Goal: Task Accomplishment & Management: Manage account settings

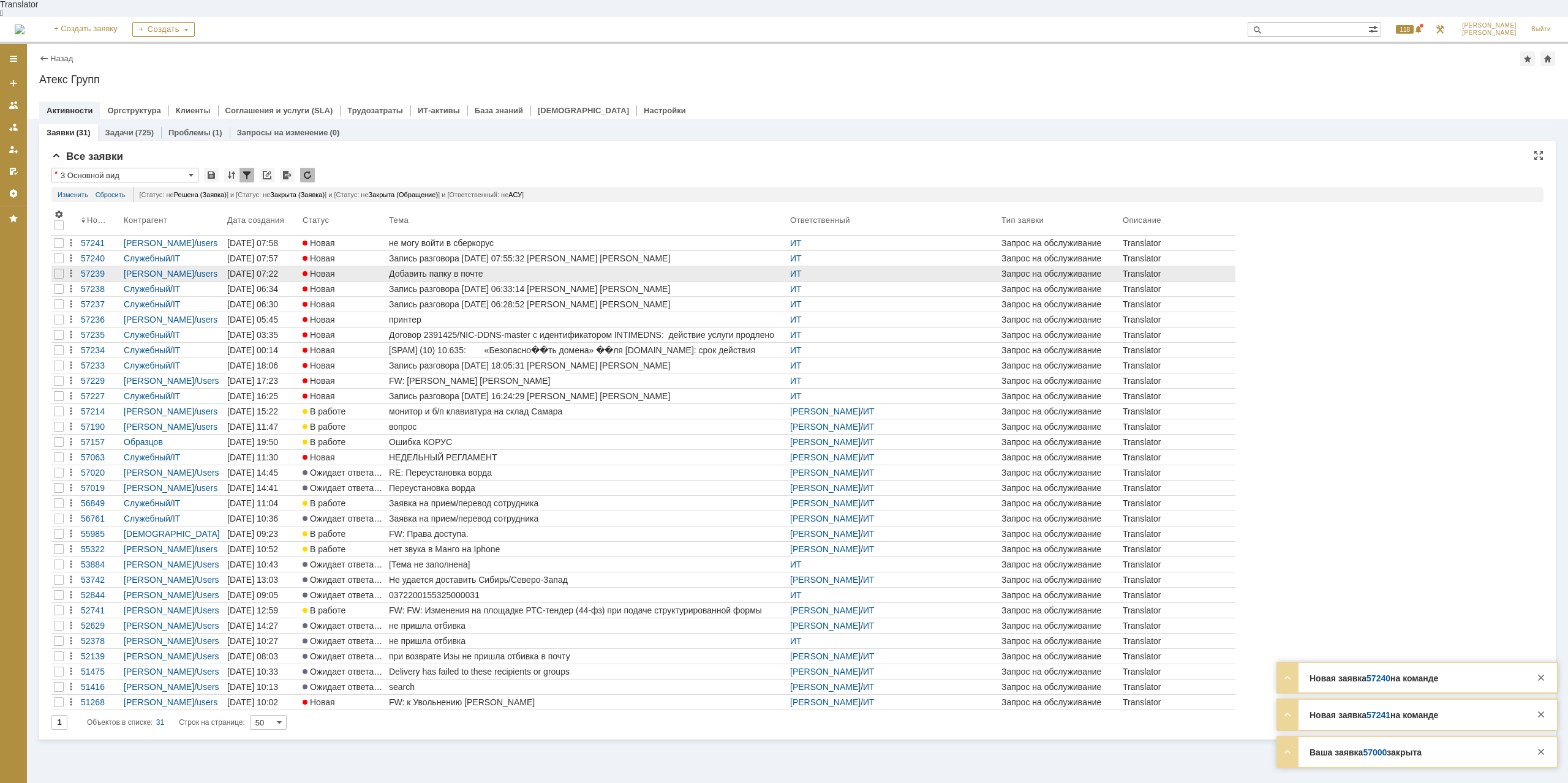
click at [457, 268] on div "Добавить папку в почте" at bounding box center [587, 273] width 396 height 10
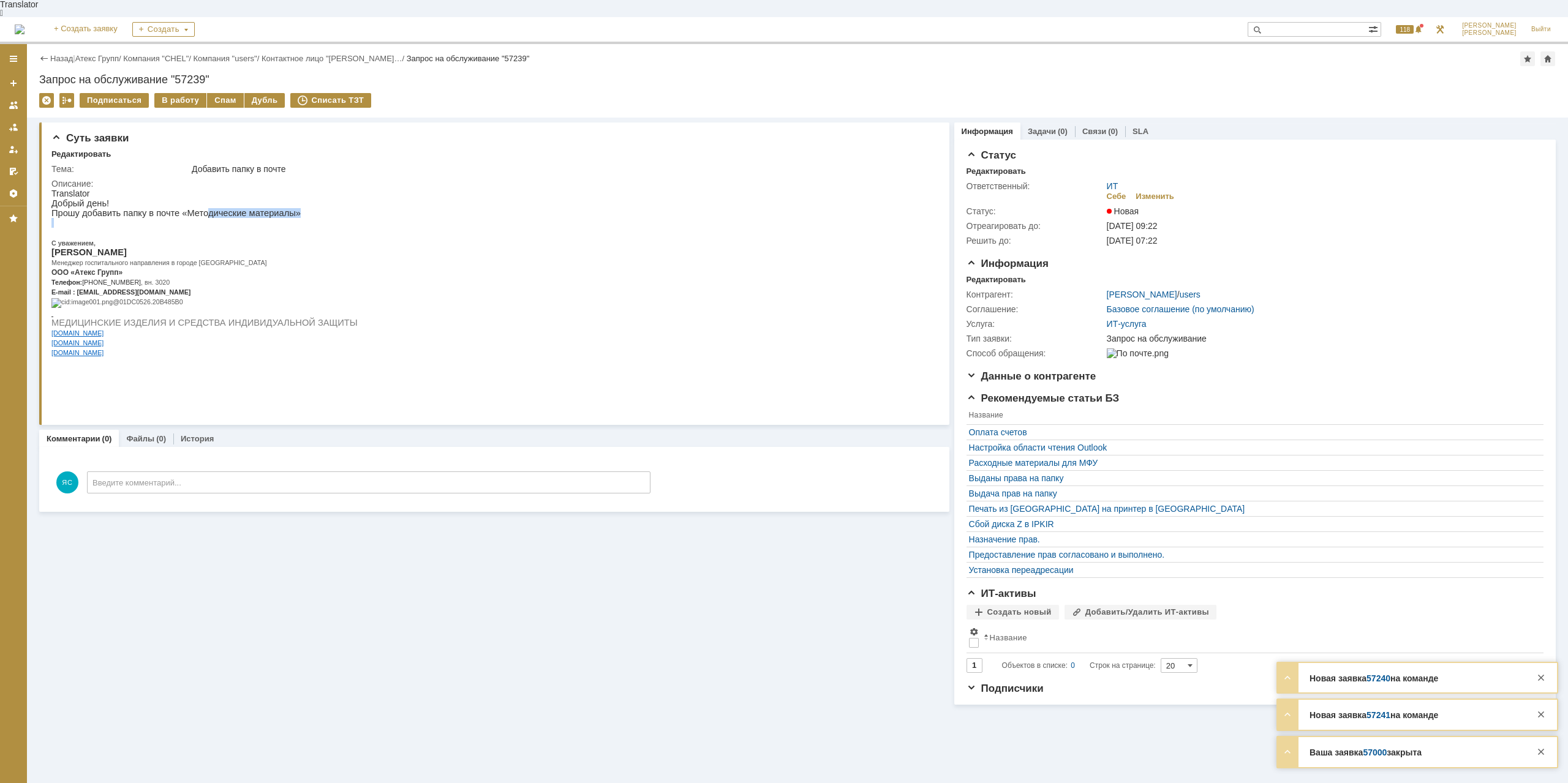
drag, startPoint x: 147, startPoint y: 214, endPoint x: 193, endPoint y: 208, distance: 46.4
click at [193, 208] on div "Добрый день! Прошу добавить папку в почте «Методические материалы» С уважением,…" at bounding box center [204, 283] width 306 height 168
click at [212, 208] on p "Прошу добавить папку в почте «Методические материалы»" at bounding box center [204, 213] width 306 height 10
click at [168, 93] on div "В работу" at bounding box center [180, 100] width 52 height 14
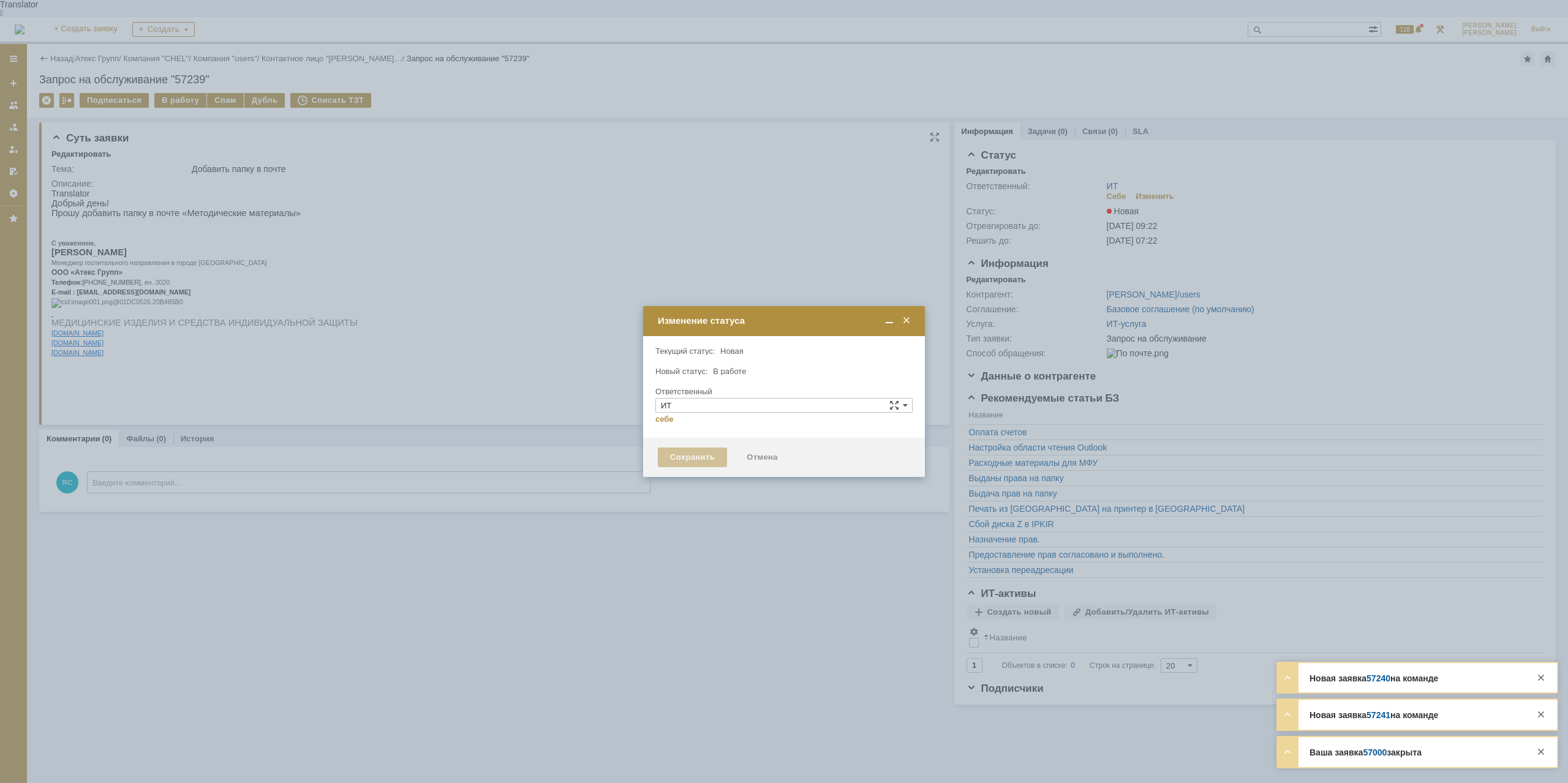
type input "[PERSON_NAME]"
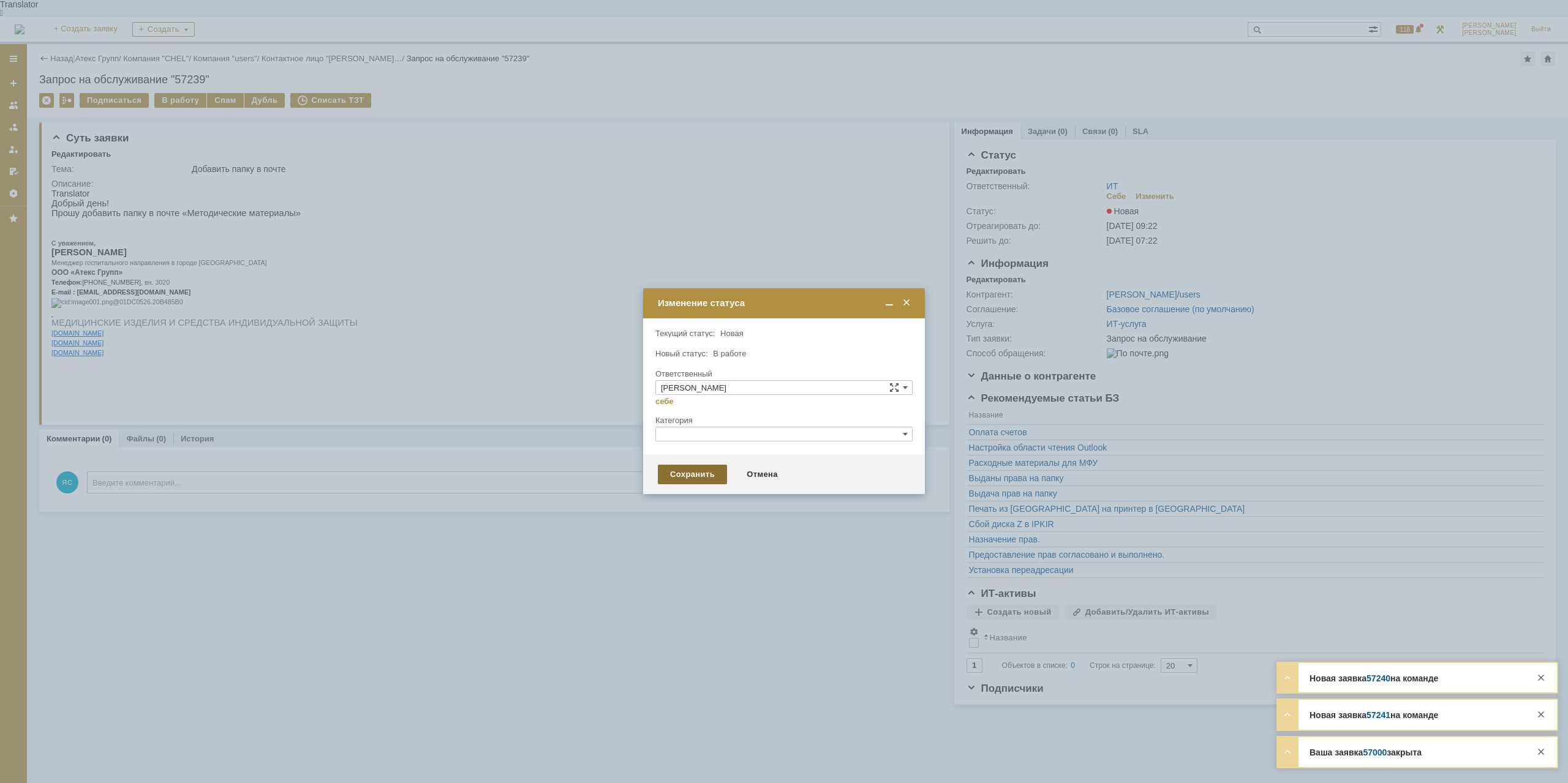
click at [693, 476] on div "Сохранить" at bounding box center [693, 474] width 69 height 19
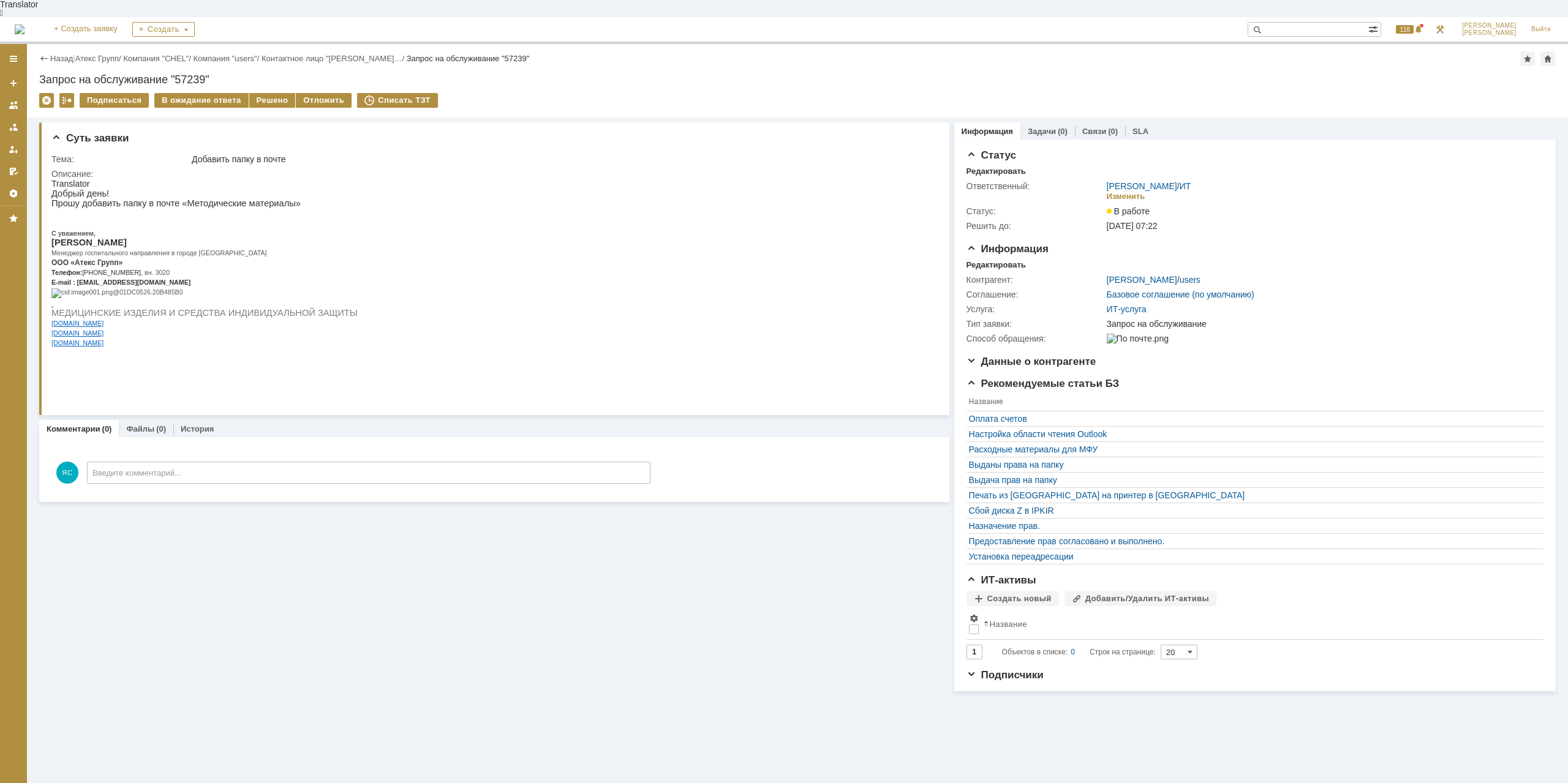
click at [712, 539] on div "Суть заявки Тема: Добавить папку в почте Описание: Комментарии (0) Файлы (0) Ис…" at bounding box center [494, 405] width 910 height 574
drag, startPoint x: 219, startPoint y: 196, endPoint x: 269, endPoint y: 196, distance: 50.0
click at [269, 199] on p "Прошу добавить папку в почте «Методические материалы»" at bounding box center [204, 204] width 306 height 10
drag, startPoint x: 269, startPoint y: 196, endPoint x: 192, endPoint y: 215, distance: 79.3
click at [267, 199] on p "Прошу добавить папку в почте «Методические материалы»" at bounding box center [204, 204] width 306 height 10
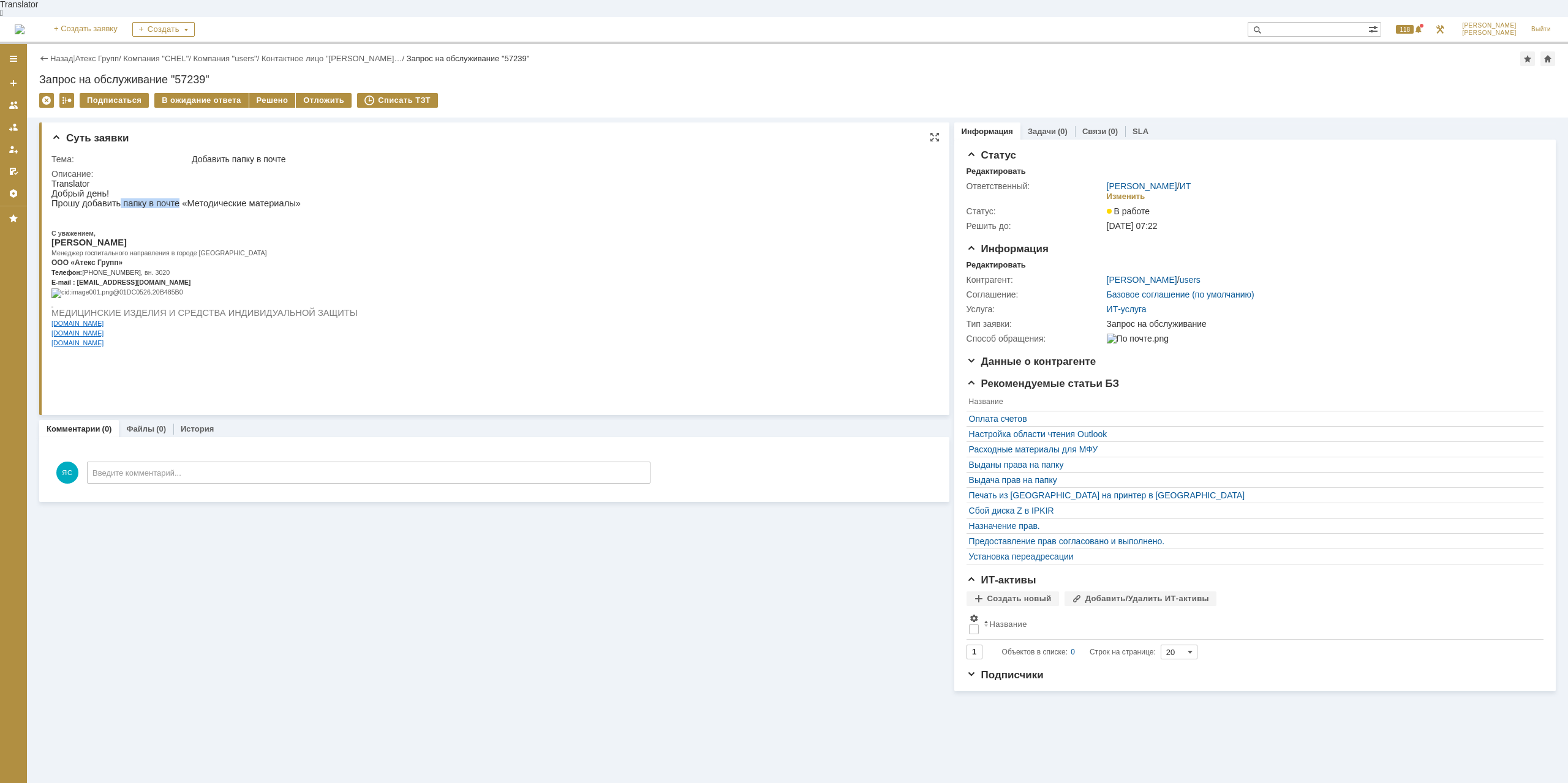
drag, startPoint x: 115, startPoint y: 198, endPoint x: 168, endPoint y: 198, distance: 53.0
click at [168, 199] on p "Прошу добавить папку в почте «Методические материалы»" at bounding box center [204, 204] width 306 height 10
drag, startPoint x: 176, startPoint y: 197, endPoint x: 250, endPoint y: 216, distance: 76.4
click at [177, 199] on p "Прошу добавить папку в почте «Методические материалы»" at bounding box center [204, 204] width 306 height 10
drag, startPoint x: 223, startPoint y: 188, endPoint x: 269, endPoint y: 191, distance: 46.1
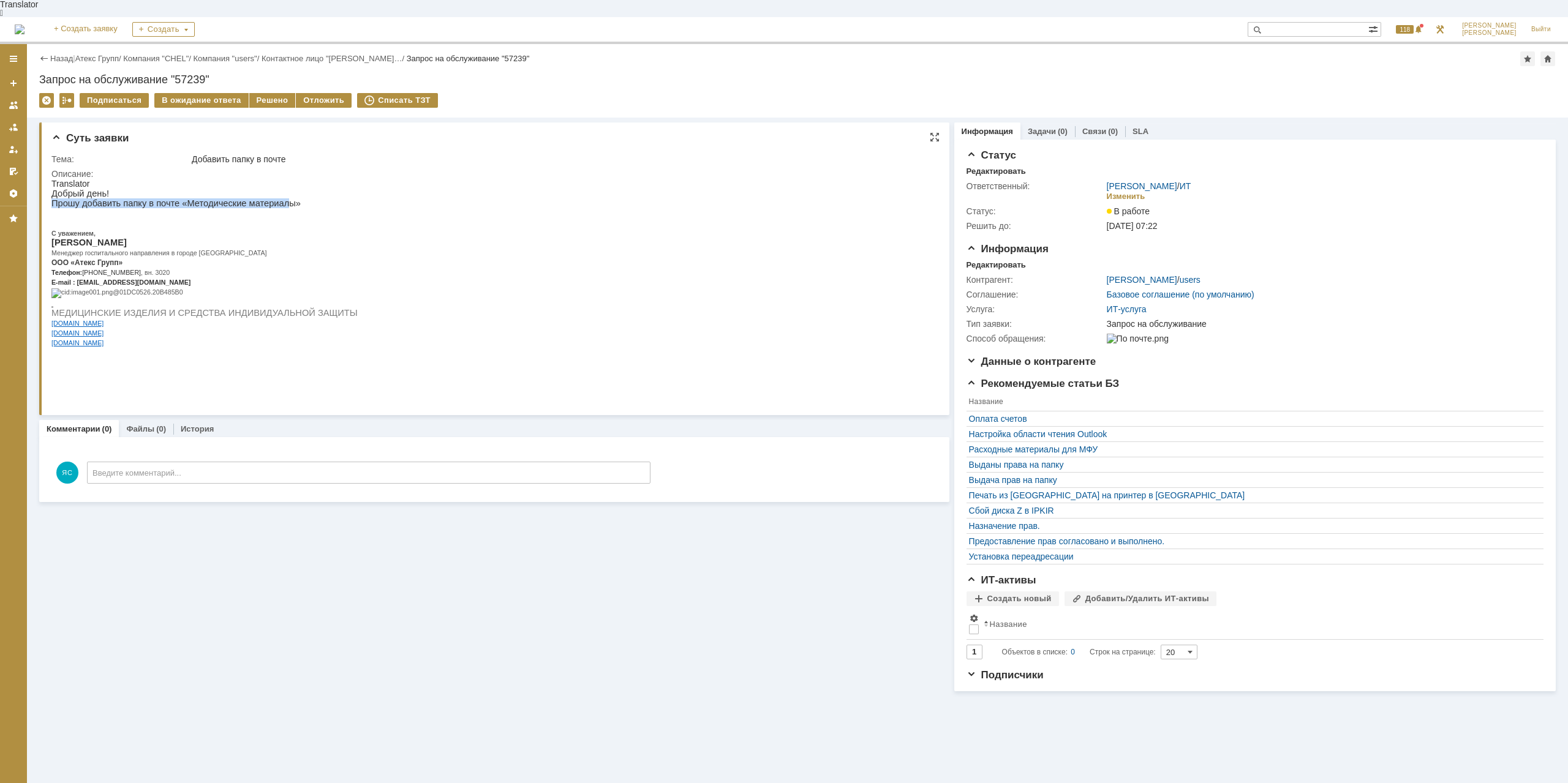
click at [269, 191] on div "Добрый день! Прошу добавить папку в почте «Методические материалы» С уважением,…" at bounding box center [204, 272] width 306 height 168
drag, startPoint x: 305, startPoint y: 318, endPoint x: 265, endPoint y: 183, distance: 140.8
click at [269, 199] on p "Прошу добавить папку в почте «Методические материалы»" at bounding box center [204, 204] width 306 height 10
drag, startPoint x: 55, startPoint y: 241, endPoint x: 102, endPoint y: 240, distance: 47.0
click at [102, 240] on span "[PERSON_NAME]" at bounding box center [89, 242] width 75 height 10
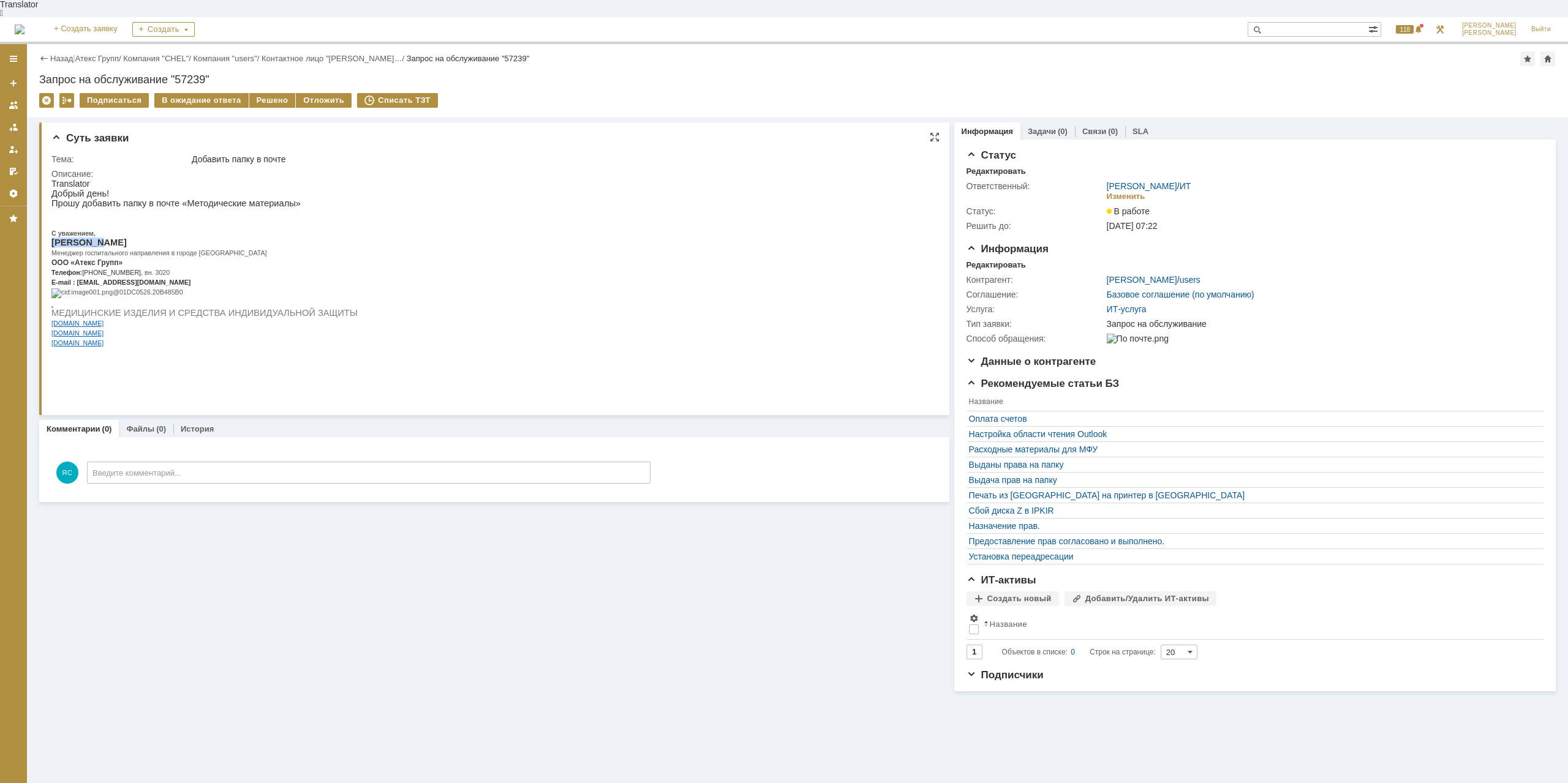
copy span "Фетищева"
click at [84, 241] on span "[PERSON_NAME]" at bounding box center [89, 242] width 75 height 10
drag, startPoint x: 97, startPoint y: 240, endPoint x: 53, endPoint y: 241, distance: 44.0
click at [53, 241] on span "[PERSON_NAME]" at bounding box center [89, 242] width 75 height 10
copy span "Фетищева"
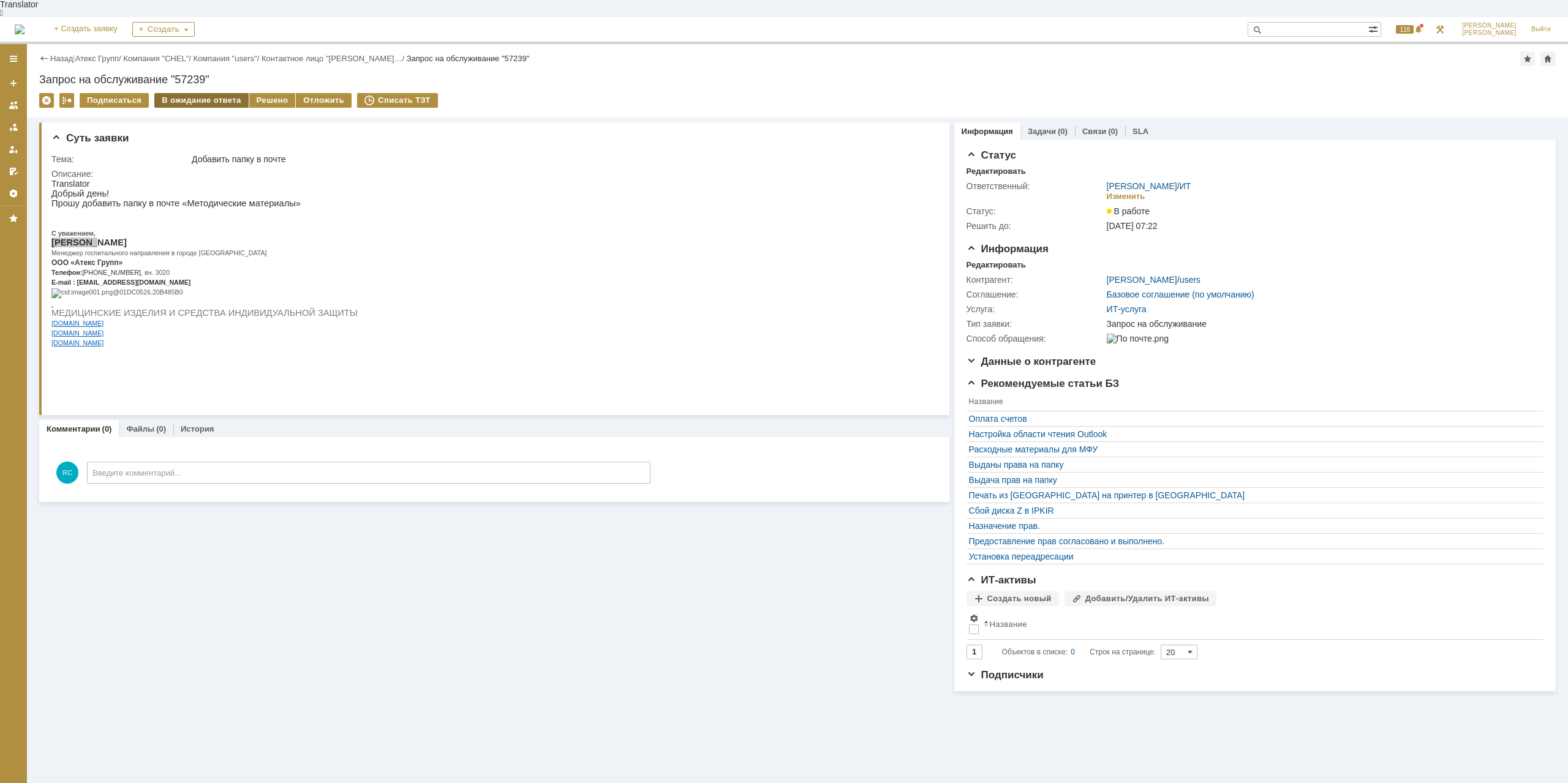
click at [197, 93] on div "В ожидание ответа" at bounding box center [201, 100] width 94 height 14
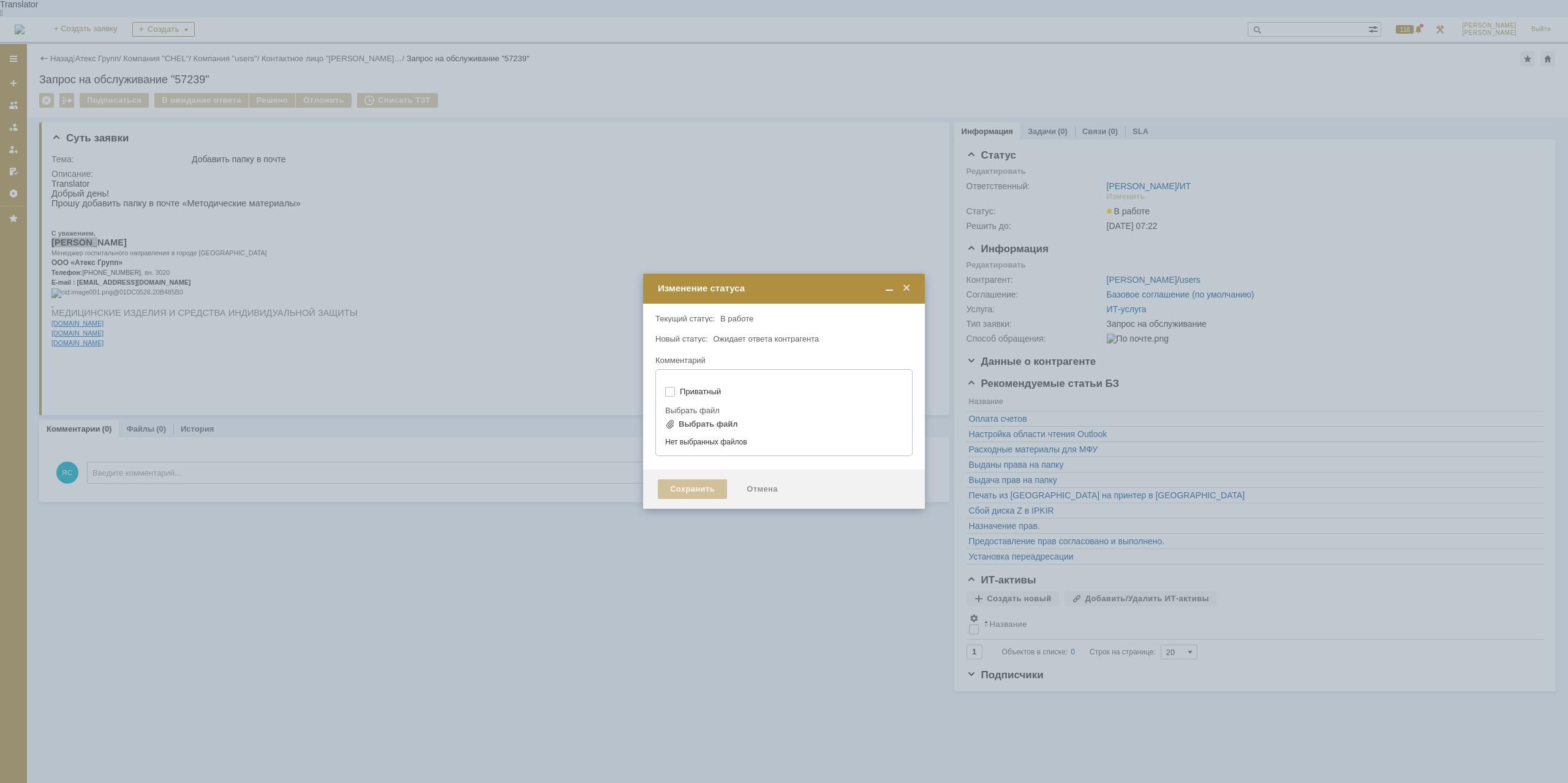
type input "[не указано]"
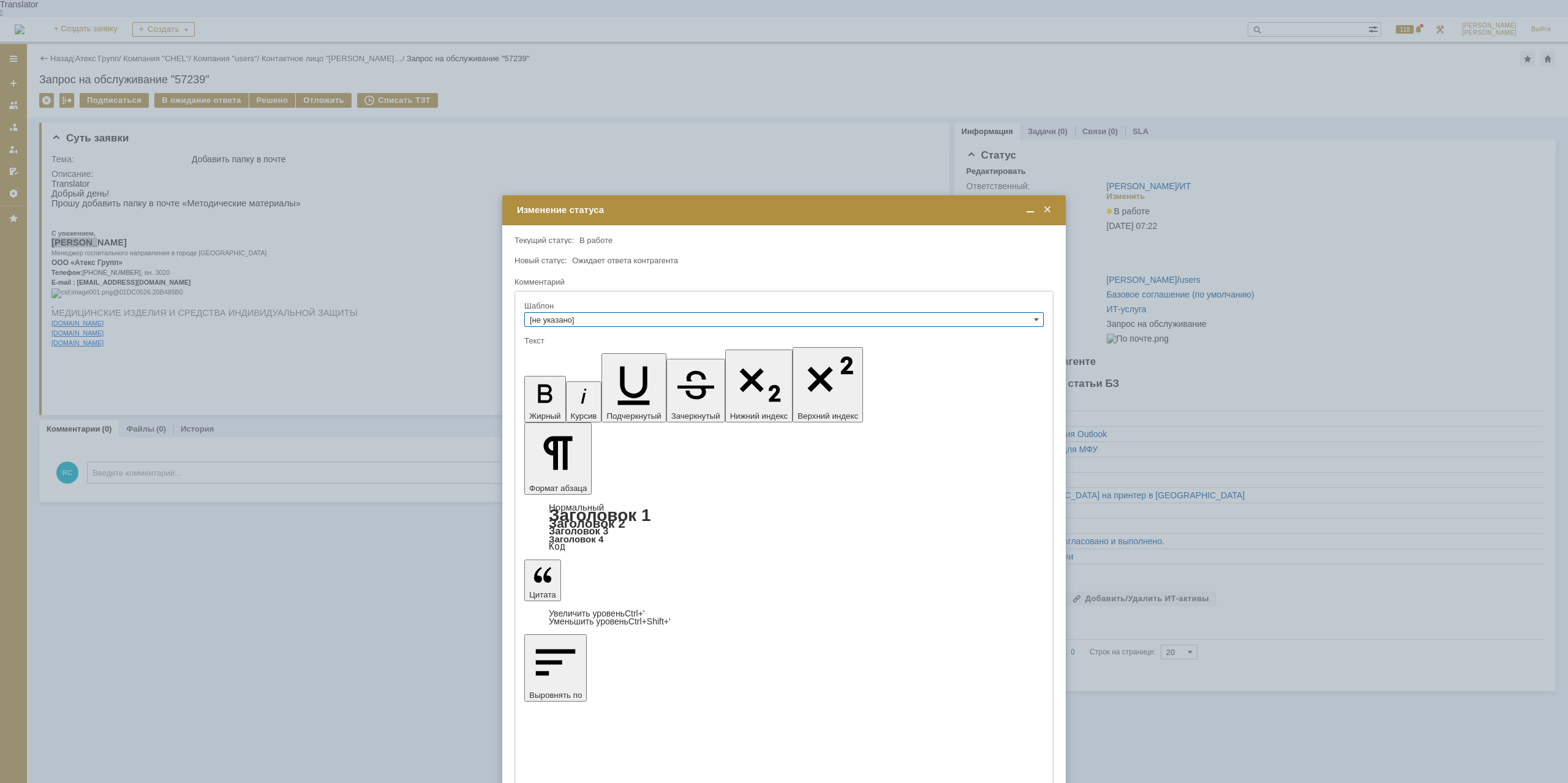
click at [627, 317] on input "[не указано]" at bounding box center [784, 320] width 519 height 14
click at [583, 406] on span "Не дозвонились" at bounding box center [784, 407] width 508 height 10
type input "Не дозвонились"
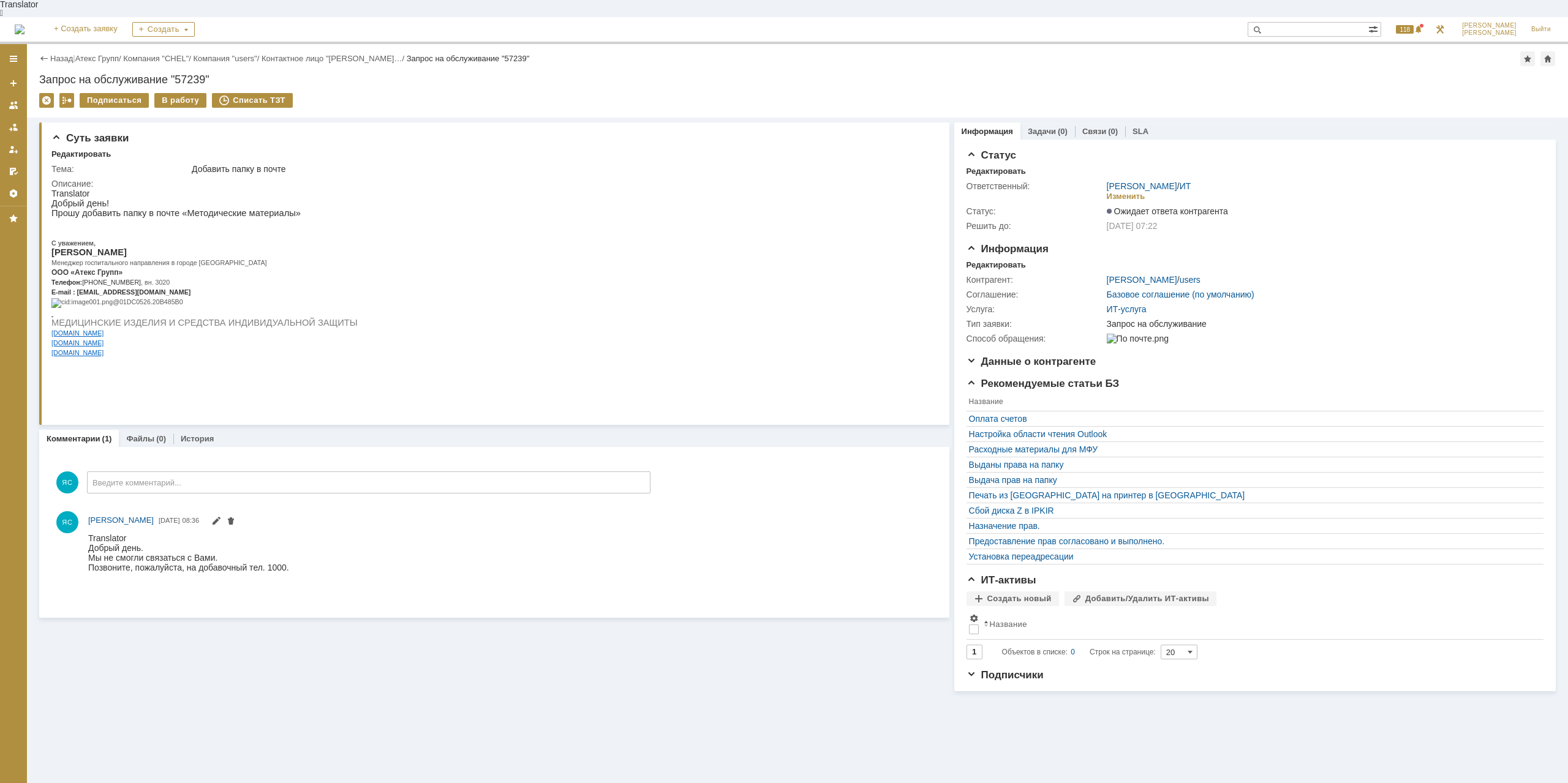
click at [182, 263] on span "Менеджер госпитального направления в городе [GEOGRAPHIC_DATA]" at bounding box center [159, 262] width 216 height 7
click at [108, 54] on link "Атекс Групп" at bounding box center [97, 58] width 43 height 9
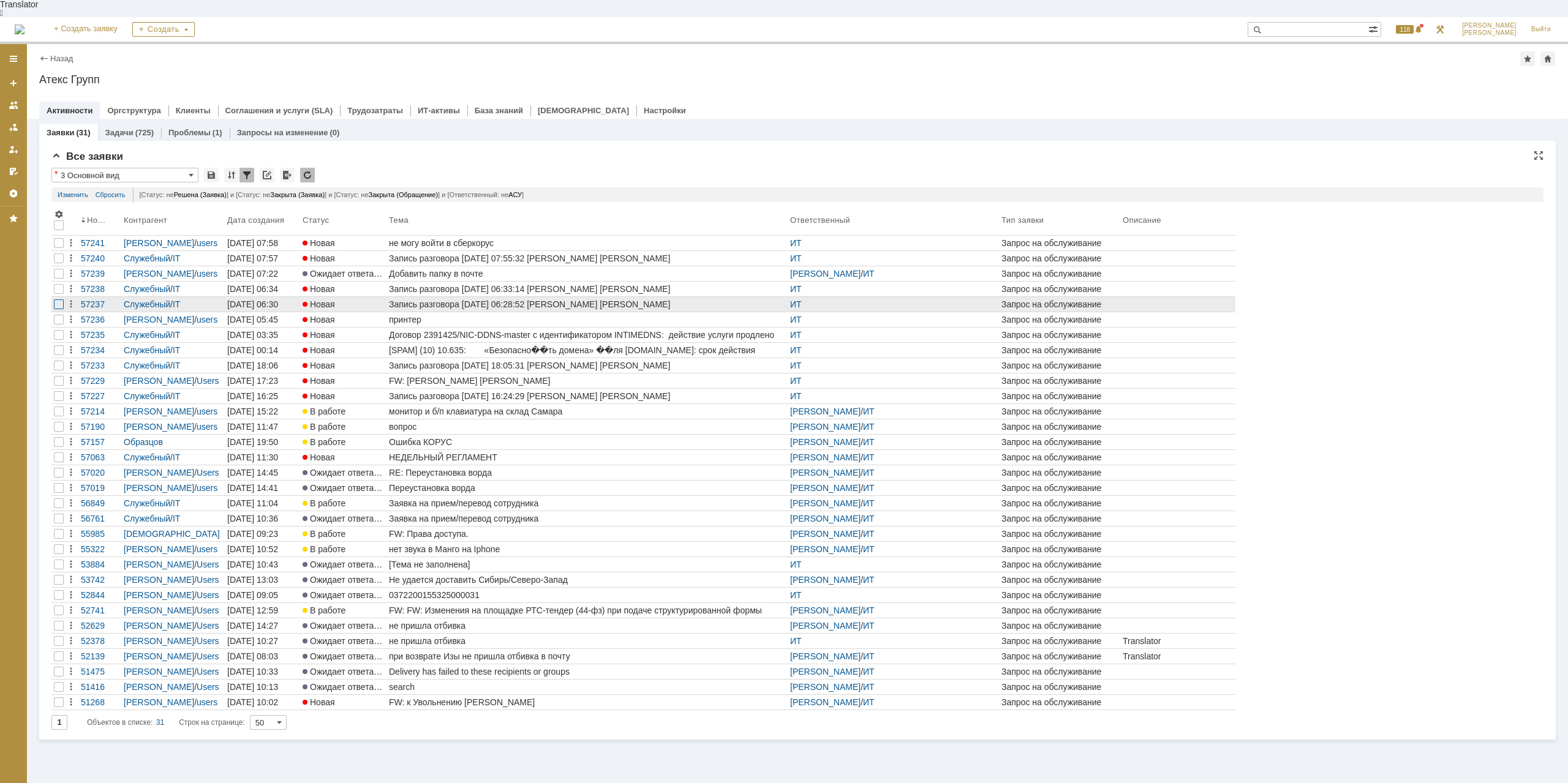
click at [55, 248] on div at bounding box center [59, 243] width 10 height 10
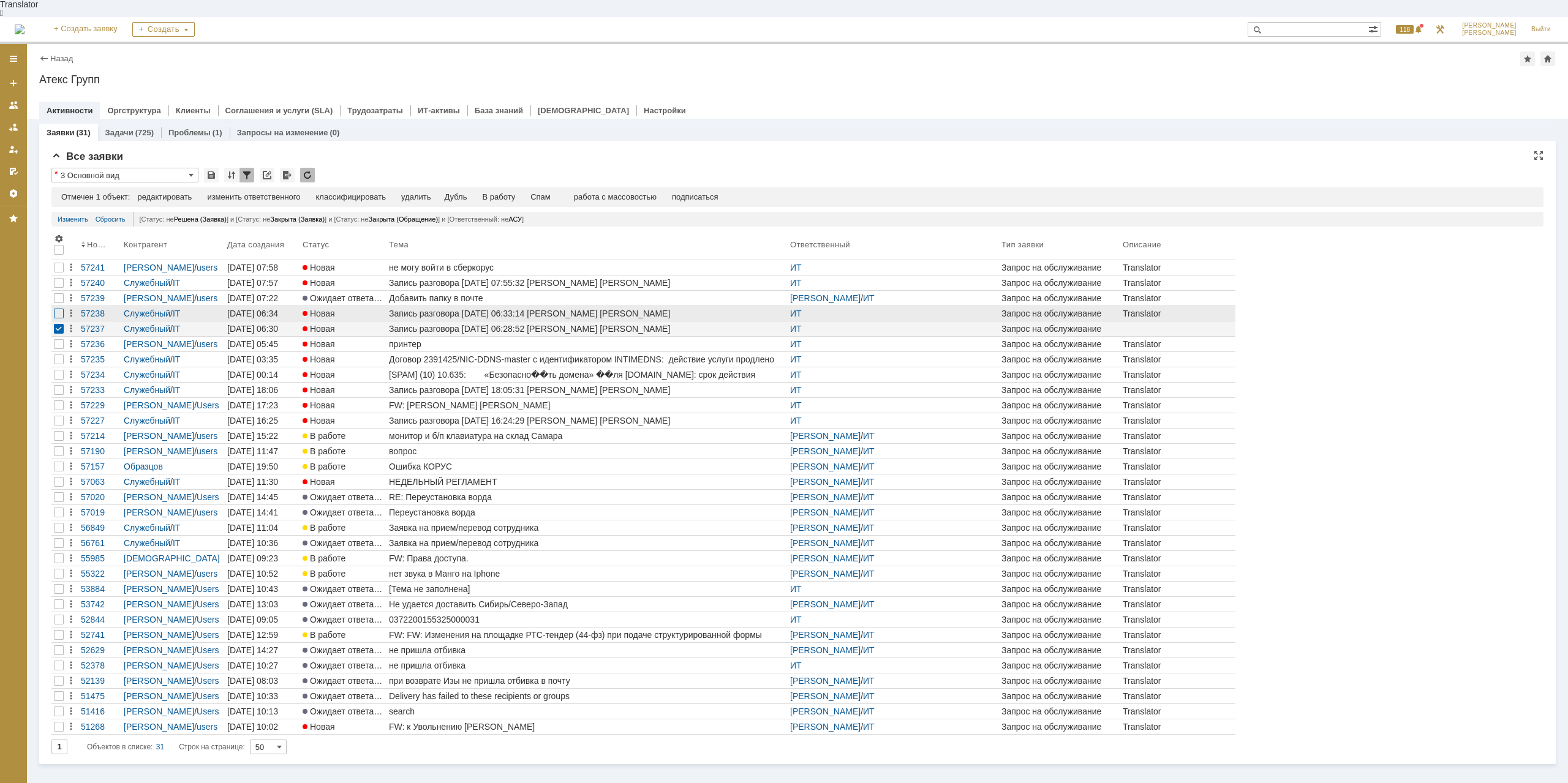
click at [56, 288] on div at bounding box center [59, 283] width 10 height 10
click at [532, 192] on td "Спам" at bounding box center [515, 198] width 35 height 11
click at [526, 192] on div "Спам" at bounding box center [515, 197] width 20 height 10
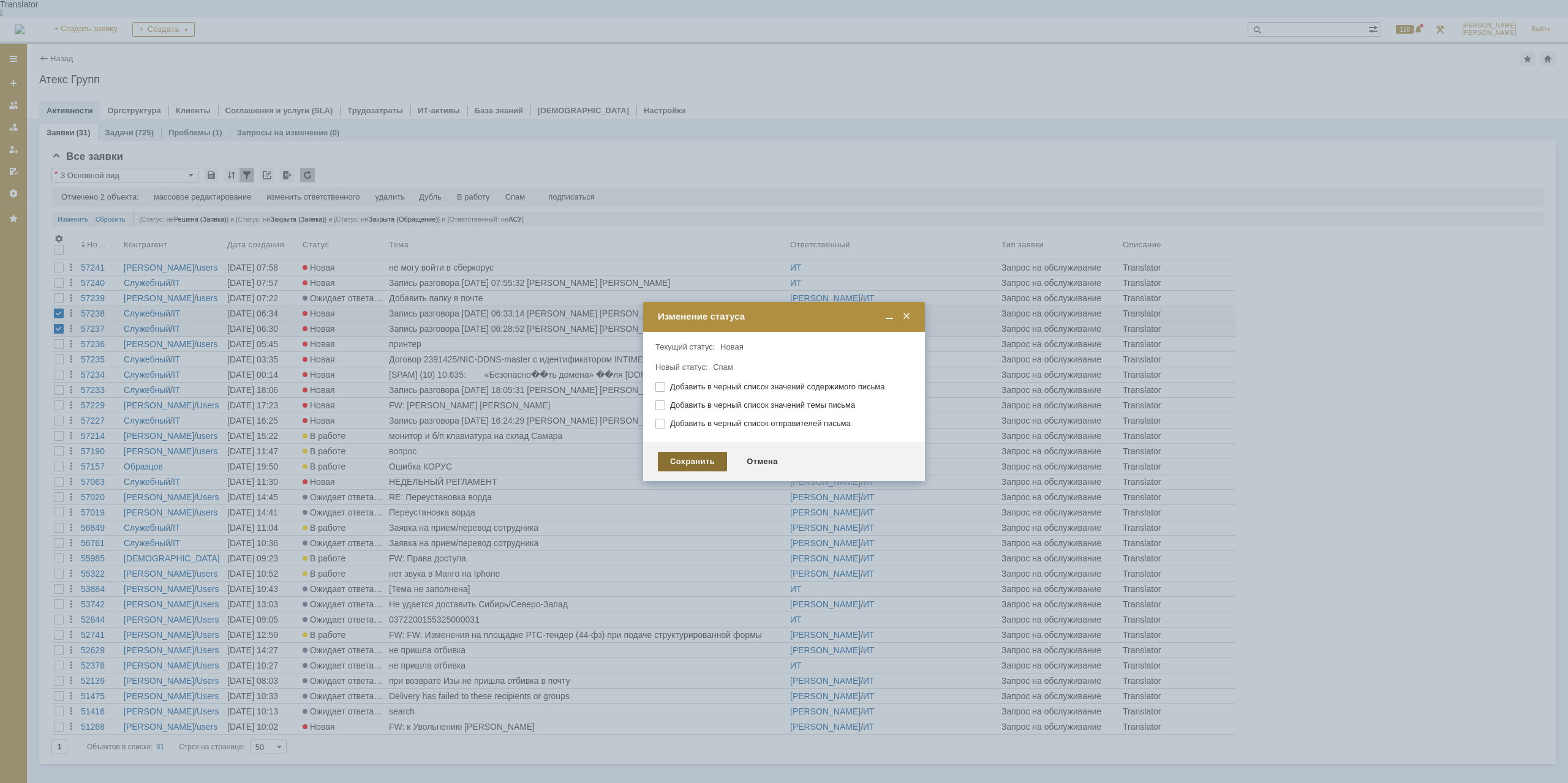
click at [684, 462] on div "Сохранить" at bounding box center [693, 462] width 69 height 19
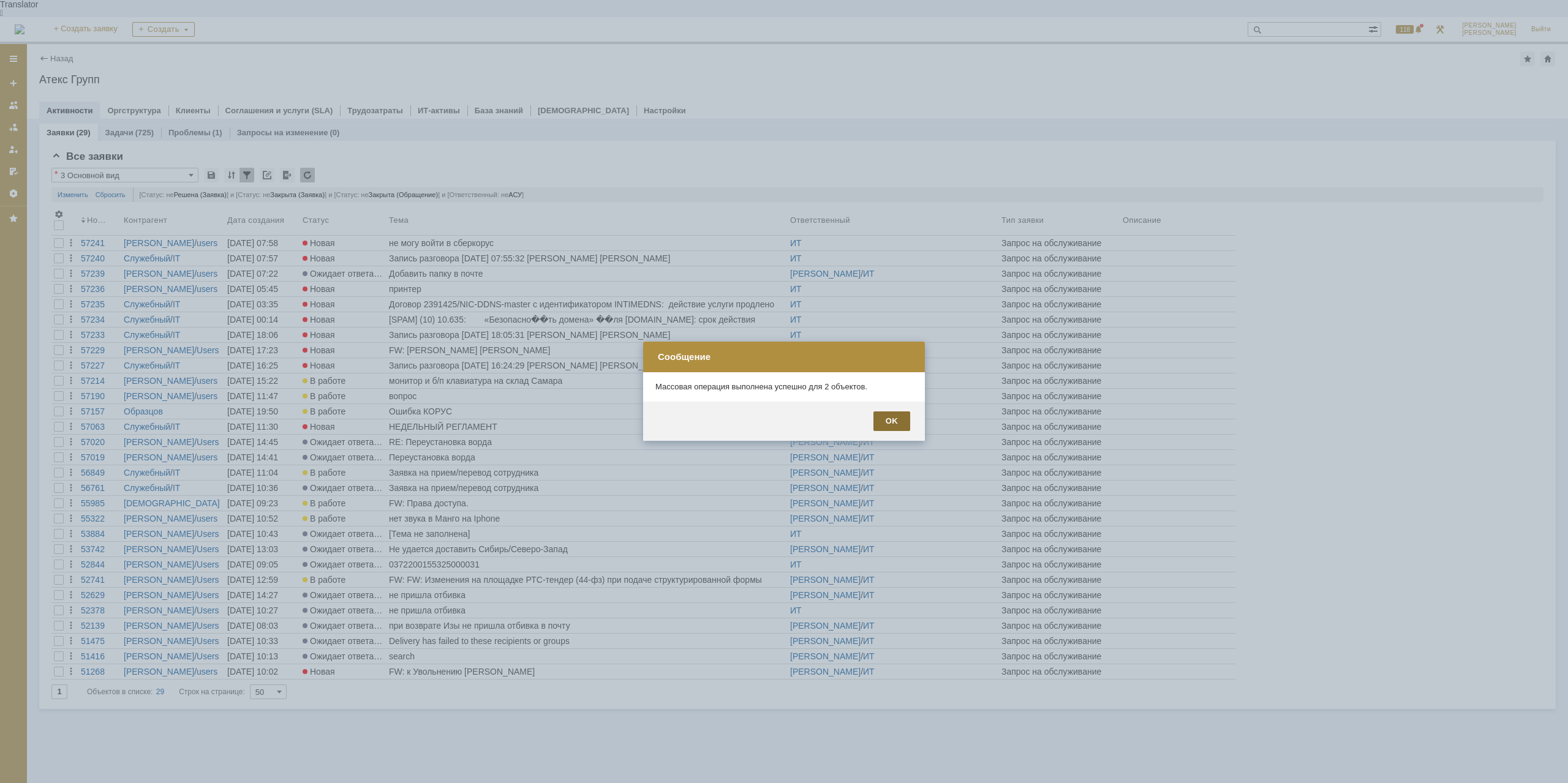
click at [893, 425] on div "OK" at bounding box center [892, 421] width 37 height 19
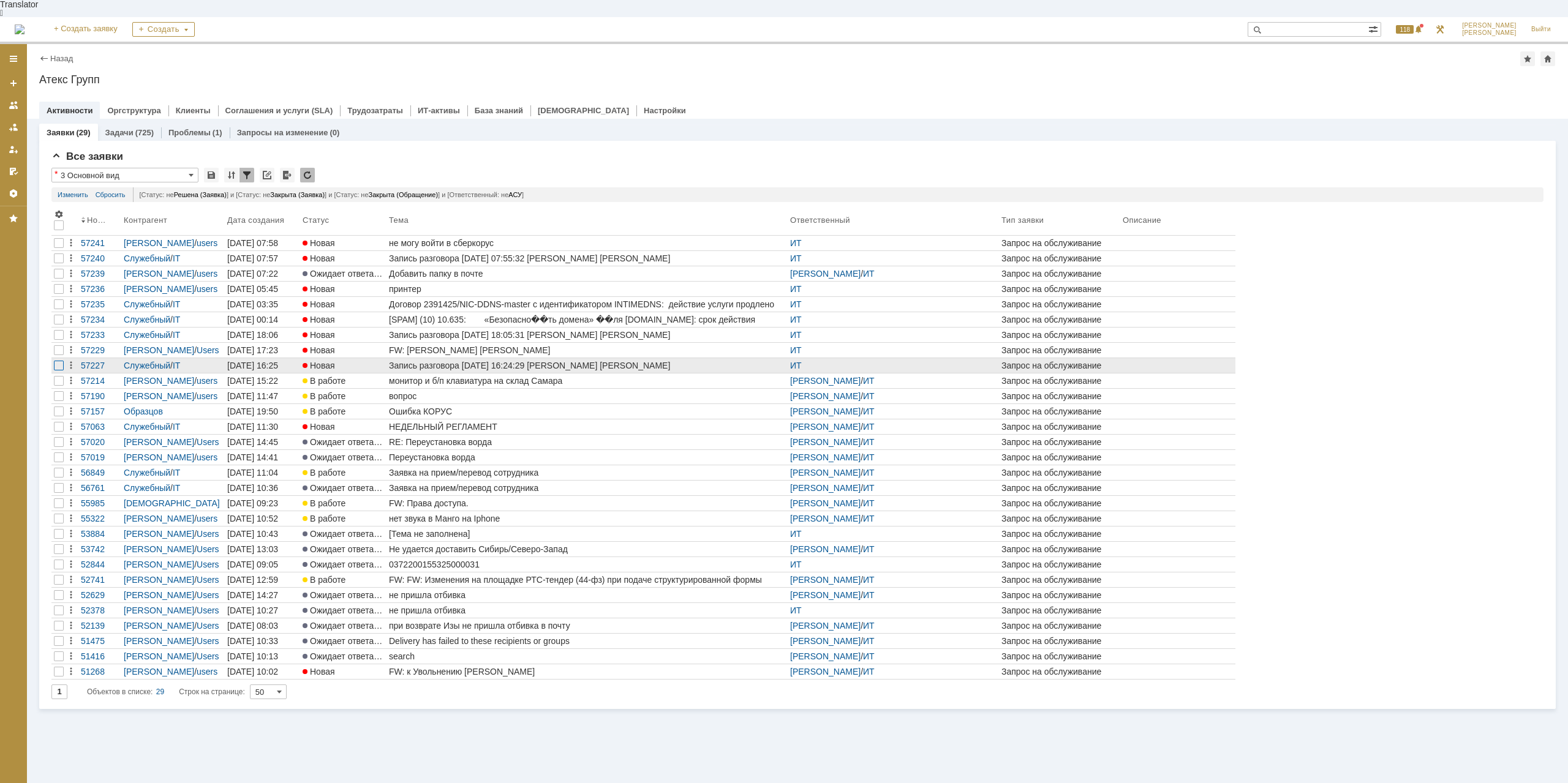
click at [61, 248] on div at bounding box center [59, 243] width 10 height 10
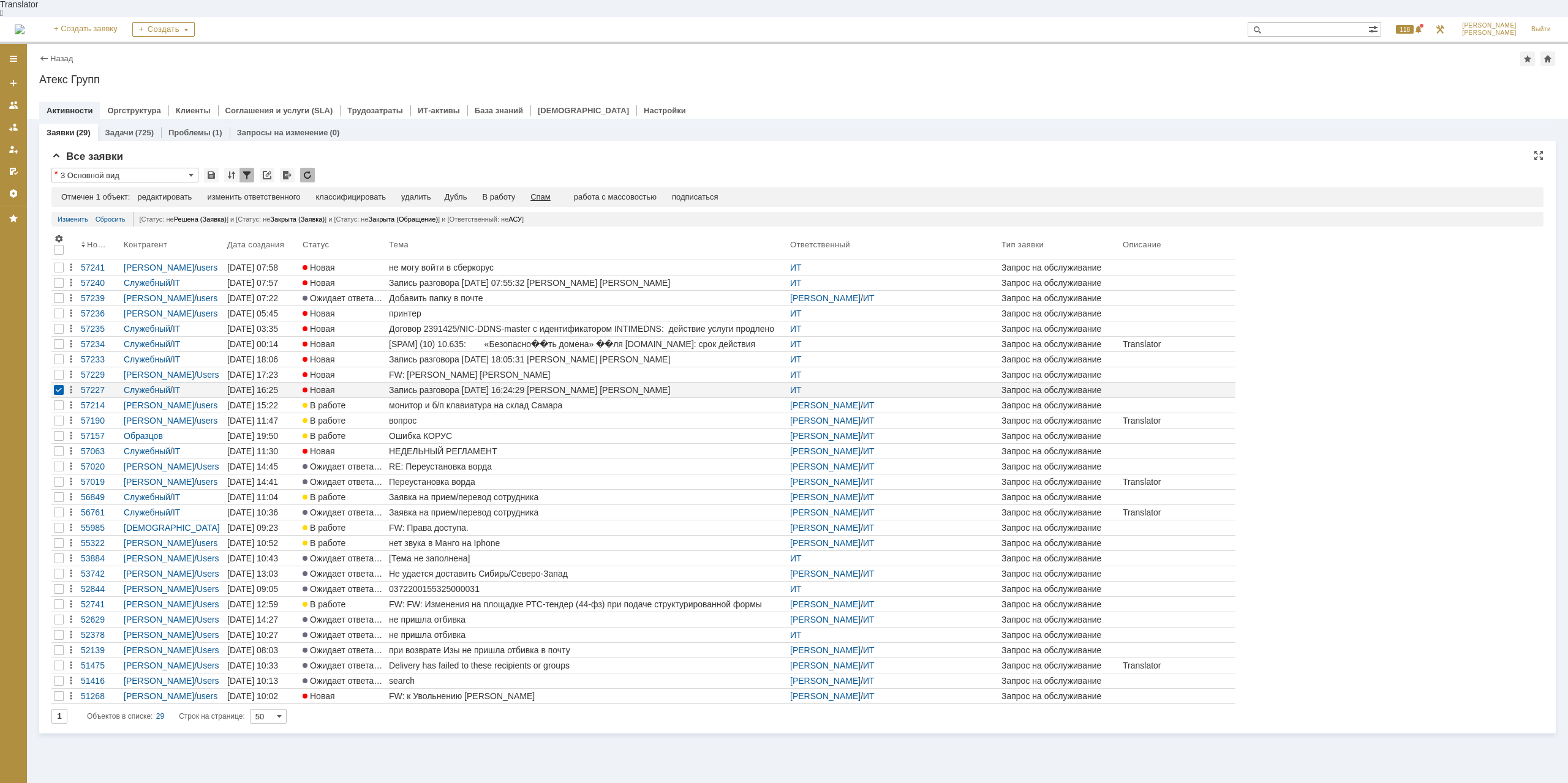
click at [545, 192] on div "Спам" at bounding box center [540, 197] width 20 height 10
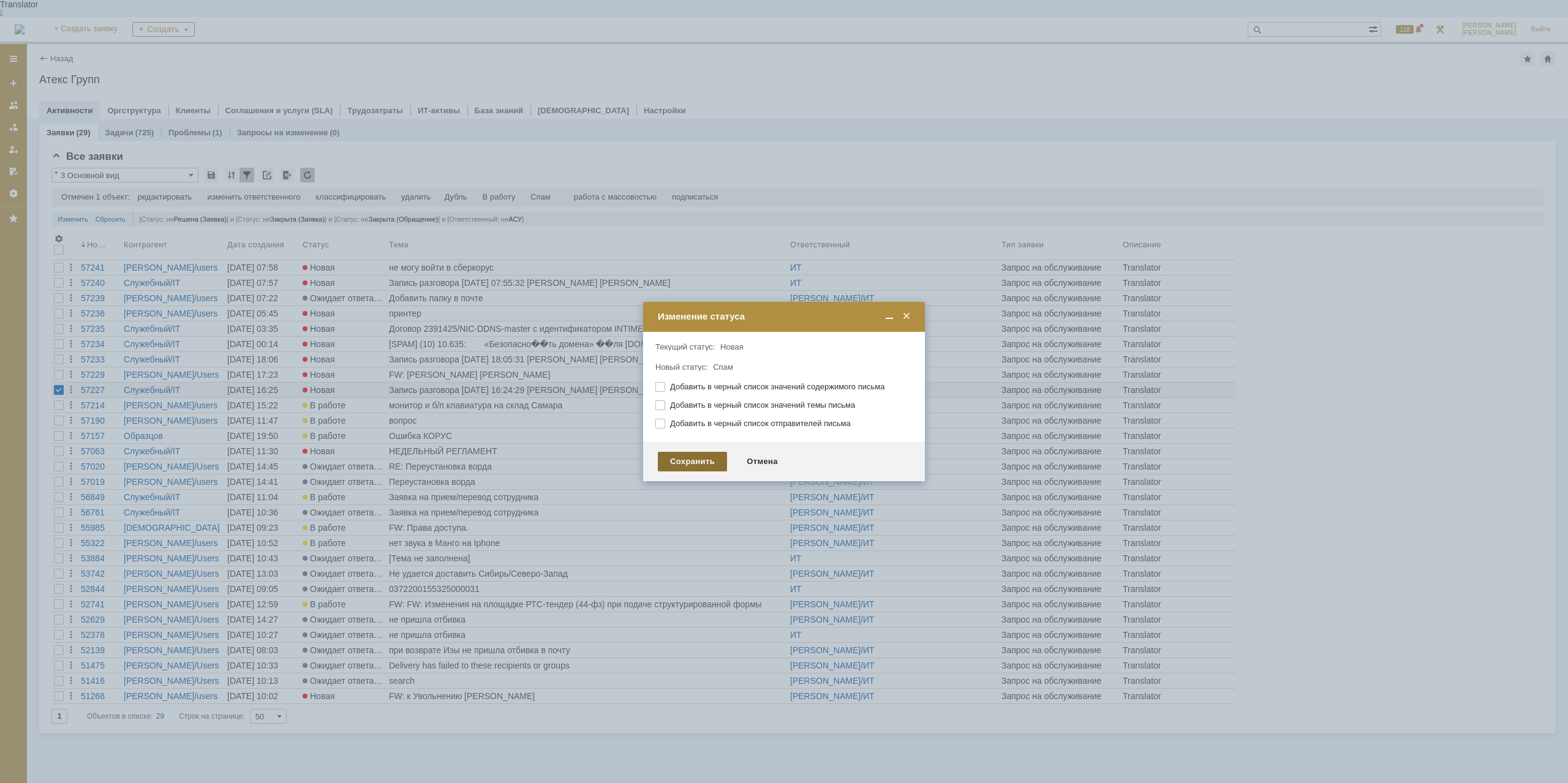
click at [675, 462] on div "Сохранить" at bounding box center [693, 462] width 69 height 19
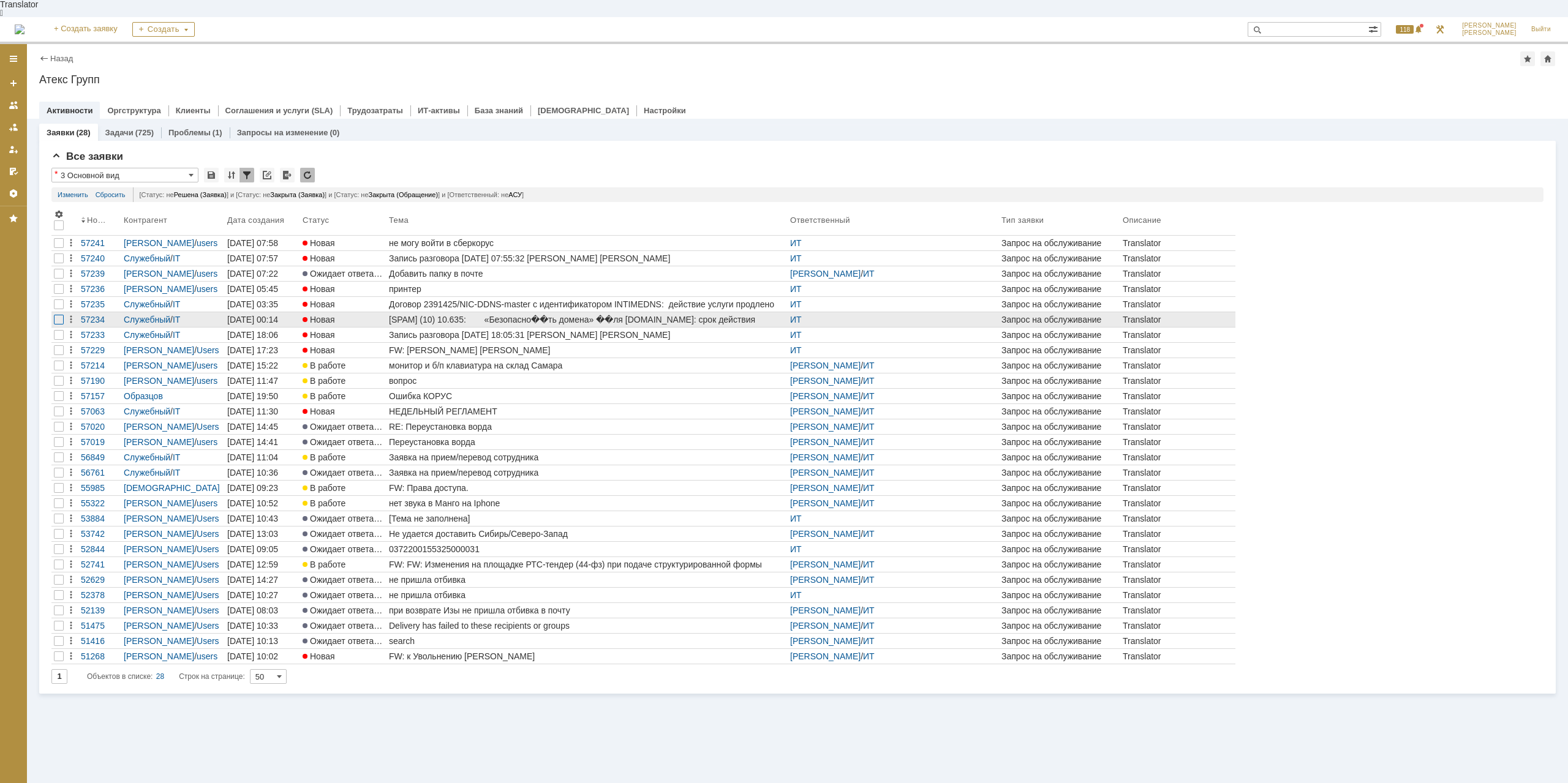
click at [59, 264] on div at bounding box center [59, 258] width 10 height 10
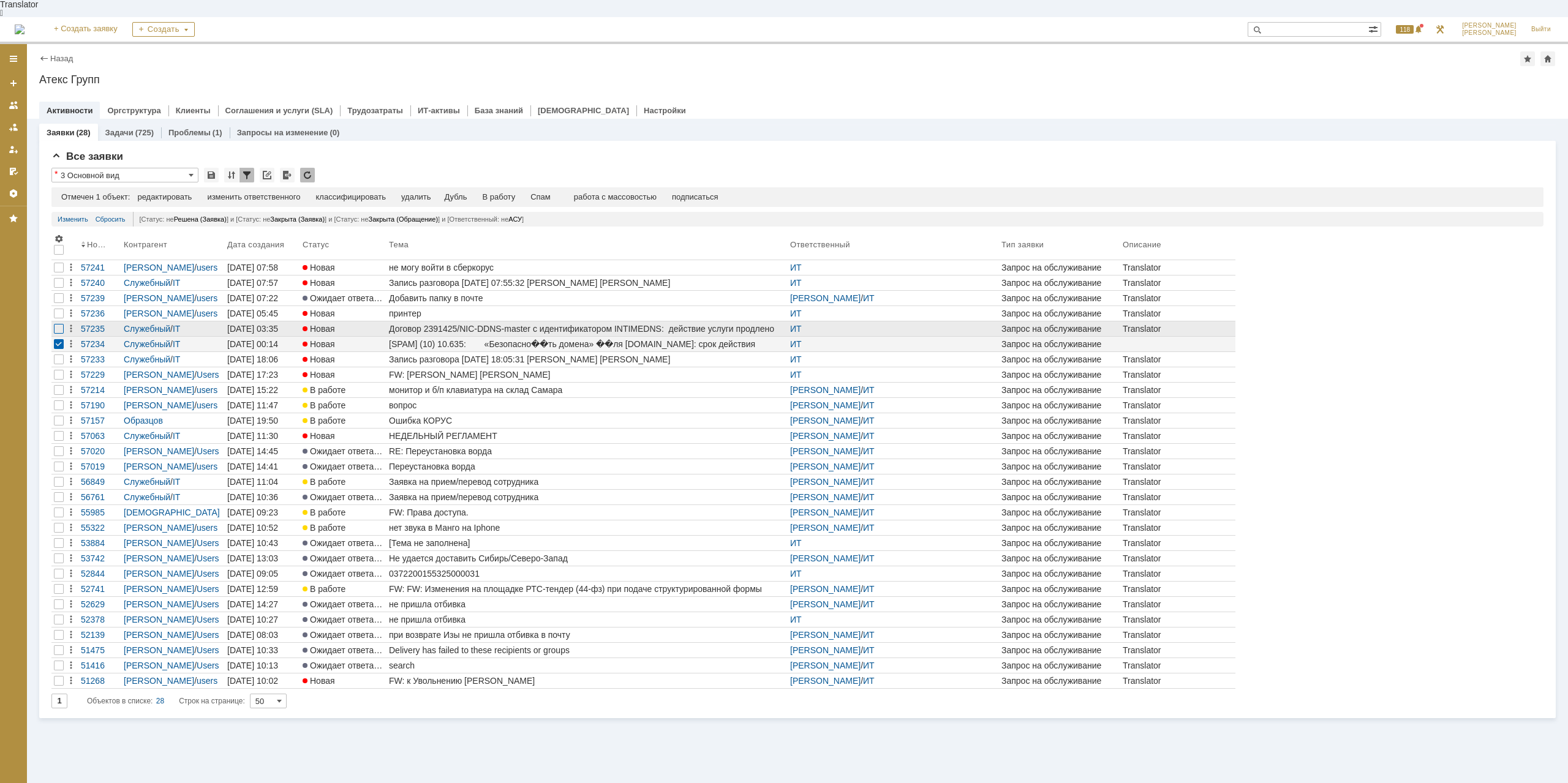
click at [56, 272] on div at bounding box center [59, 268] width 10 height 10
click at [518, 192] on div "Спам" at bounding box center [515, 197] width 20 height 10
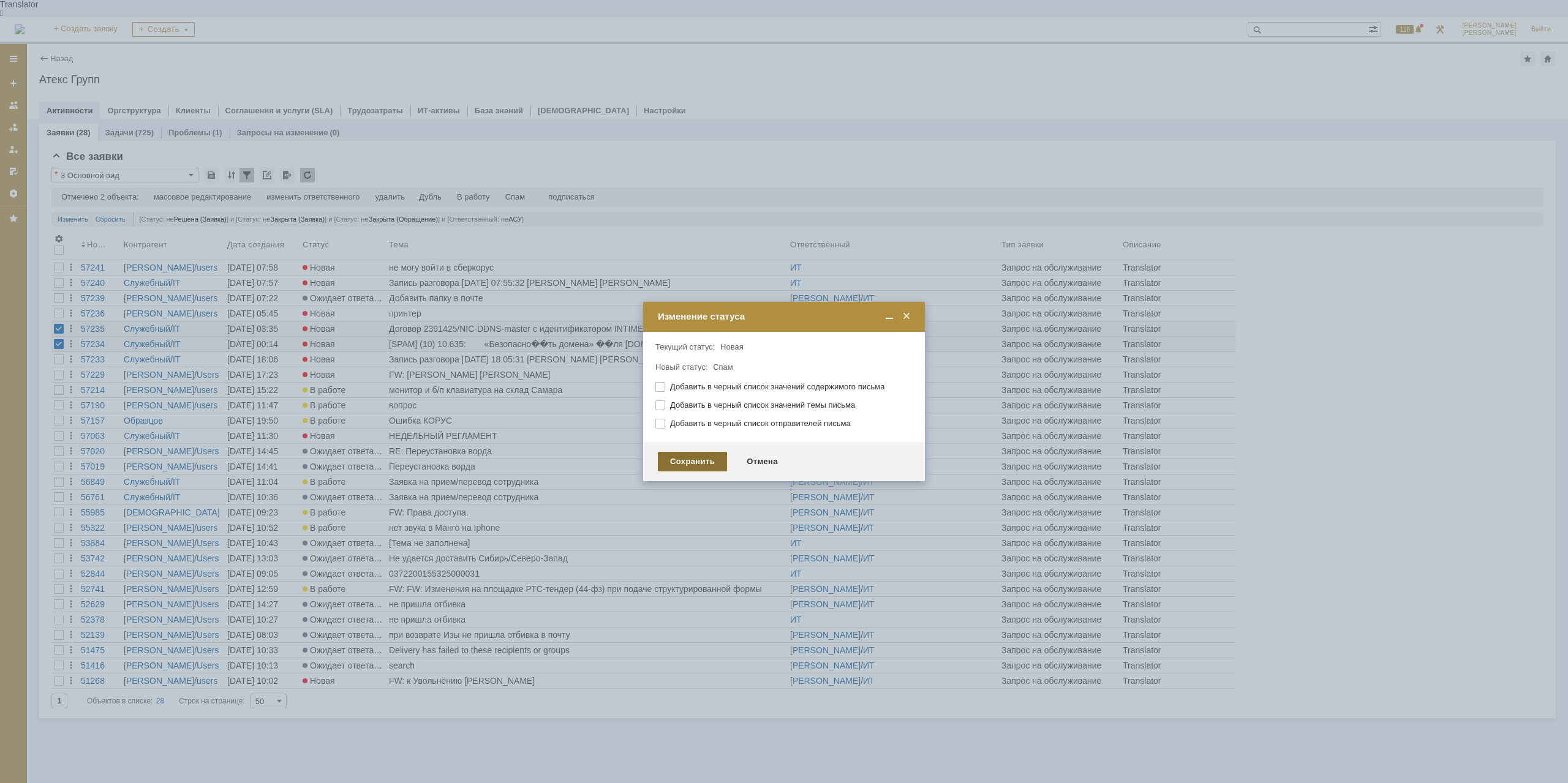
click at [686, 469] on div "Сохранить" at bounding box center [693, 462] width 69 height 19
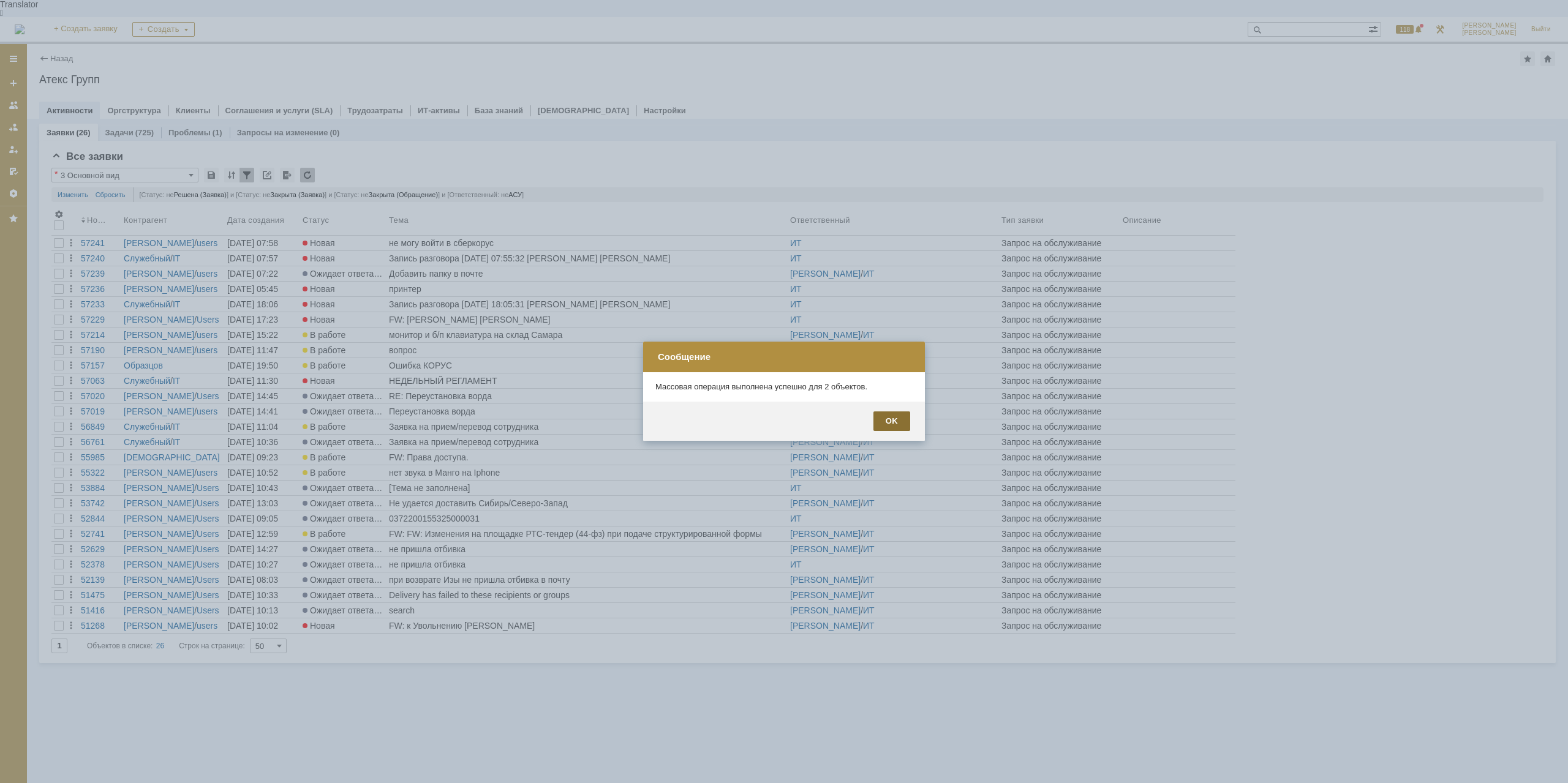
click at [903, 420] on div "OK" at bounding box center [892, 421] width 37 height 19
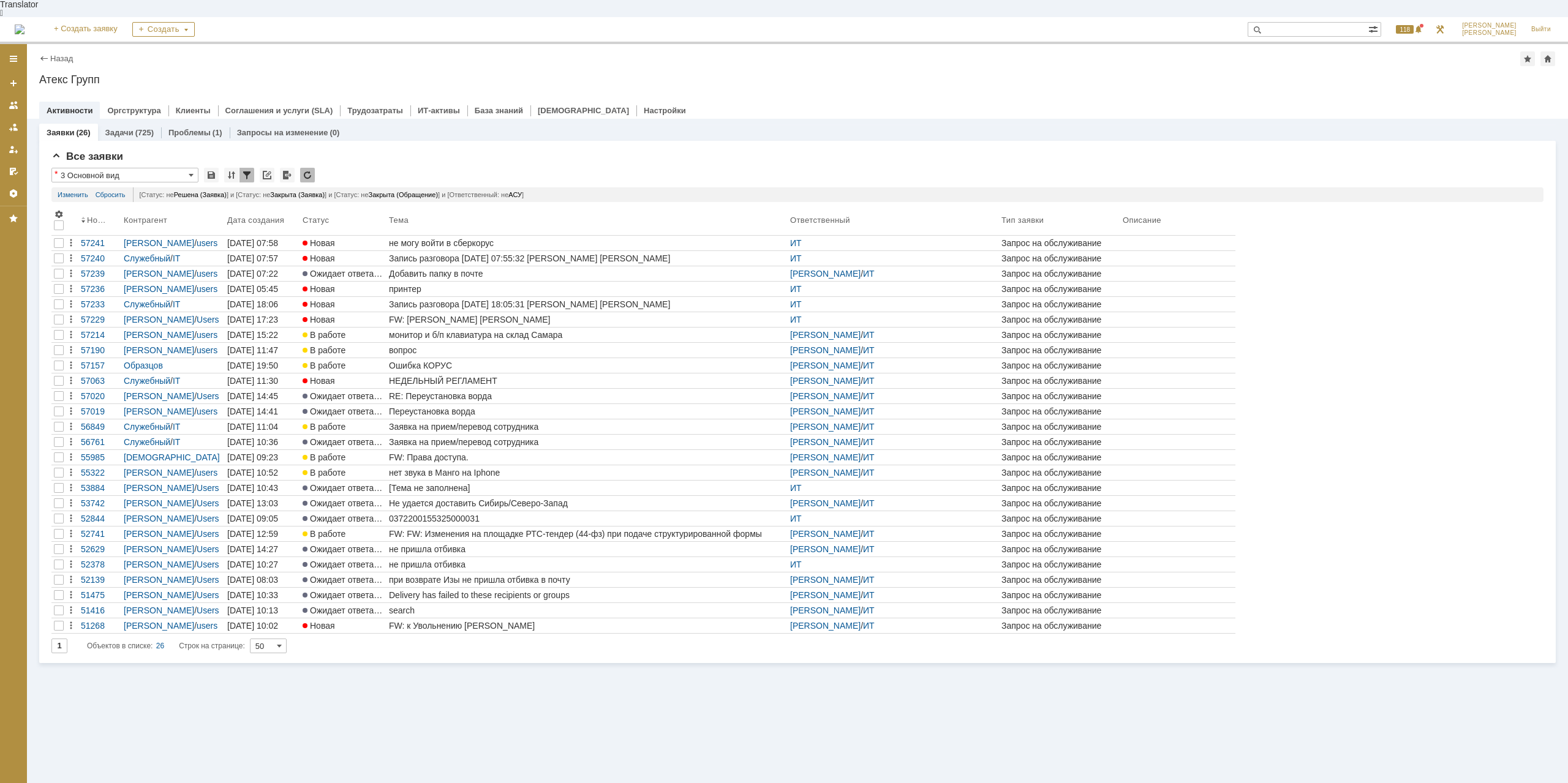
click at [51, 241] on div "Все заявки * 3 Основной вид Результаты поиска: Отмечено 0 объектов: редактирова…" at bounding box center [798, 402] width 1517 height 523
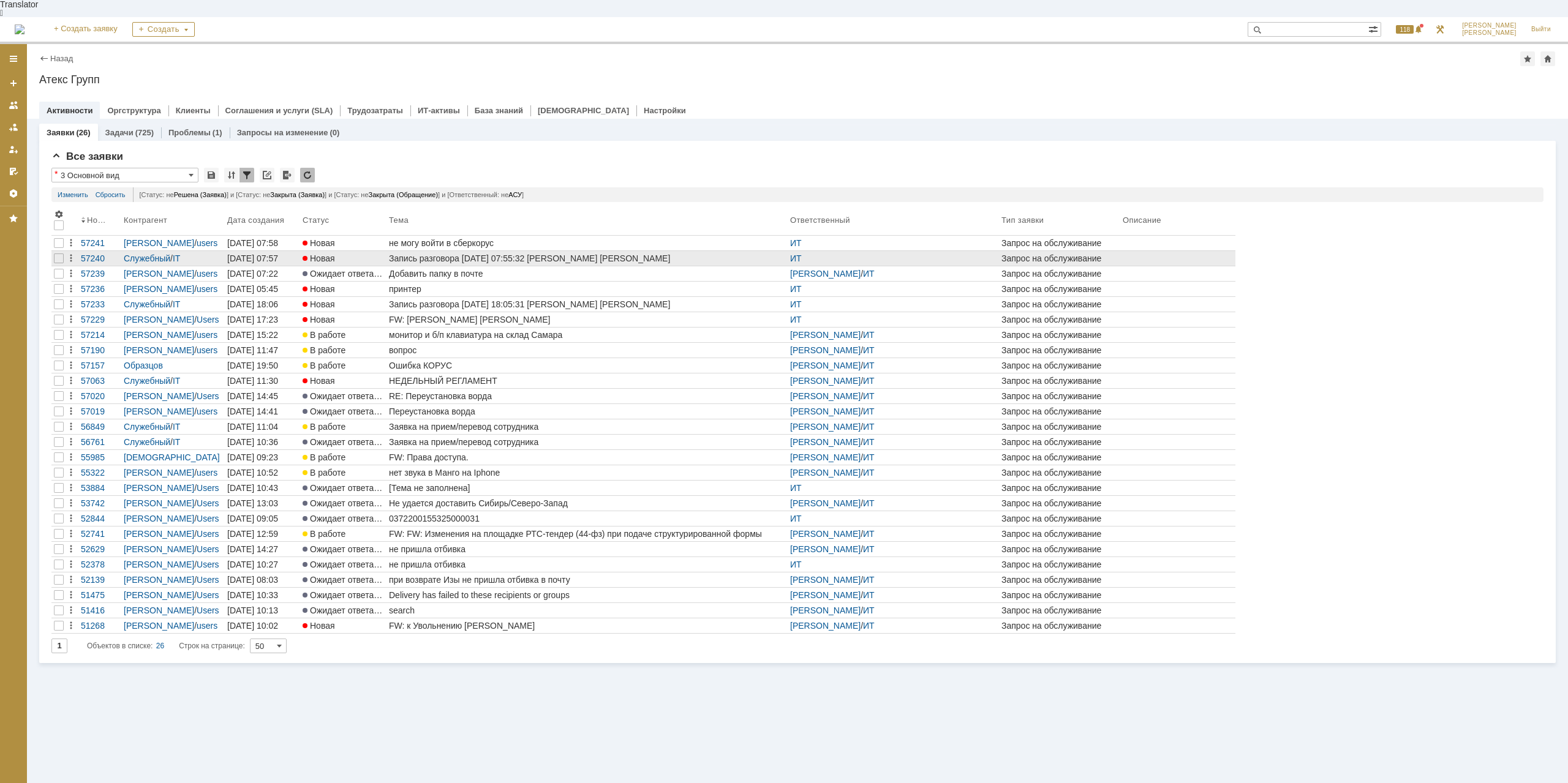
click at [53, 251] on div at bounding box center [59, 258] width 14 height 14
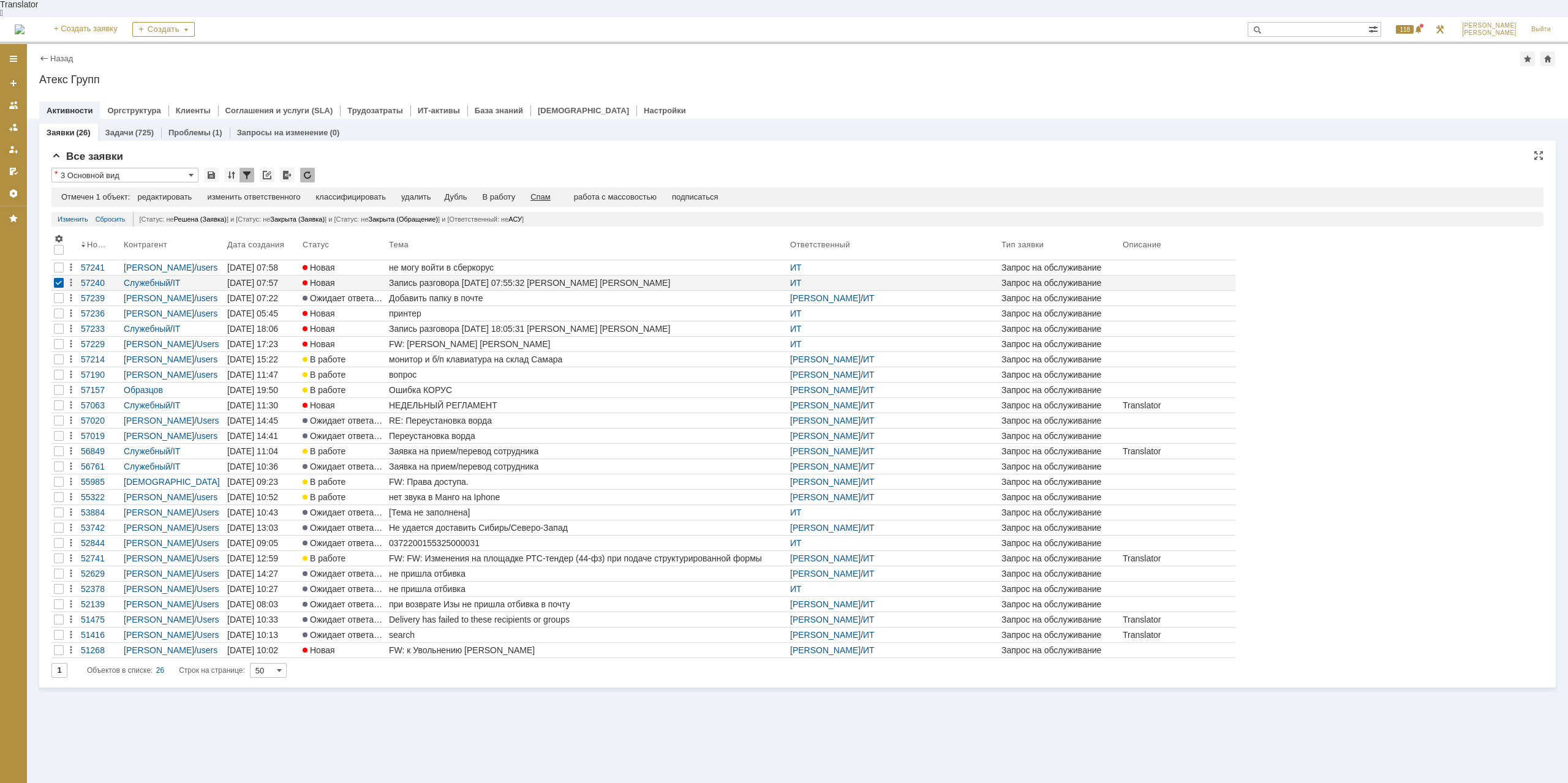
click at [549, 192] on div "Спам" at bounding box center [540, 197] width 20 height 10
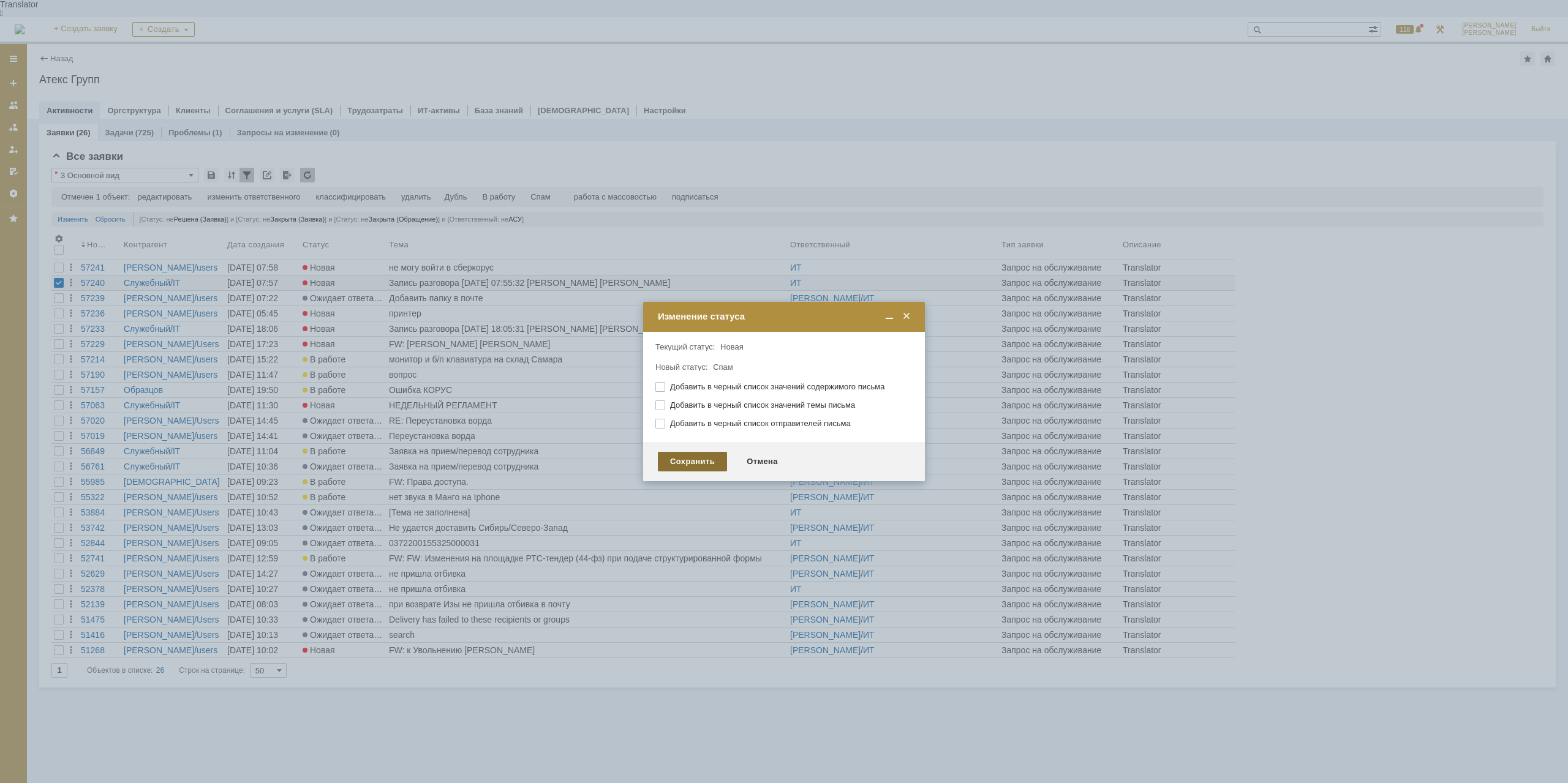
click at [685, 468] on div "Сохранить" at bounding box center [693, 462] width 69 height 19
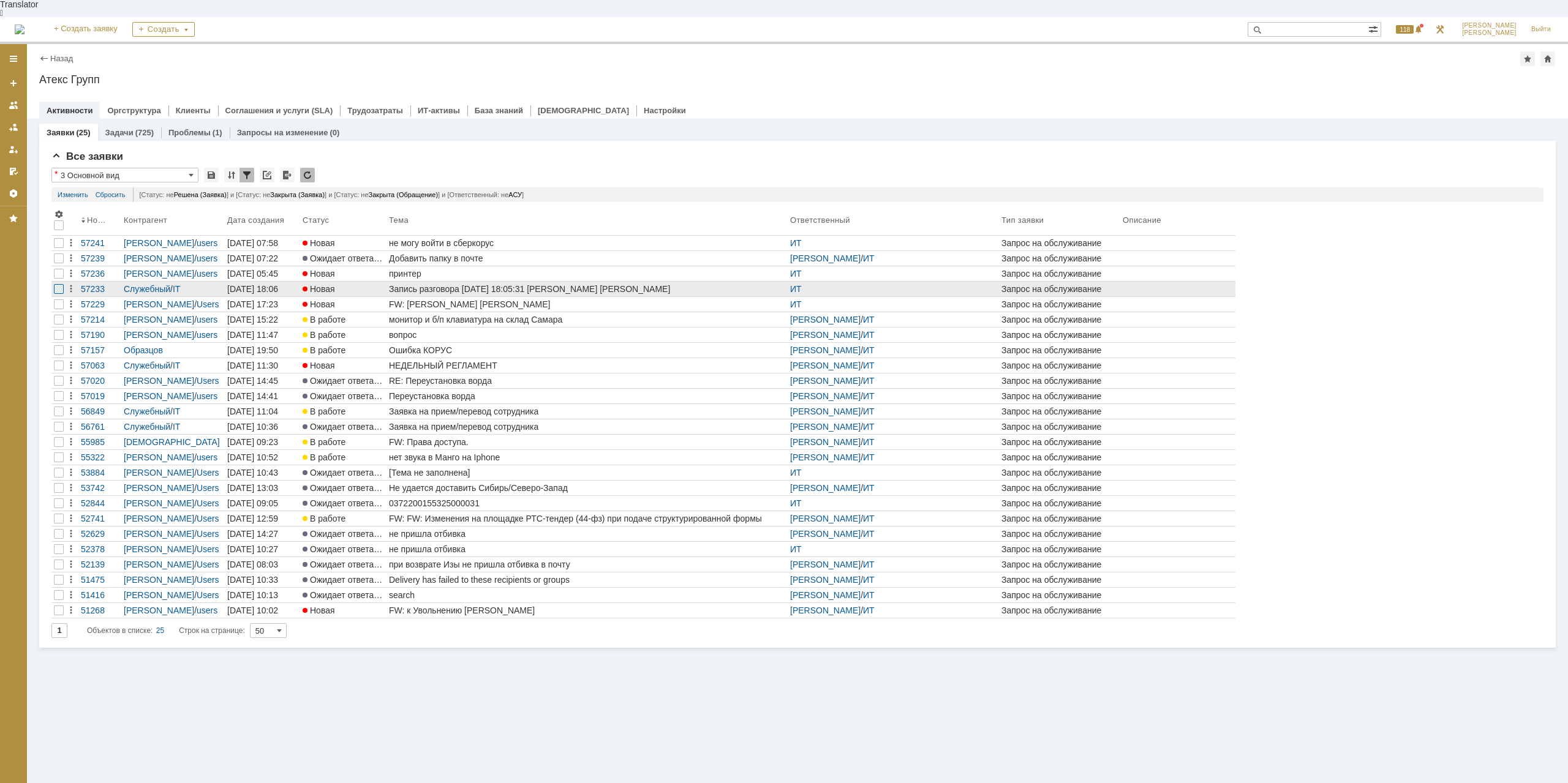
click at [59, 264] on div at bounding box center [59, 258] width 10 height 10
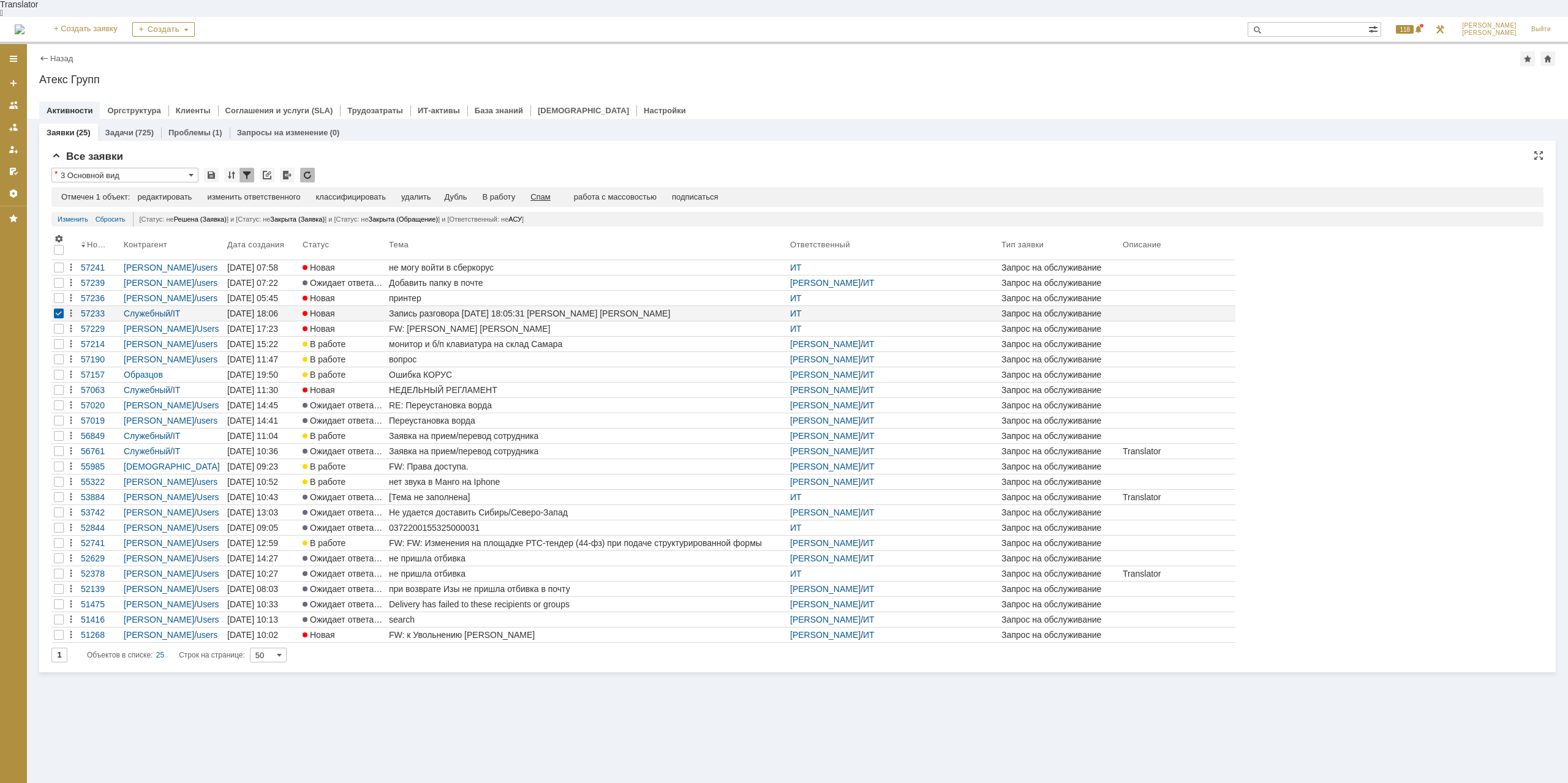
click at [547, 192] on div "Спам" at bounding box center [540, 197] width 20 height 10
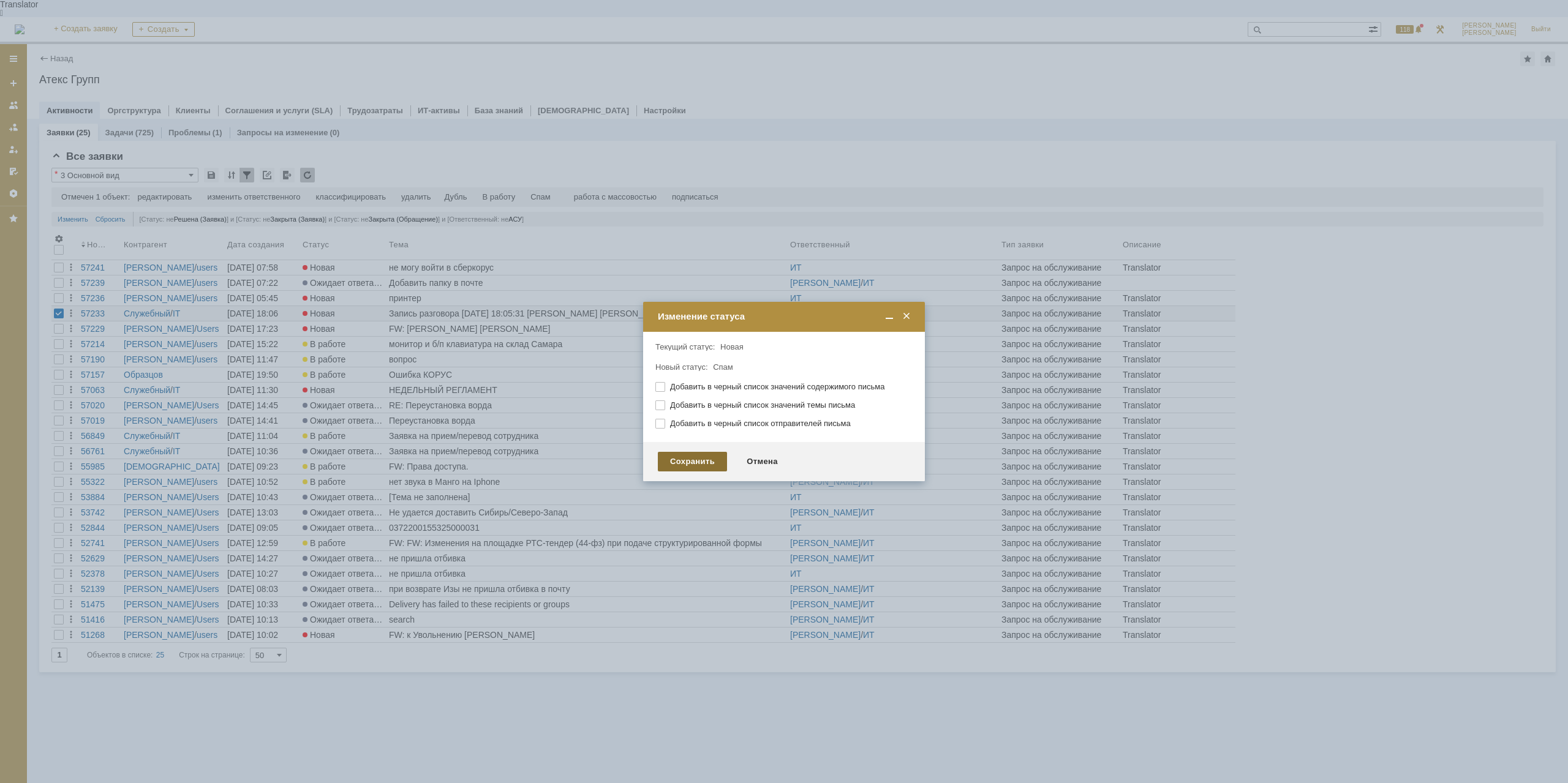
click at [705, 470] on div "Сохранить" at bounding box center [693, 462] width 69 height 19
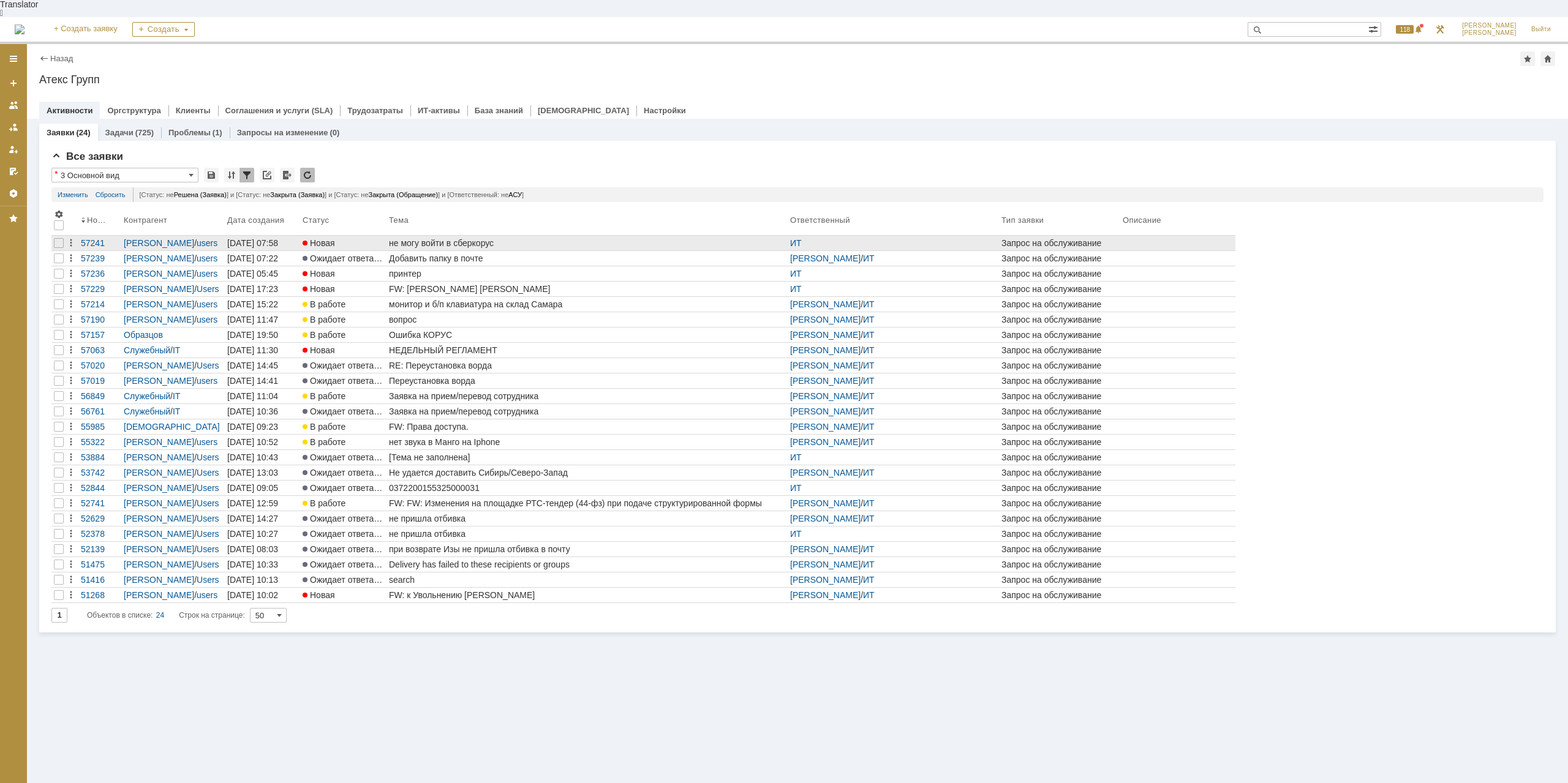
click at [463, 238] on div "не могу войти в сберкорус" at bounding box center [587, 243] width 396 height 10
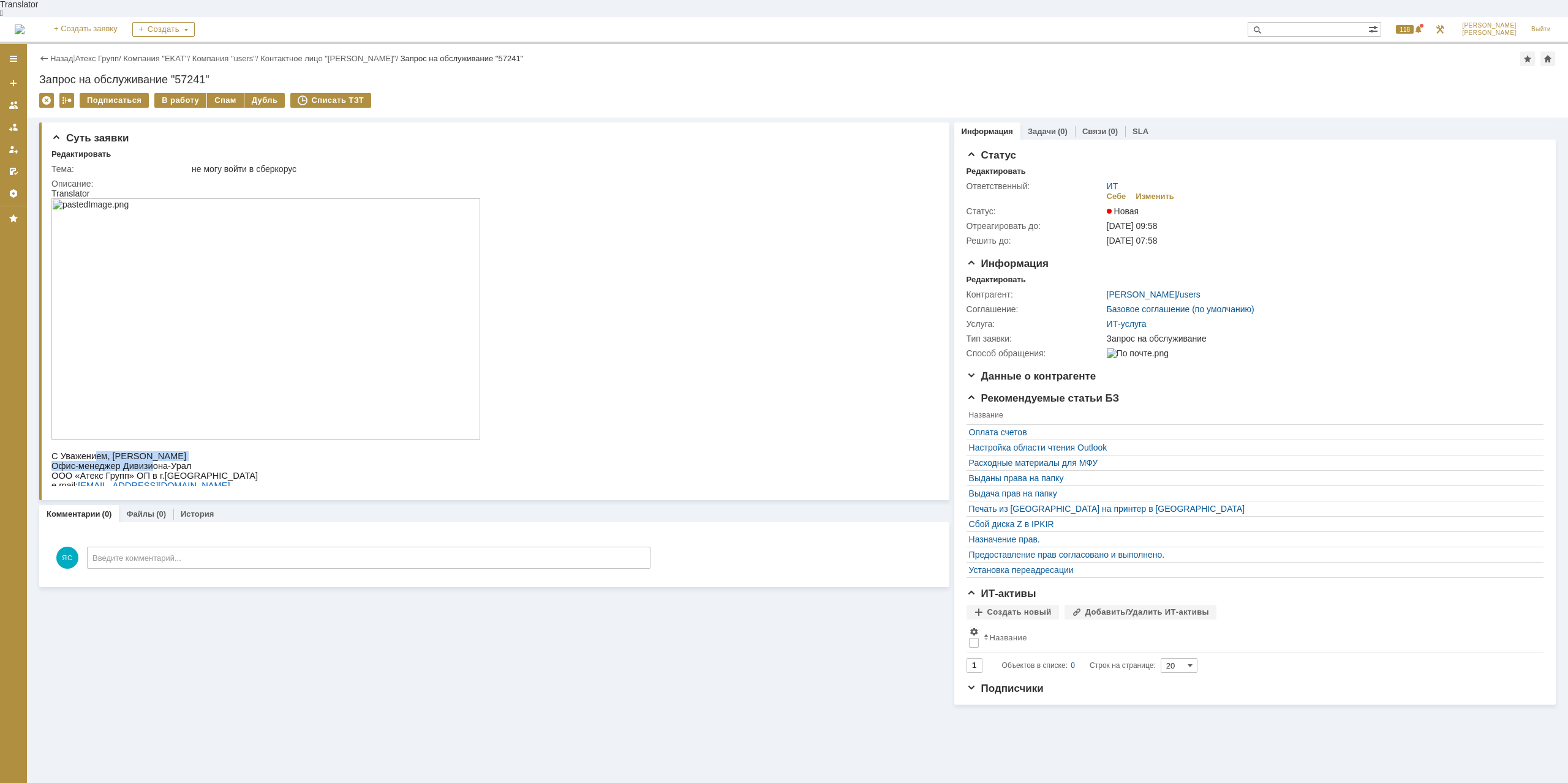
click at [141, 454] on div "С Уважением, [PERSON_NAME] Офис-менеджер Дивизиона-Урал ООО «Атекс Групп» ОП в …" at bounding box center [265, 470] width 429 height 39
click at [141, 461] on p "Офис-менеджер Дивизиона-Урал" at bounding box center [265, 466] width 429 height 10
click at [153, 314] on img at bounding box center [265, 319] width 429 height 241
click at [170, 93] on div "В работу" at bounding box center [180, 100] width 52 height 14
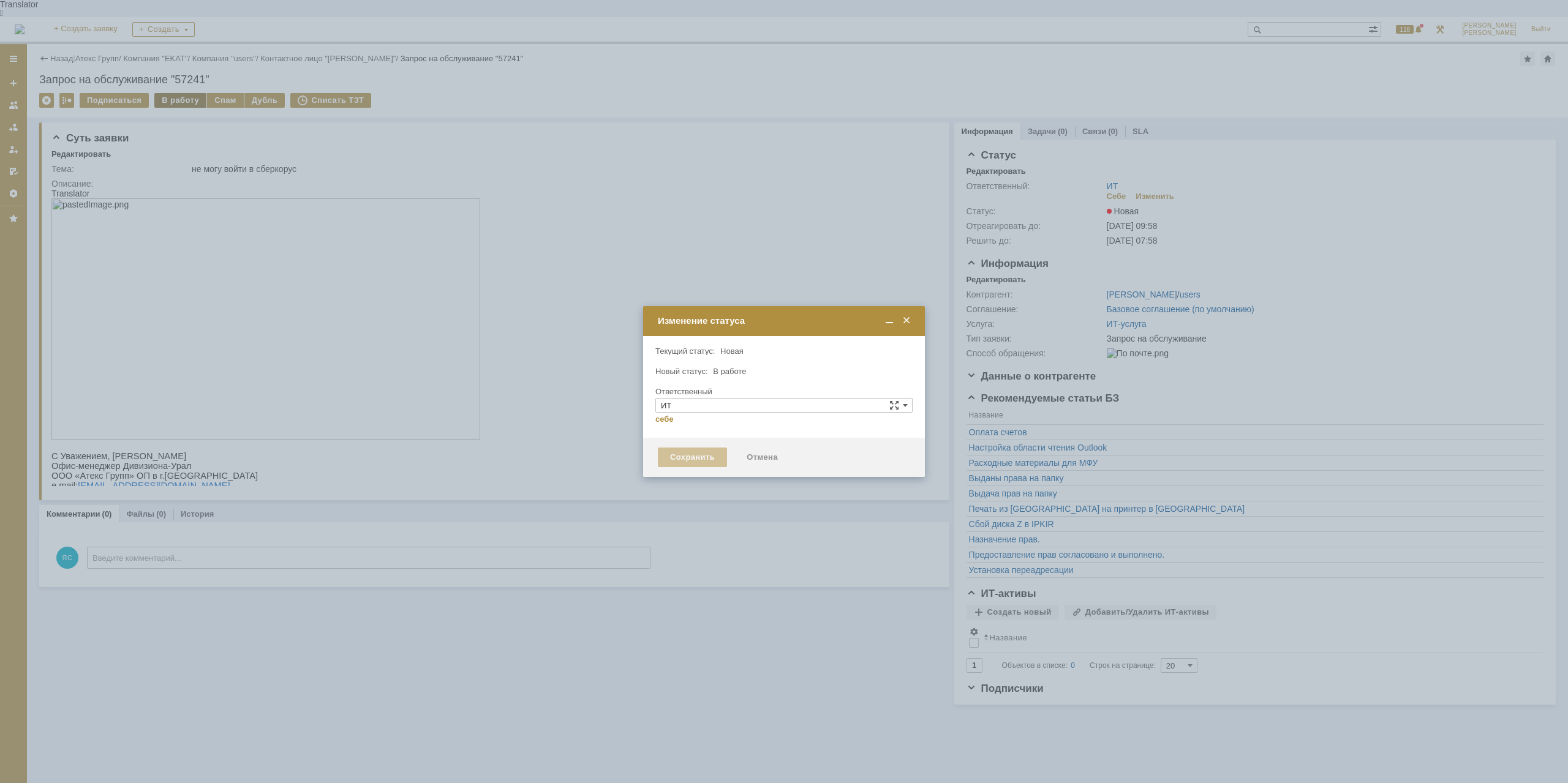
type input "[PERSON_NAME]"
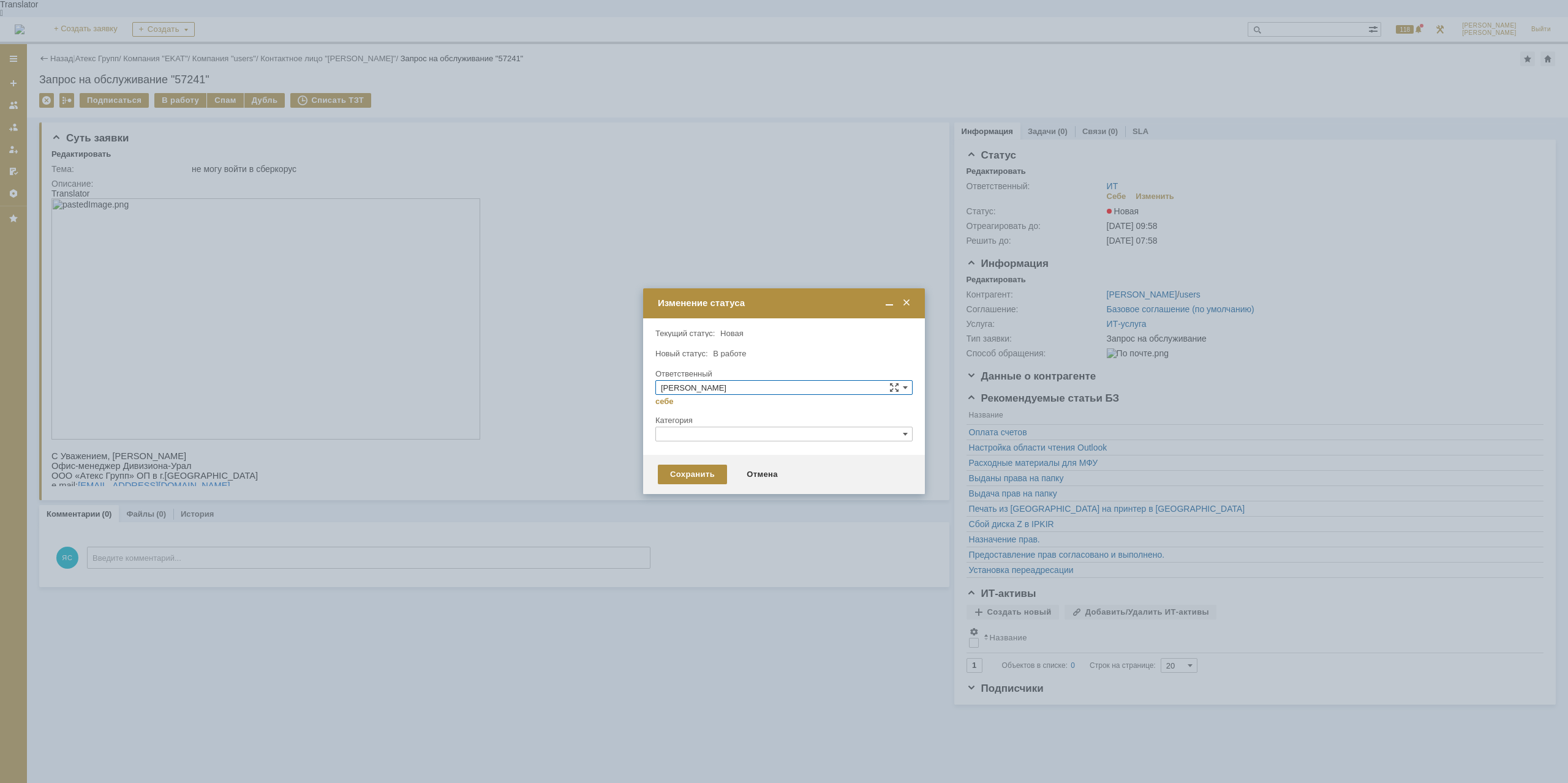
click at [686, 439] on input "text" at bounding box center [784, 434] width 257 height 14
click at [685, 434] on input "text" at bounding box center [784, 434] width 257 height 14
click at [506, 449] on div at bounding box center [784, 391] width 1568 height 783
click at [692, 467] on div "Сохранить" at bounding box center [693, 474] width 69 height 19
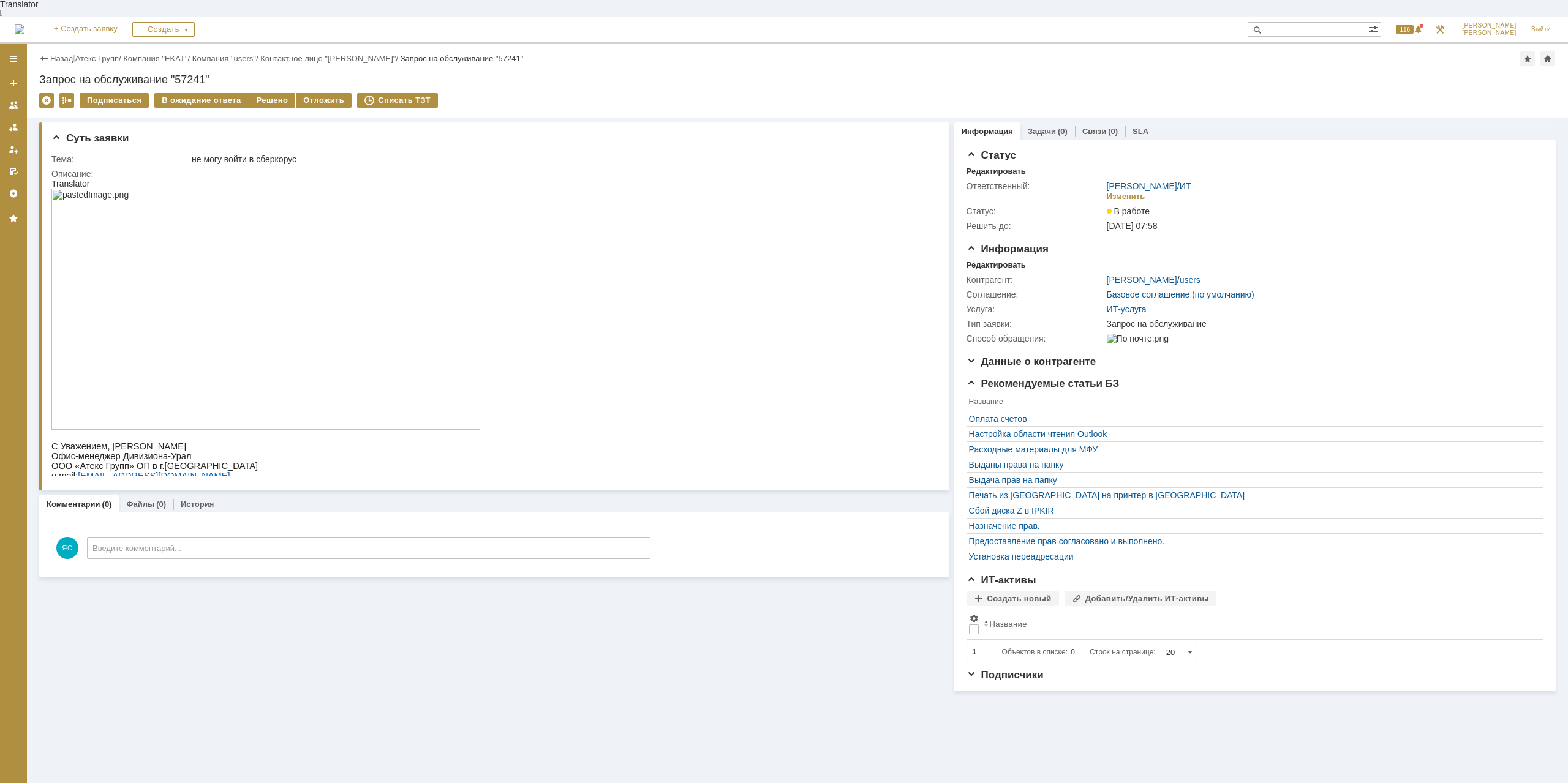
click at [199, 273] on img at bounding box center [265, 309] width 429 height 241
click at [603, 321] on html "Translator С Уважением, [PERSON_NAME] Офис-менеджер Дивизиона-Урал ООО «Атекс Г…" at bounding box center [491, 329] width 879 height 302
click at [422, 321] on img at bounding box center [265, 309] width 429 height 241
click at [239, 325] on img at bounding box center [265, 309] width 429 height 241
click at [191, 329] on img at bounding box center [265, 309] width 429 height 241
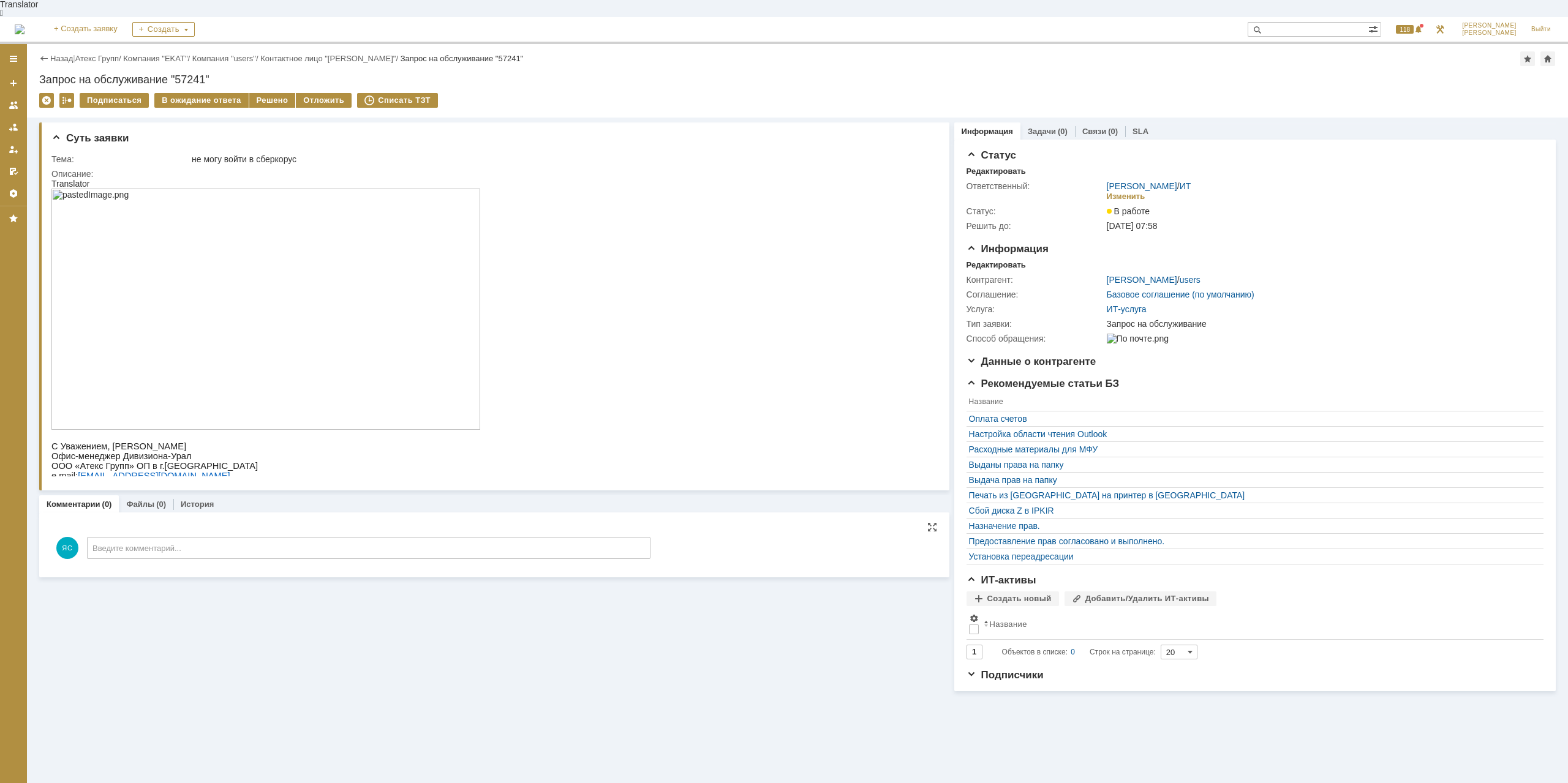
drag, startPoint x: 188, startPoint y: 597, endPoint x: 196, endPoint y: 543, distance: 54.6
click at [190, 595] on div "Суть заявки Тема: не могу войти в сберкорус Описание: Комментарии (0) Файлы (0)…" at bounding box center [494, 405] width 910 height 574
click at [157, 352] on img at bounding box center [265, 309] width 429 height 241
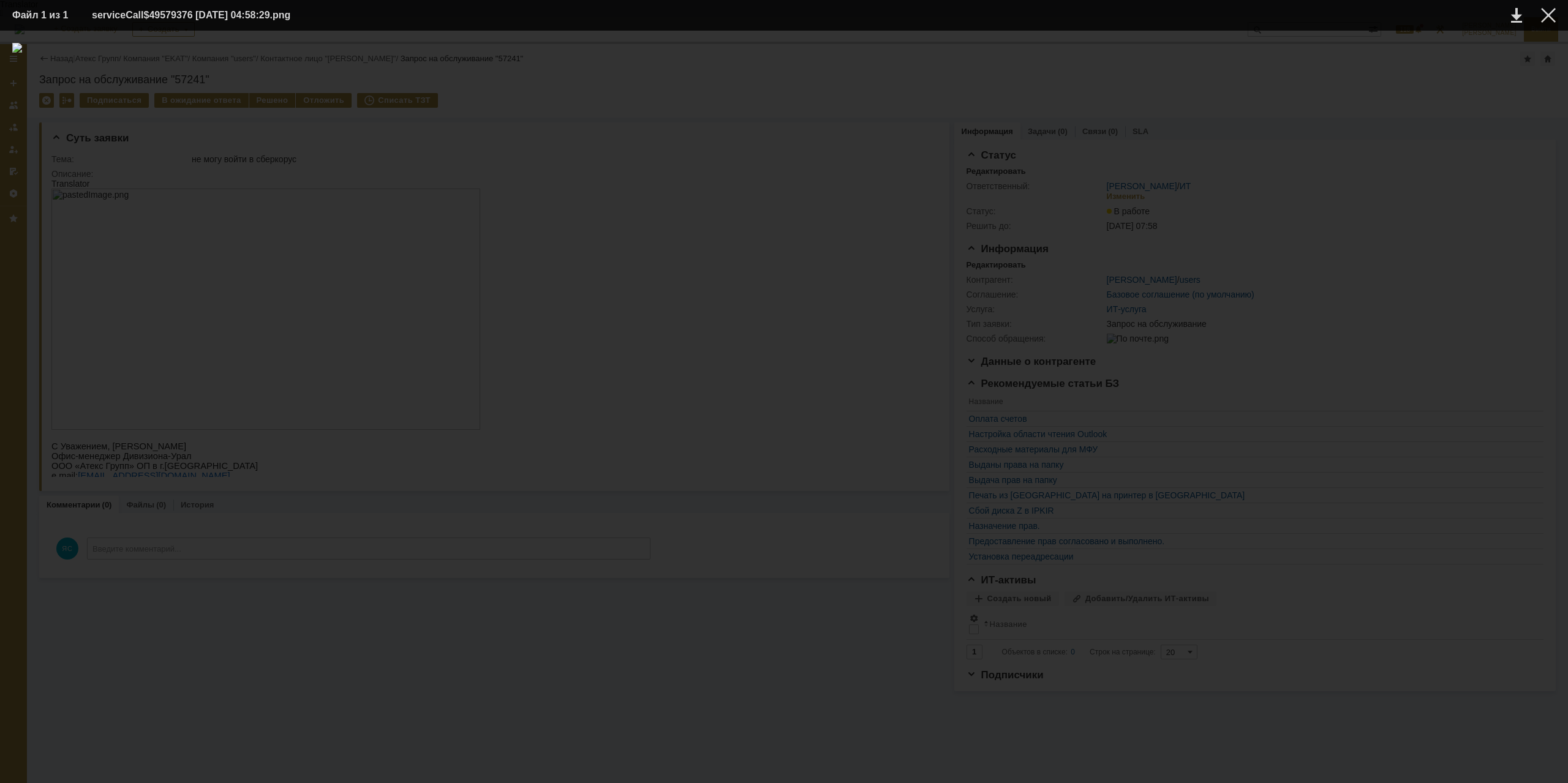
click at [1547, 19] on div at bounding box center [1548, 15] width 14 height 14
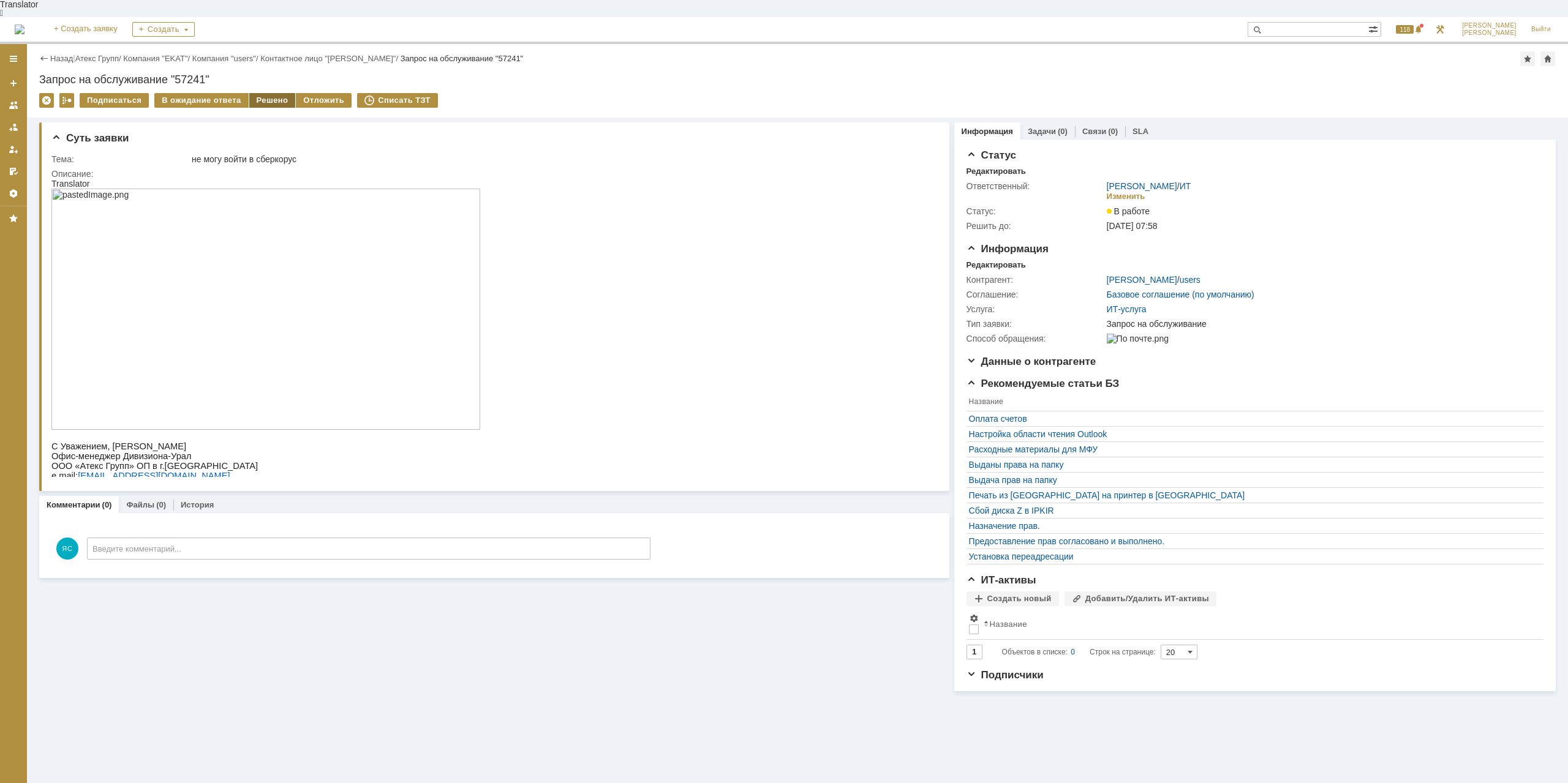
click at [269, 93] on div "Решено" at bounding box center [273, 100] width 46 height 14
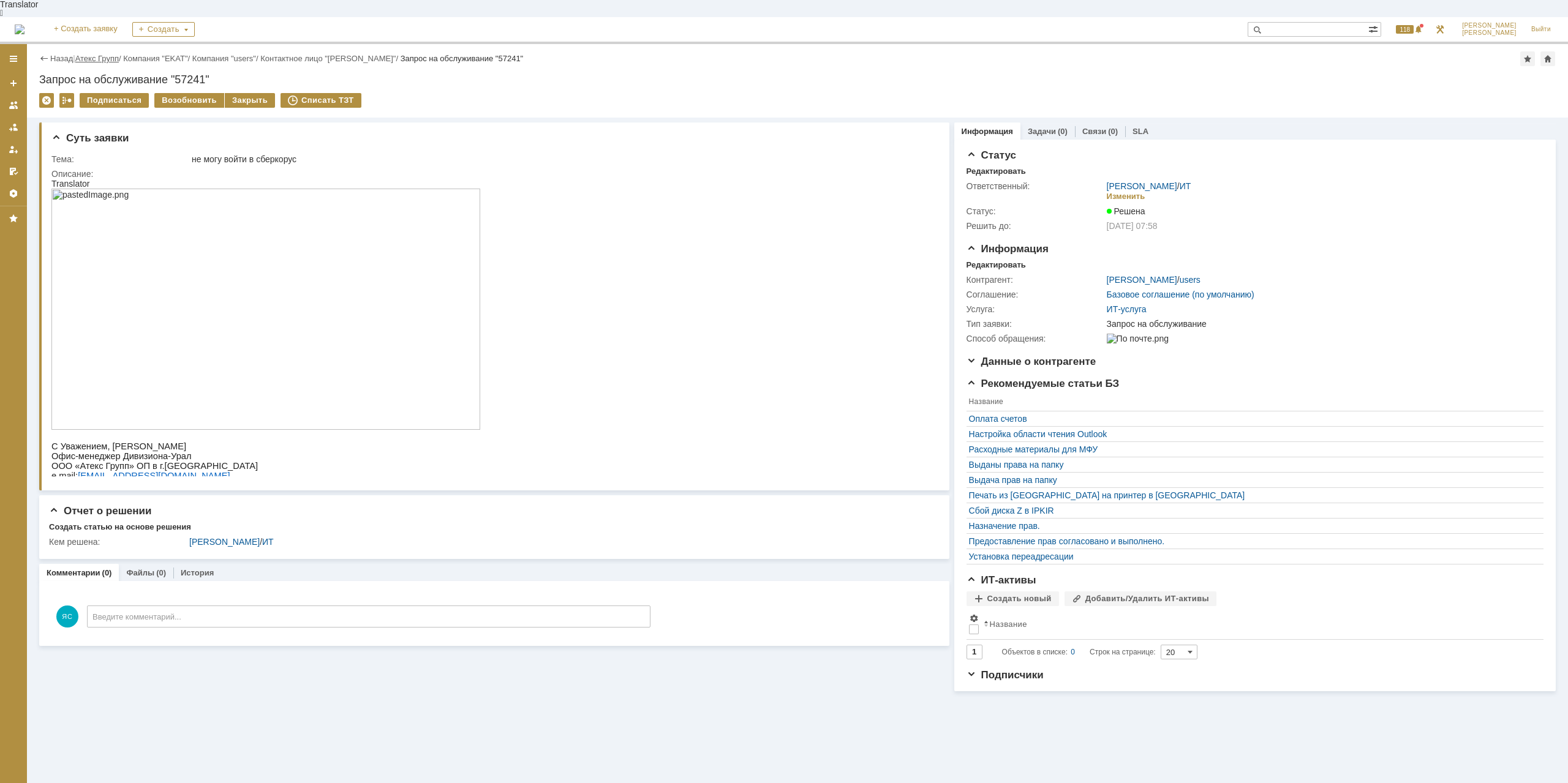
click at [91, 54] on link "Атекс Групп" at bounding box center [97, 58] width 43 height 9
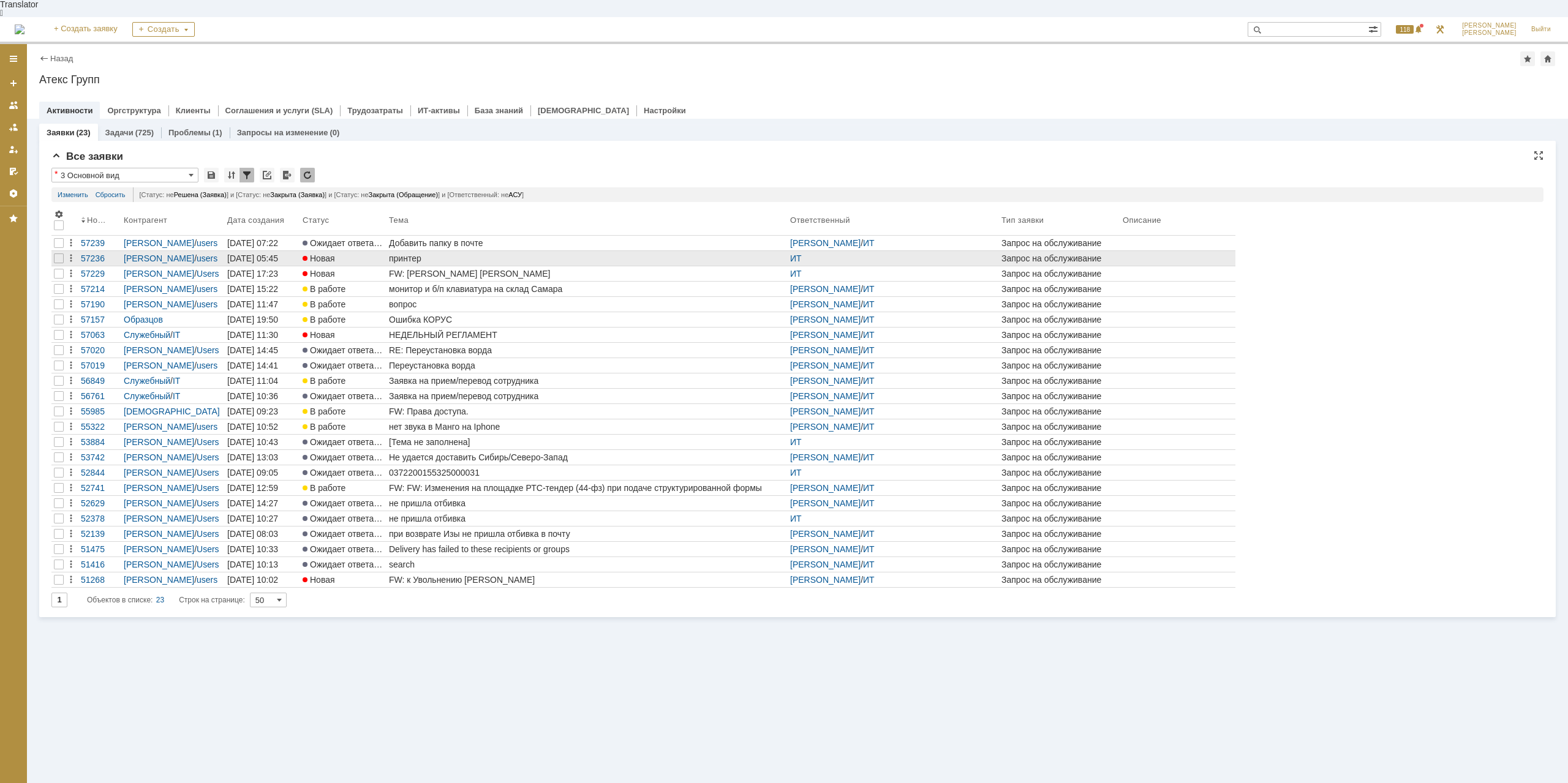
click at [406, 253] on div "принтер" at bounding box center [587, 258] width 396 height 10
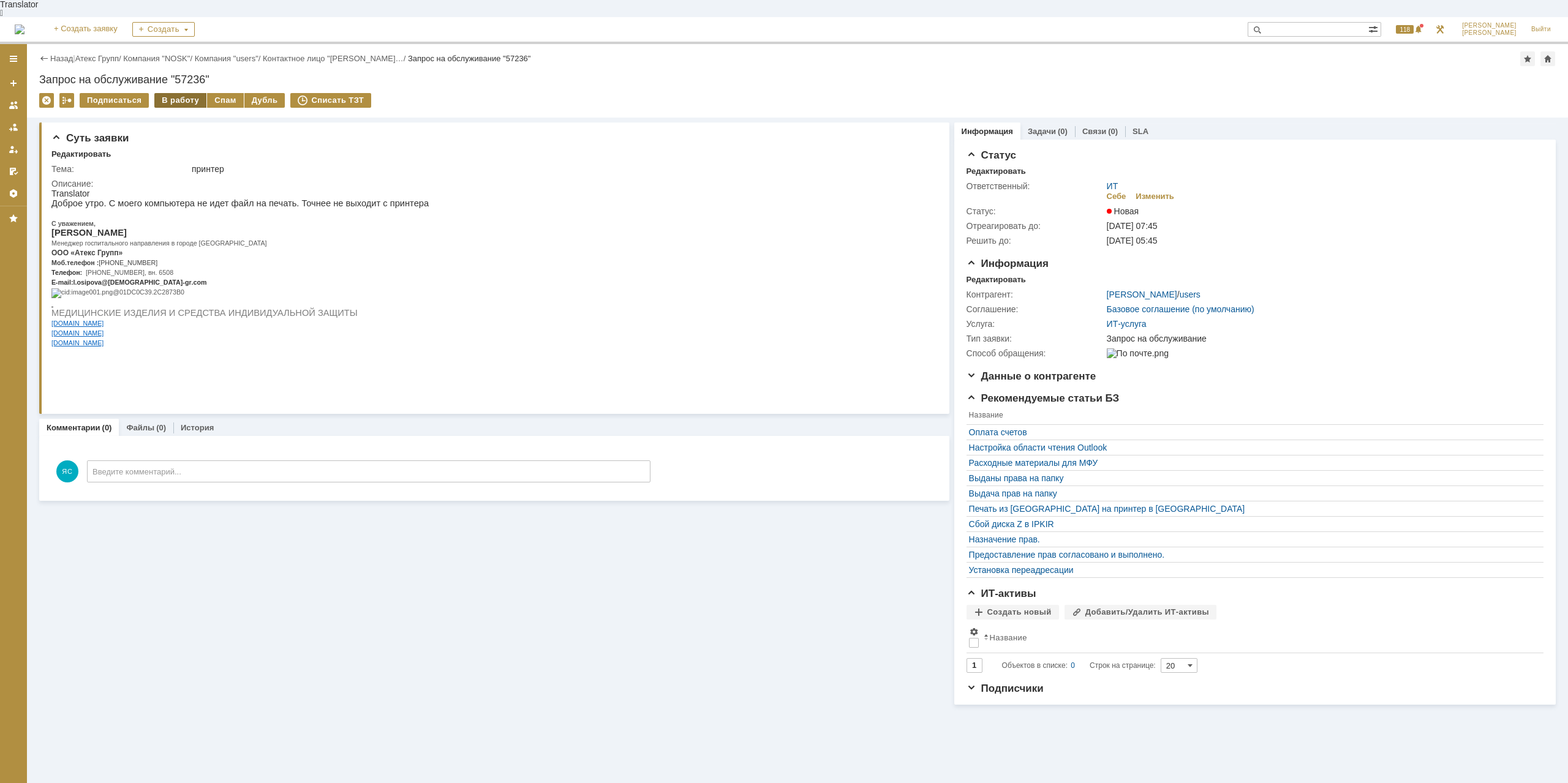
click at [175, 93] on div "В работу" at bounding box center [180, 100] width 52 height 14
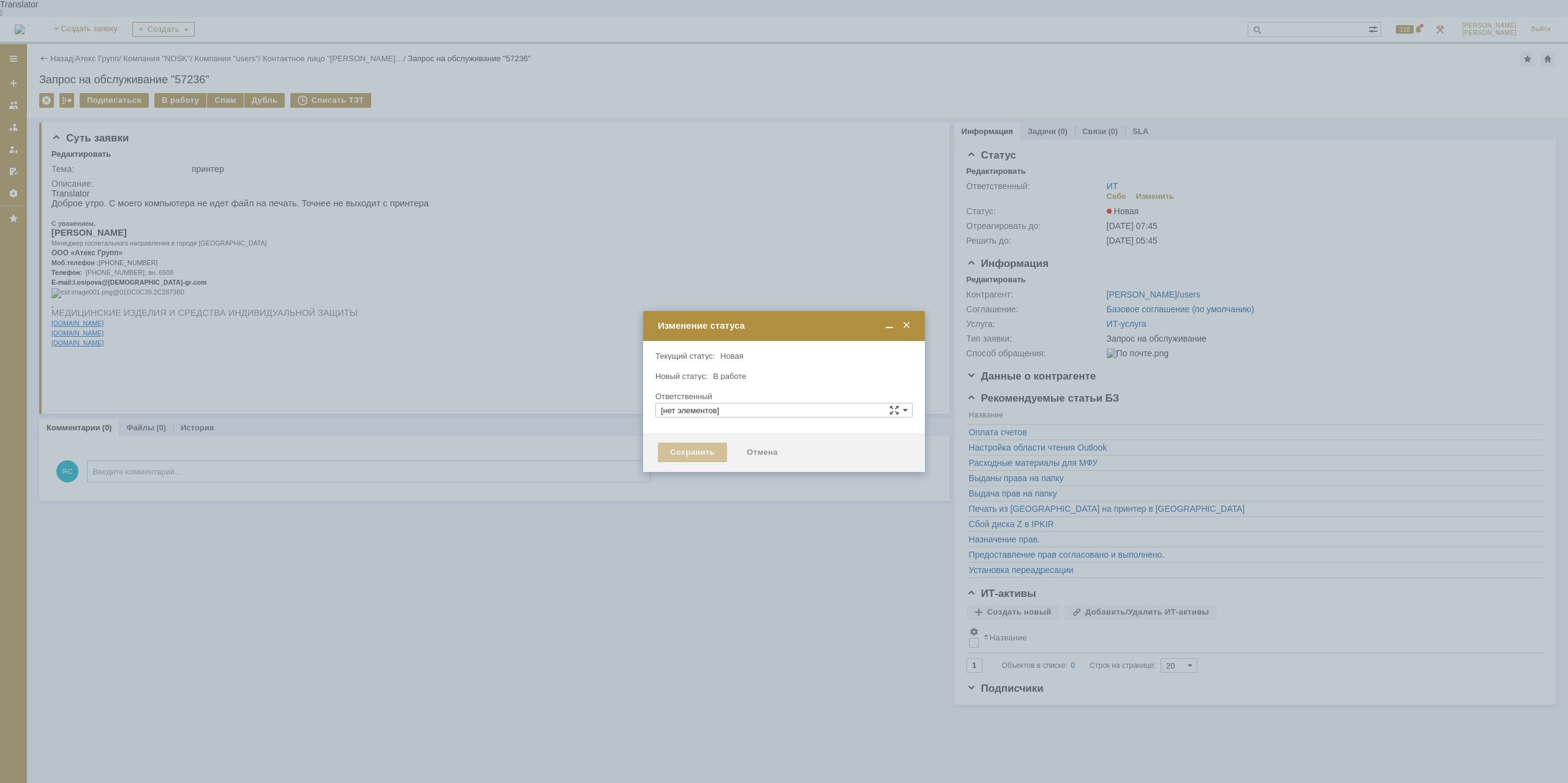
type input "[PERSON_NAME]"
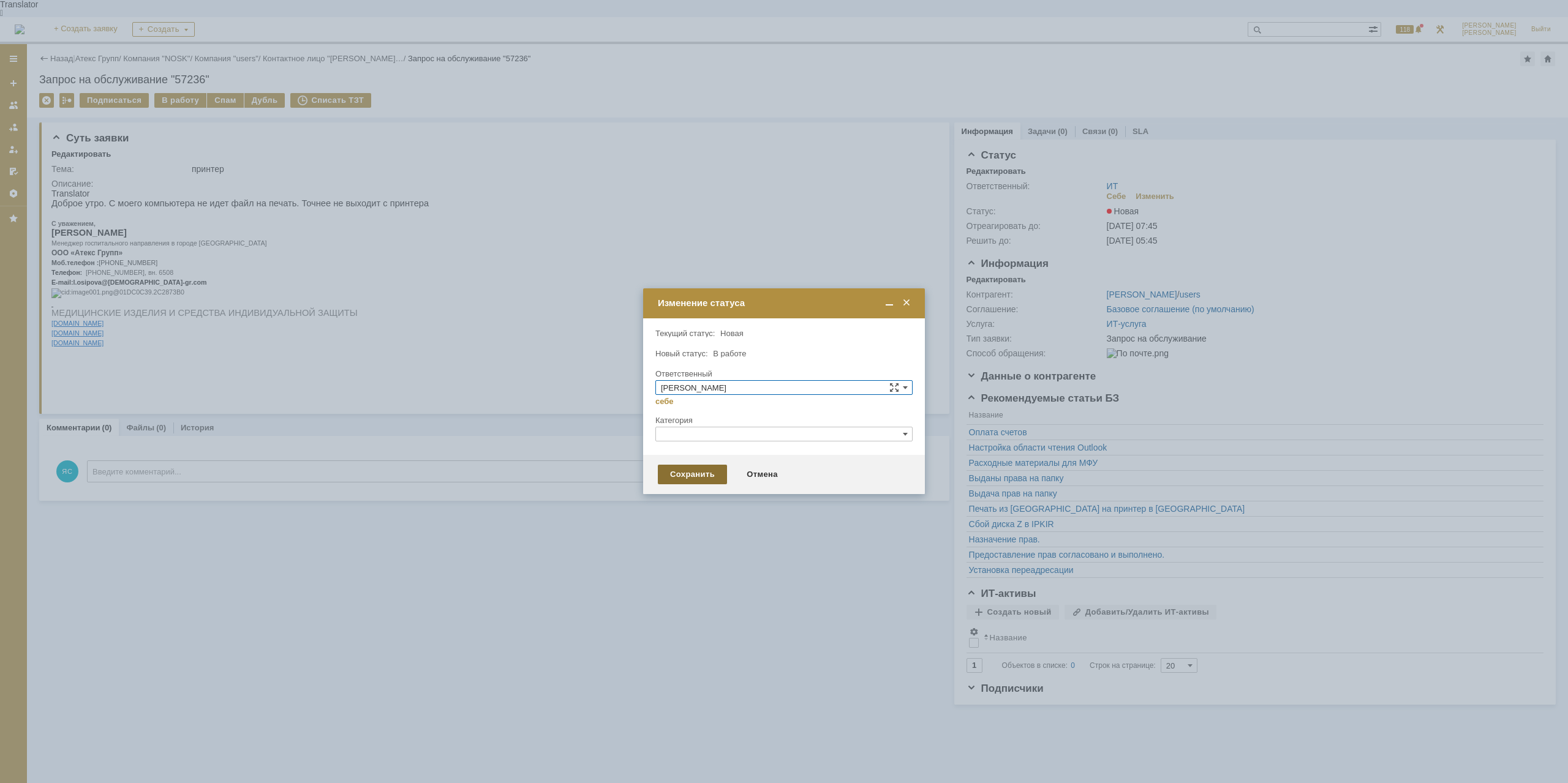
click at [686, 476] on div "Сохранить" at bounding box center [693, 474] width 69 height 19
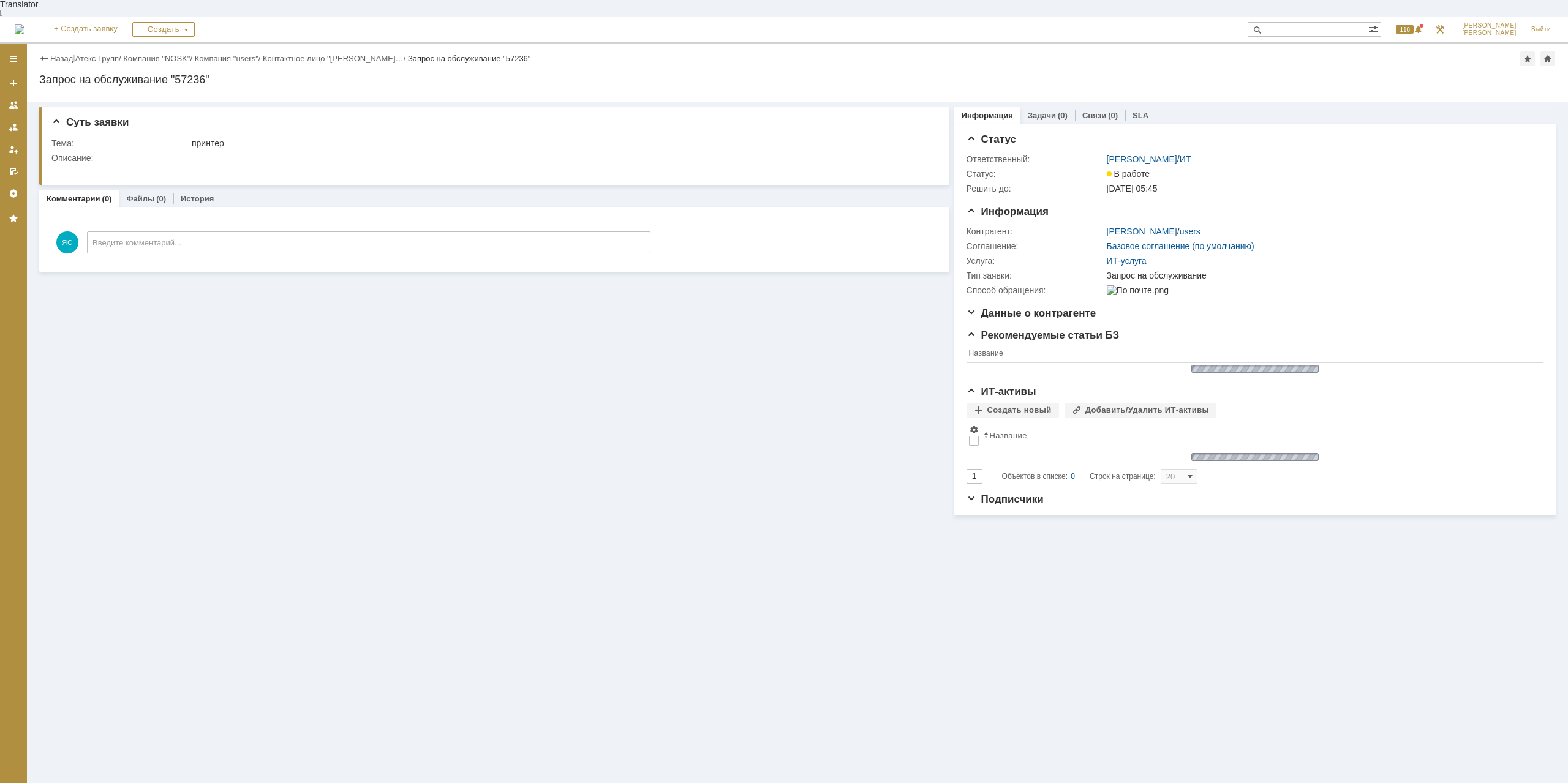
click at [397, 342] on div "Суть заявки Тема: принтер Описание: Комментарии (0) Файлы (0) История Комментар…" at bounding box center [494, 309] width 910 height 414
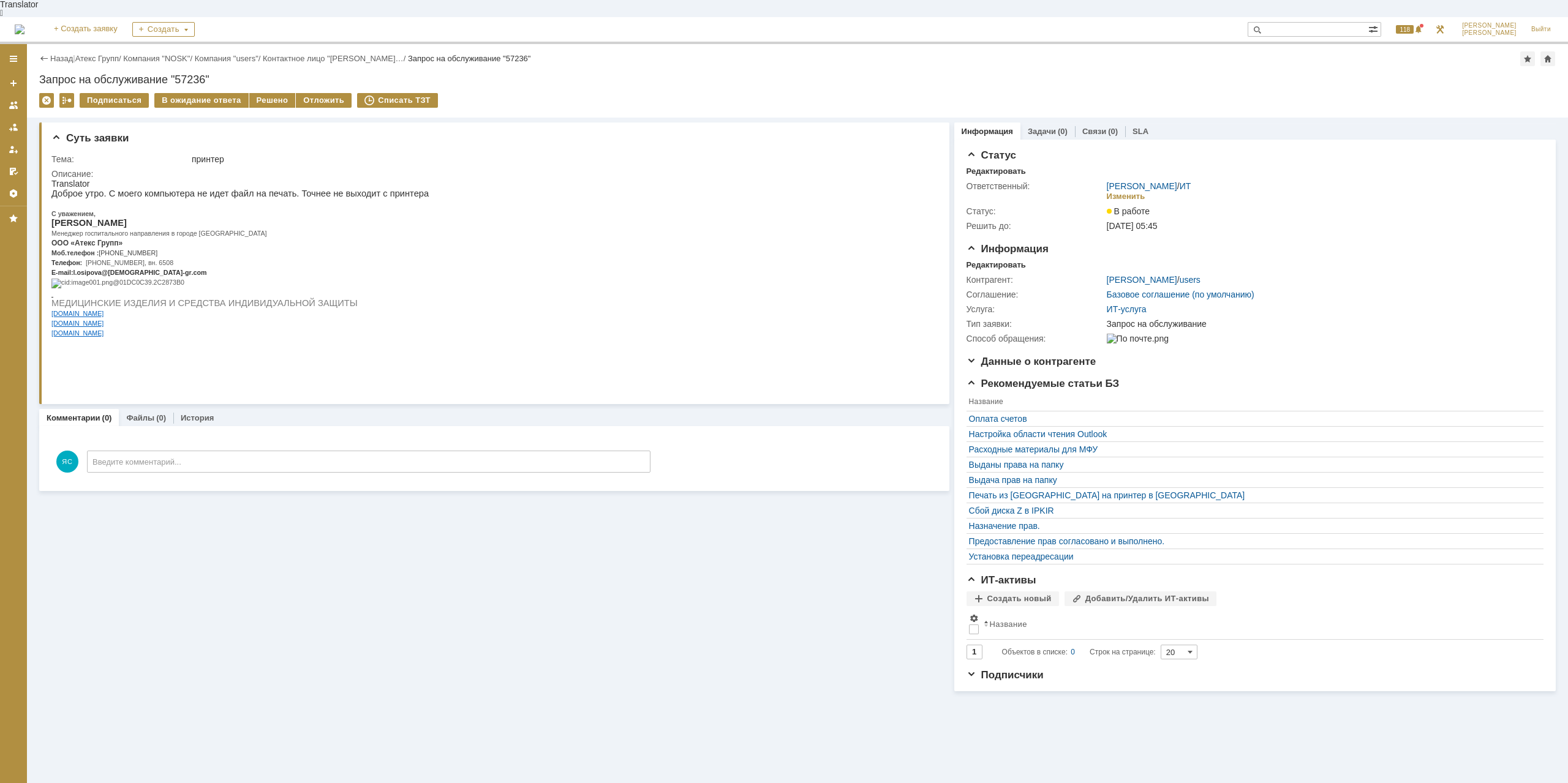
click at [141, 260] on span "[PHONE_NUMBER], вн. 6508" at bounding box center [129, 262] width 87 height 7
drag, startPoint x: 105, startPoint y: 251, endPoint x: 192, endPoint y: 251, distance: 87.0
click at [192, 251] on p "Моб.телефон : [PHONE_NUMBER]" at bounding box center [240, 252] width 378 height 10
copy span "[PHONE_NUMBER]"
click at [99, 54] on link "Атекс Групп" at bounding box center [97, 58] width 43 height 9
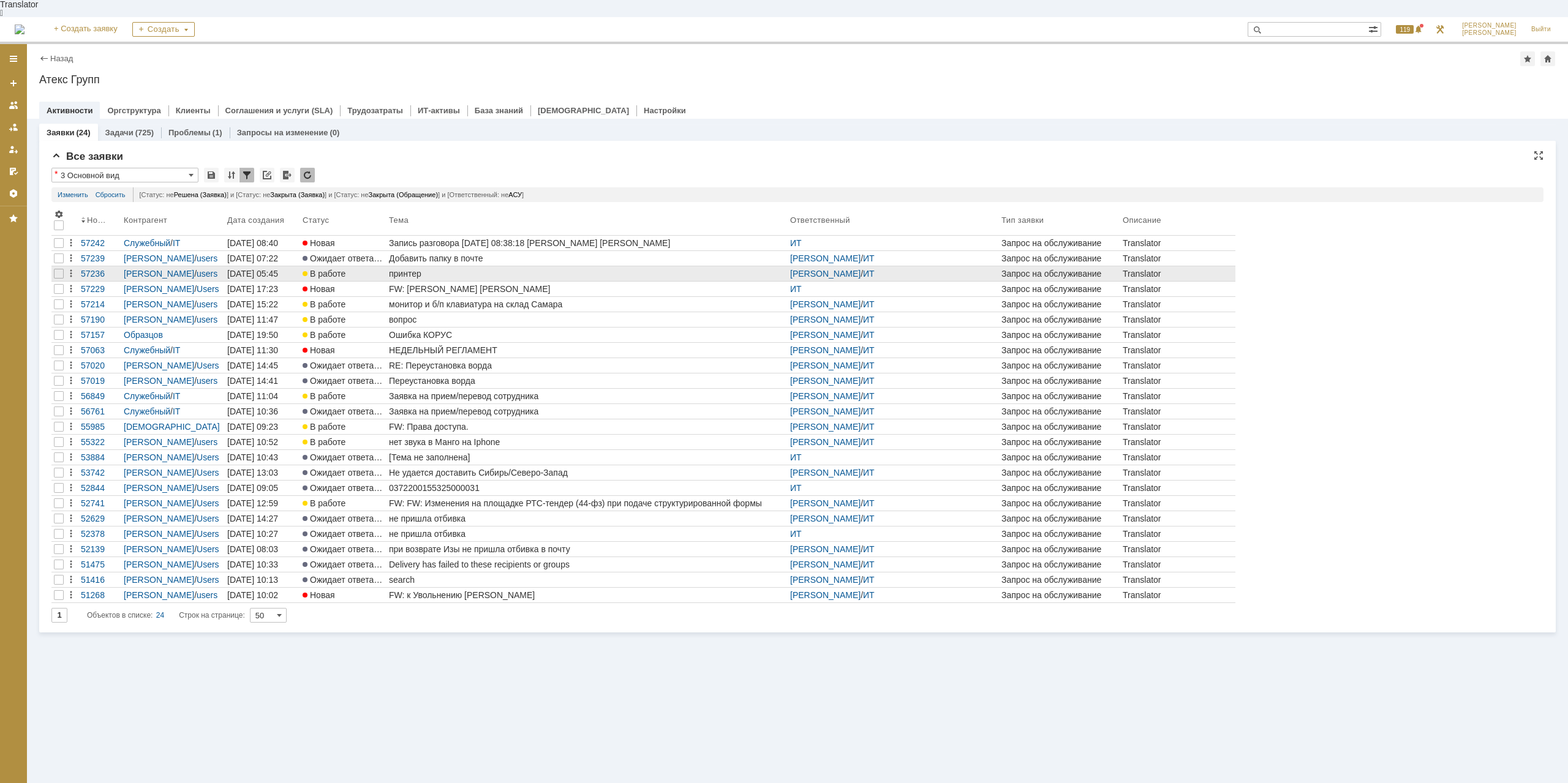
click at [407, 268] on div "принтер" at bounding box center [587, 273] width 396 height 10
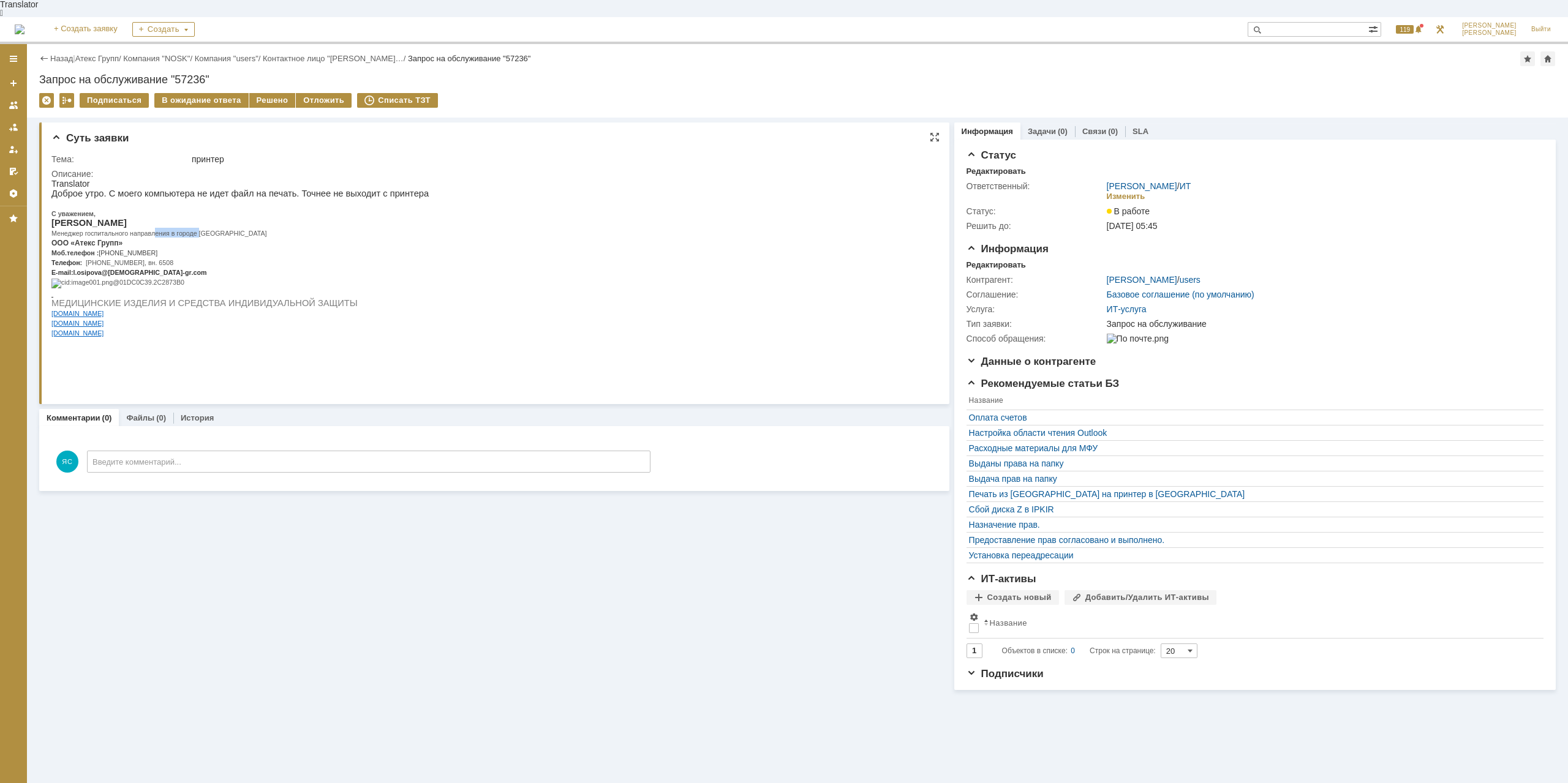
drag, startPoint x: 155, startPoint y: 224, endPoint x: 200, endPoint y: 232, distance: 45.7
click at [200, 232] on p "Менеджер госпитального направления в городе [GEOGRAPHIC_DATA]" at bounding box center [240, 232] width 378 height 10
click at [200, 232] on span "Менеджер госпитального направления в городе [GEOGRAPHIC_DATA]" at bounding box center [159, 233] width 216 height 7
click at [201, 93] on div "В ожидание ответа" at bounding box center [201, 100] width 94 height 14
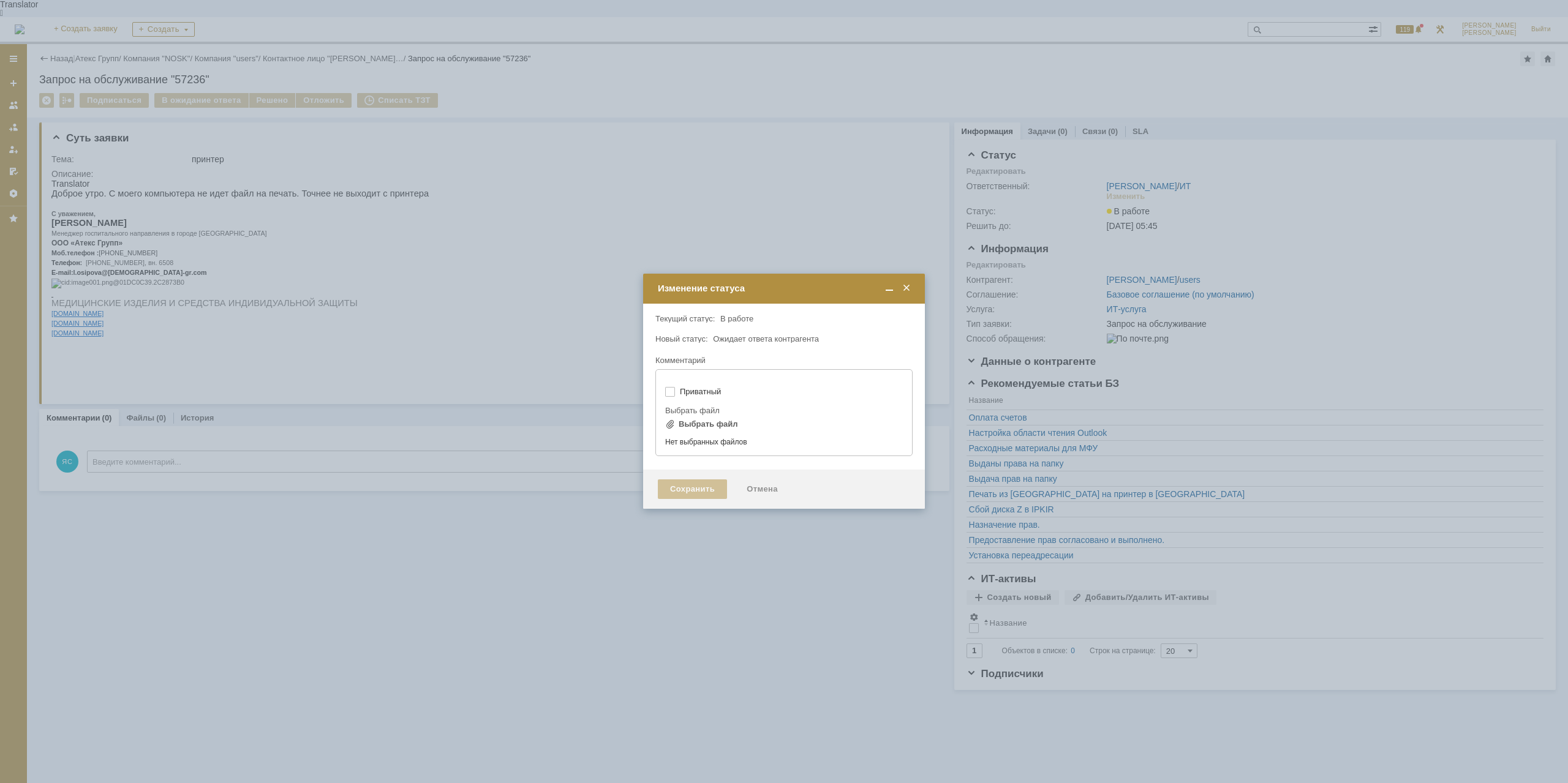
type input "[не указано]"
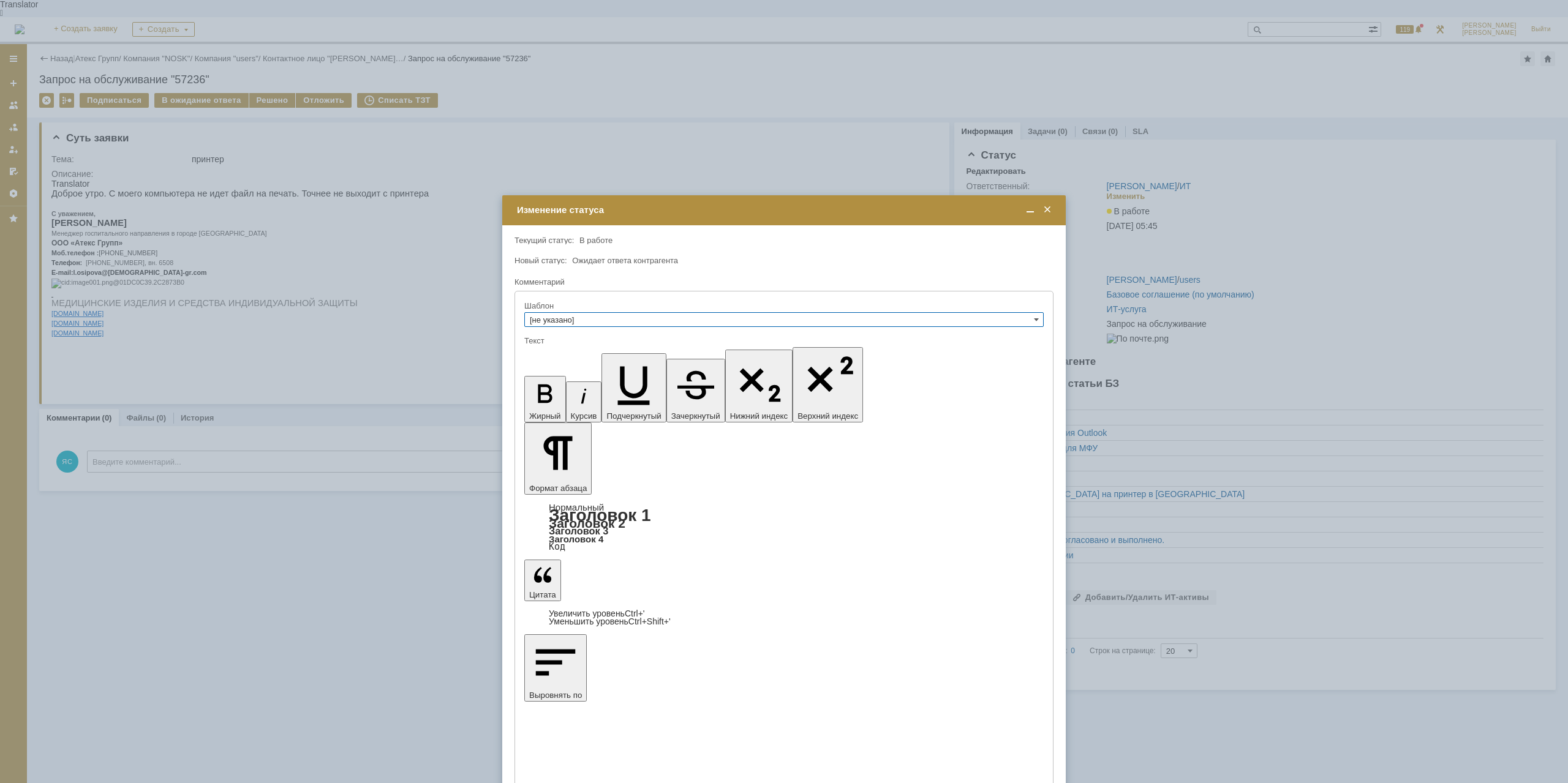
click at [595, 313] on input "[не указано]" at bounding box center [784, 320] width 519 height 14
click at [575, 409] on span "Не дозвонились" at bounding box center [784, 407] width 508 height 10
type input "Не дозвонились"
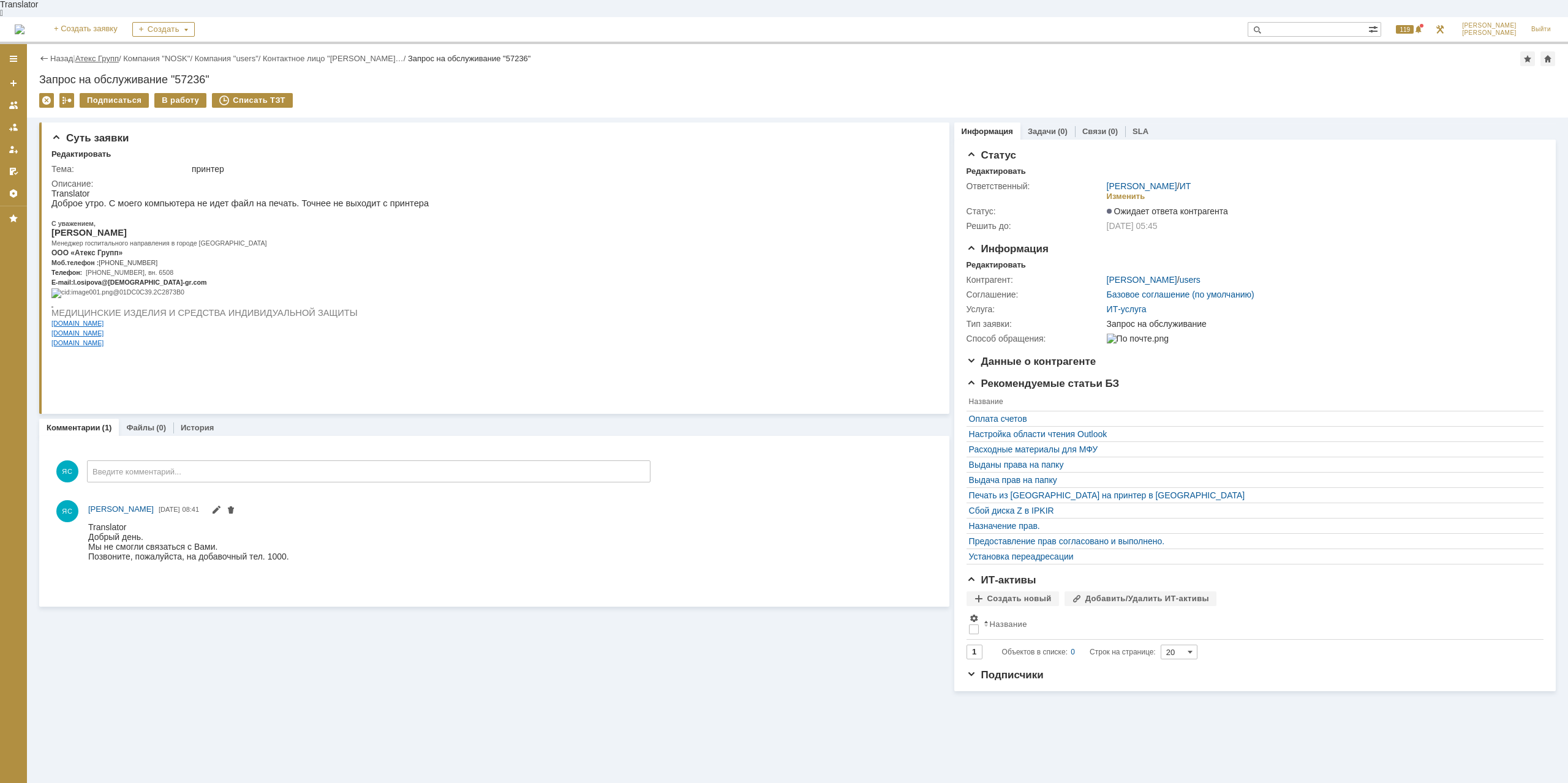
click at [103, 54] on link "Атекс Групп" at bounding box center [97, 58] width 43 height 9
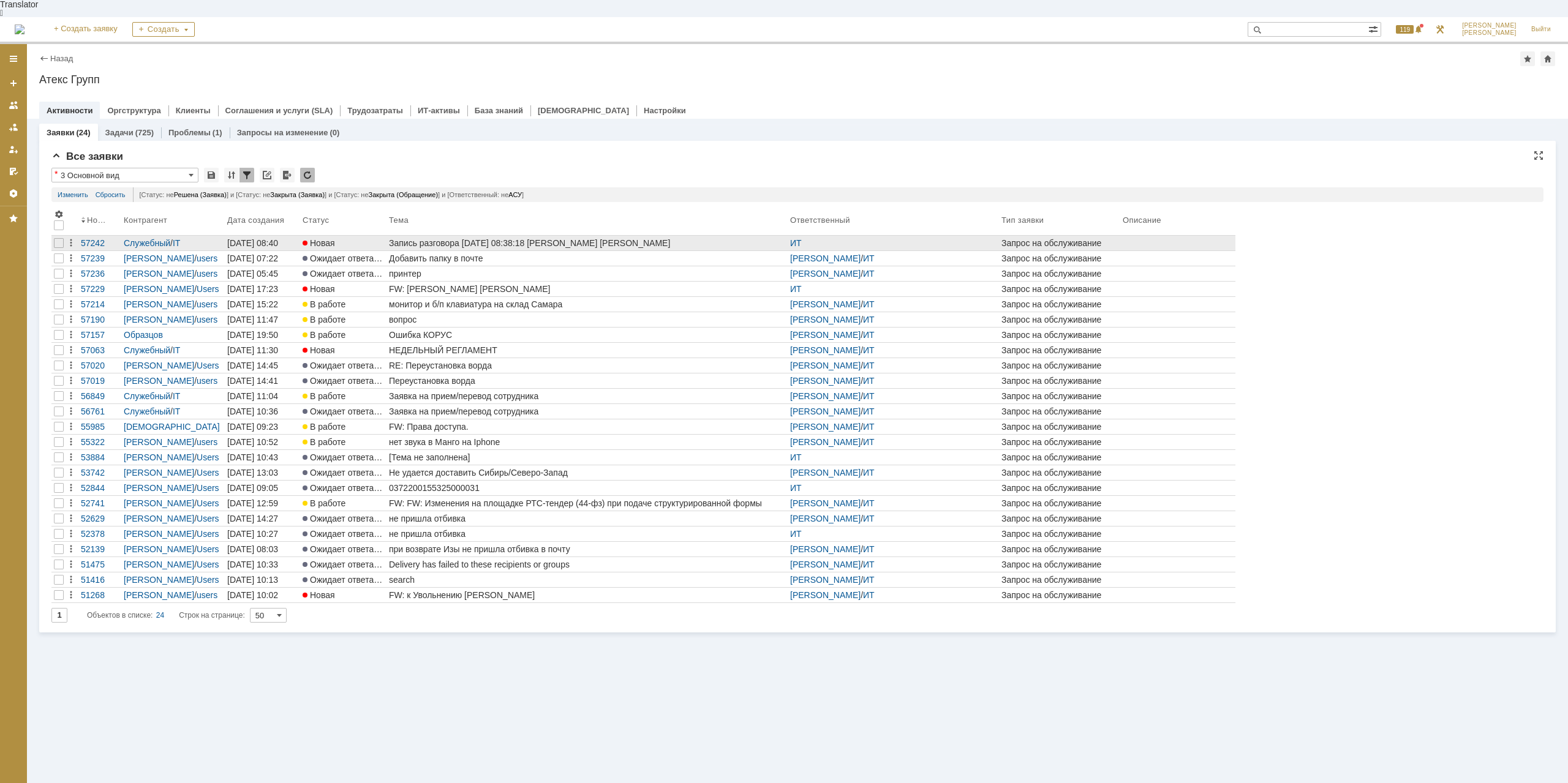
click at [486, 238] on div "Запись разговора [DATE] 08:38:18 [PERSON_NAME] [PERSON_NAME]" at bounding box center [587, 243] width 396 height 10
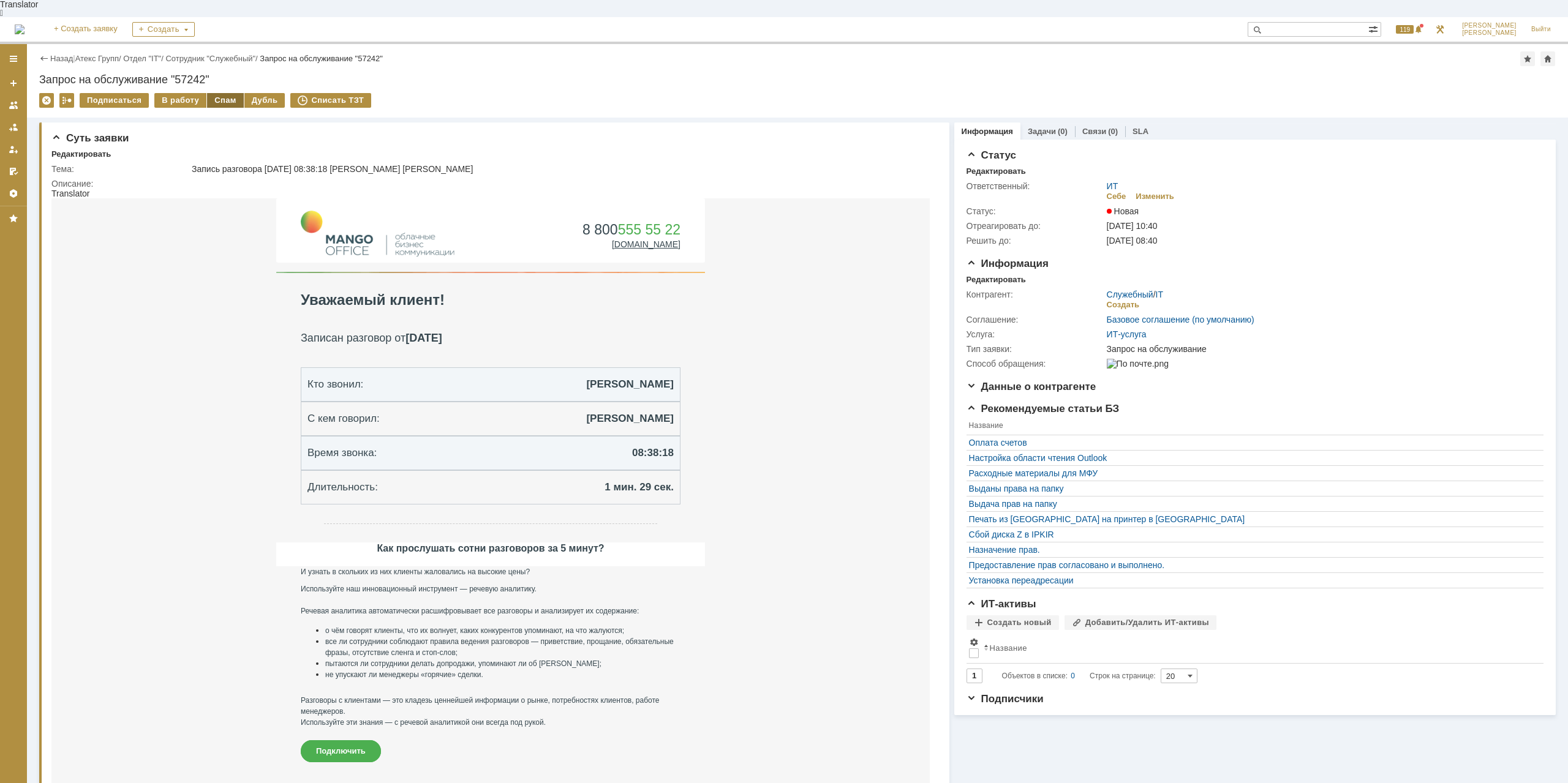
click at [219, 93] on div "Спам" at bounding box center [225, 100] width 37 height 14
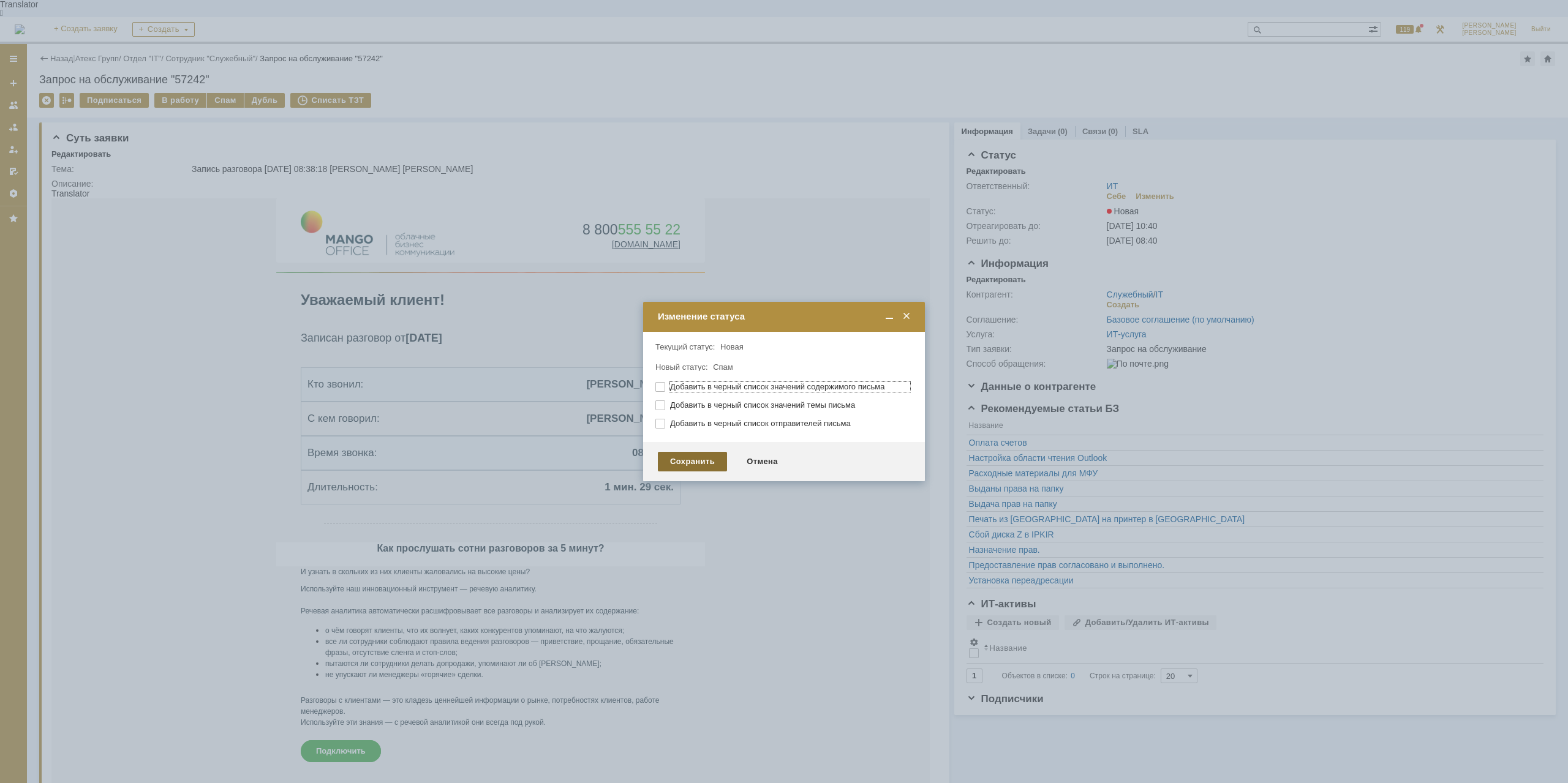
click at [693, 453] on div "Сохранить Отмена" at bounding box center [783, 462] width 281 height 39
click at [693, 459] on div "Сохранить" at bounding box center [693, 462] width 69 height 19
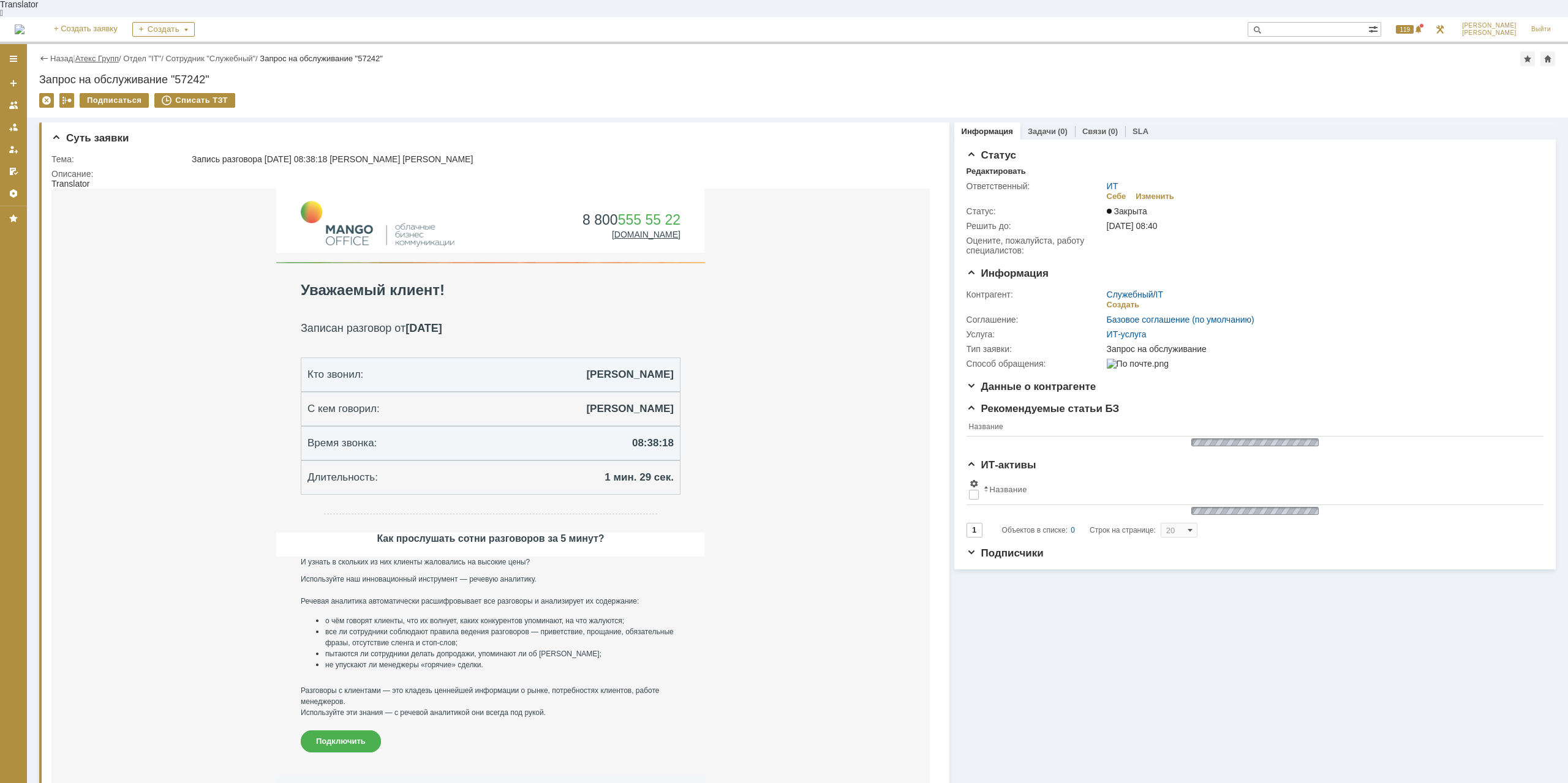
click at [110, 54] on link "Атекс Групп" at bounding box center [97, 58] width 43 height 9
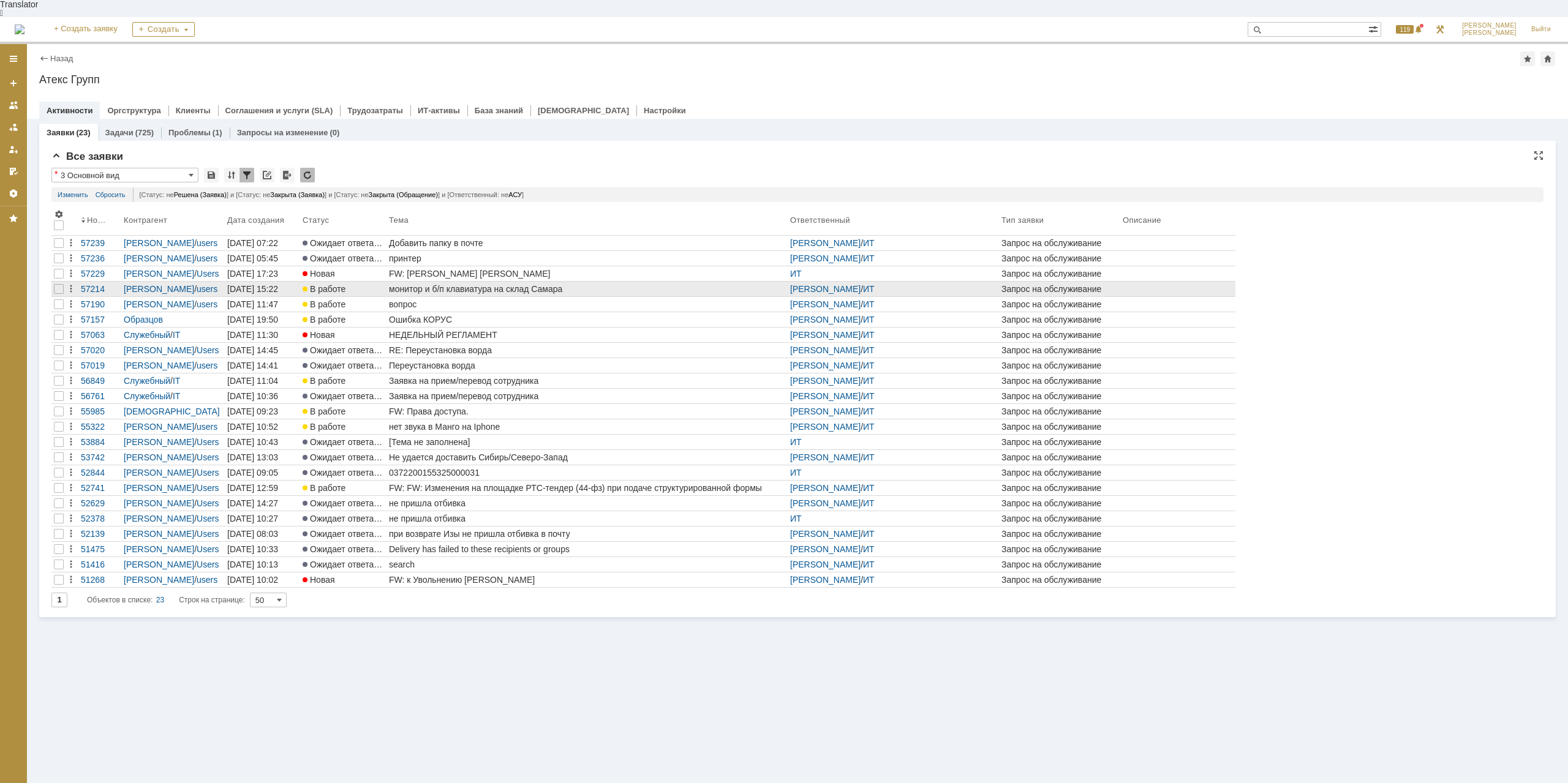
click at [438, 285] on div "монитор и б/п клавиатура на склад Самара" at bounding box center [587, 289] width 396 height 10
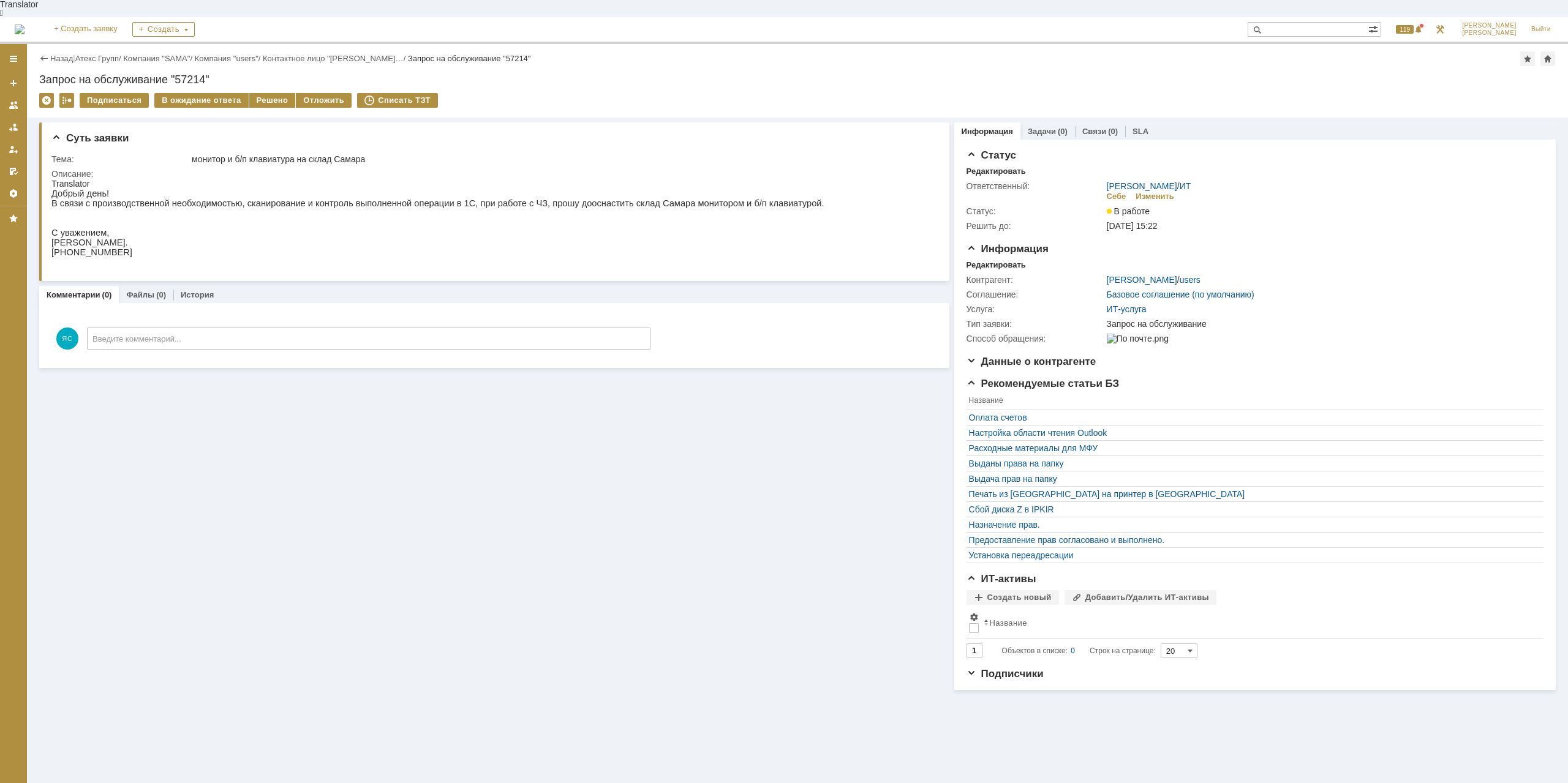
click at [98, 51] on div "Назад | Атекс Групп / Компания "SAMA" / Компания "users" / Контактное лицо "[PE…" at bounding box center [798, 59] width 1517 height 14
click at [100, 54] on link "Атекс Групп" at bounding box center [97, 58] width 43 height 9
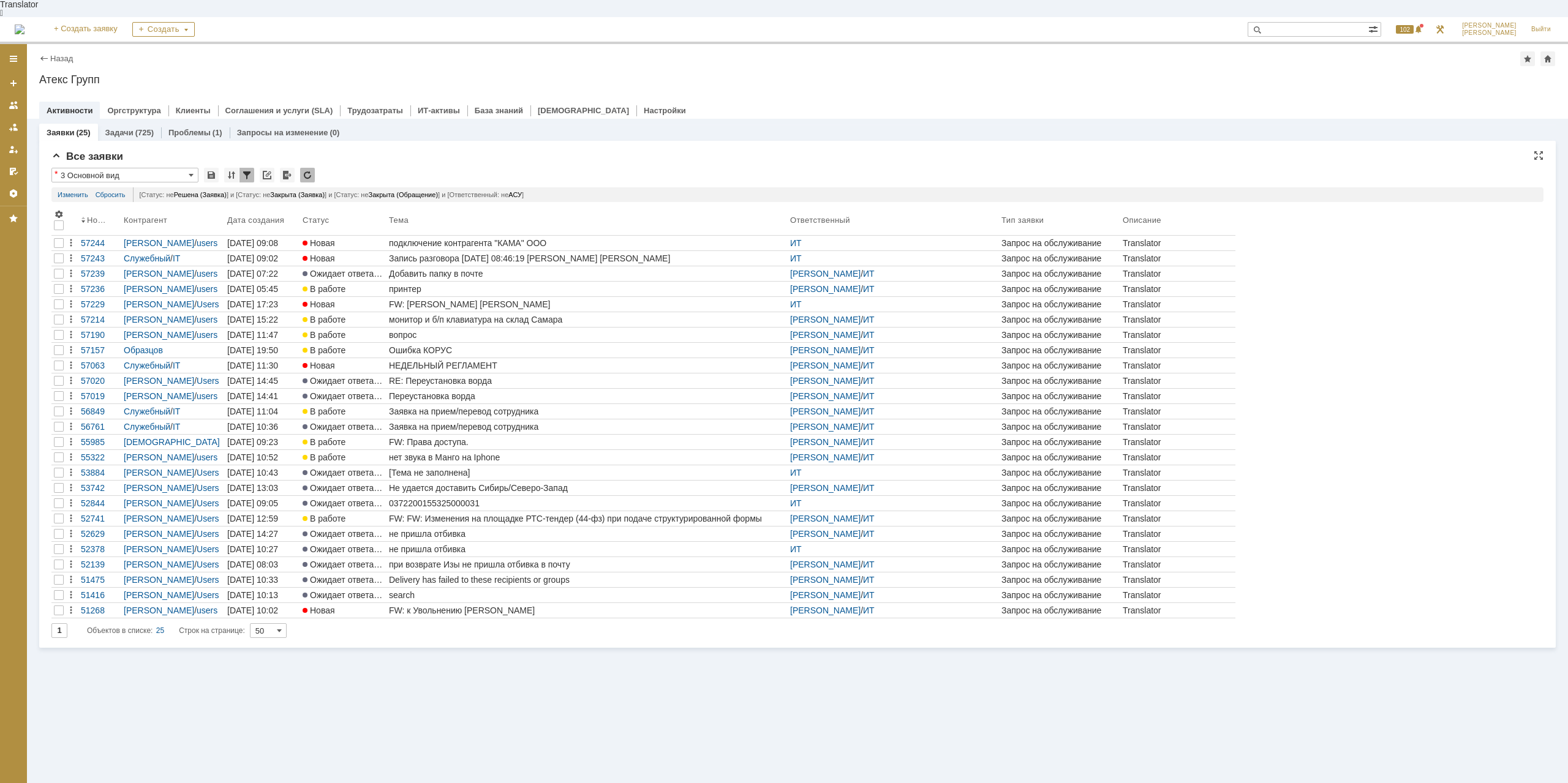
click at [653, 670] on div "Заявки (25) Задачи (725) Проблемы (1) Запросы на изменение (0) Все заявки * 3 О…" at bounding box center [798, 459] width 1541 height 681
click at [872, 705] on div "Заявки (25) Задачи (725) Проблемы (1) Запросы на изменение (0) Все заявки * 3 О…" at bounding box center [798, 459] width 1541 height 681
click at [477, 238] on div "подключение контрагента "КАМА" ООО" at bounding box center [587, 243] width 396 height 10
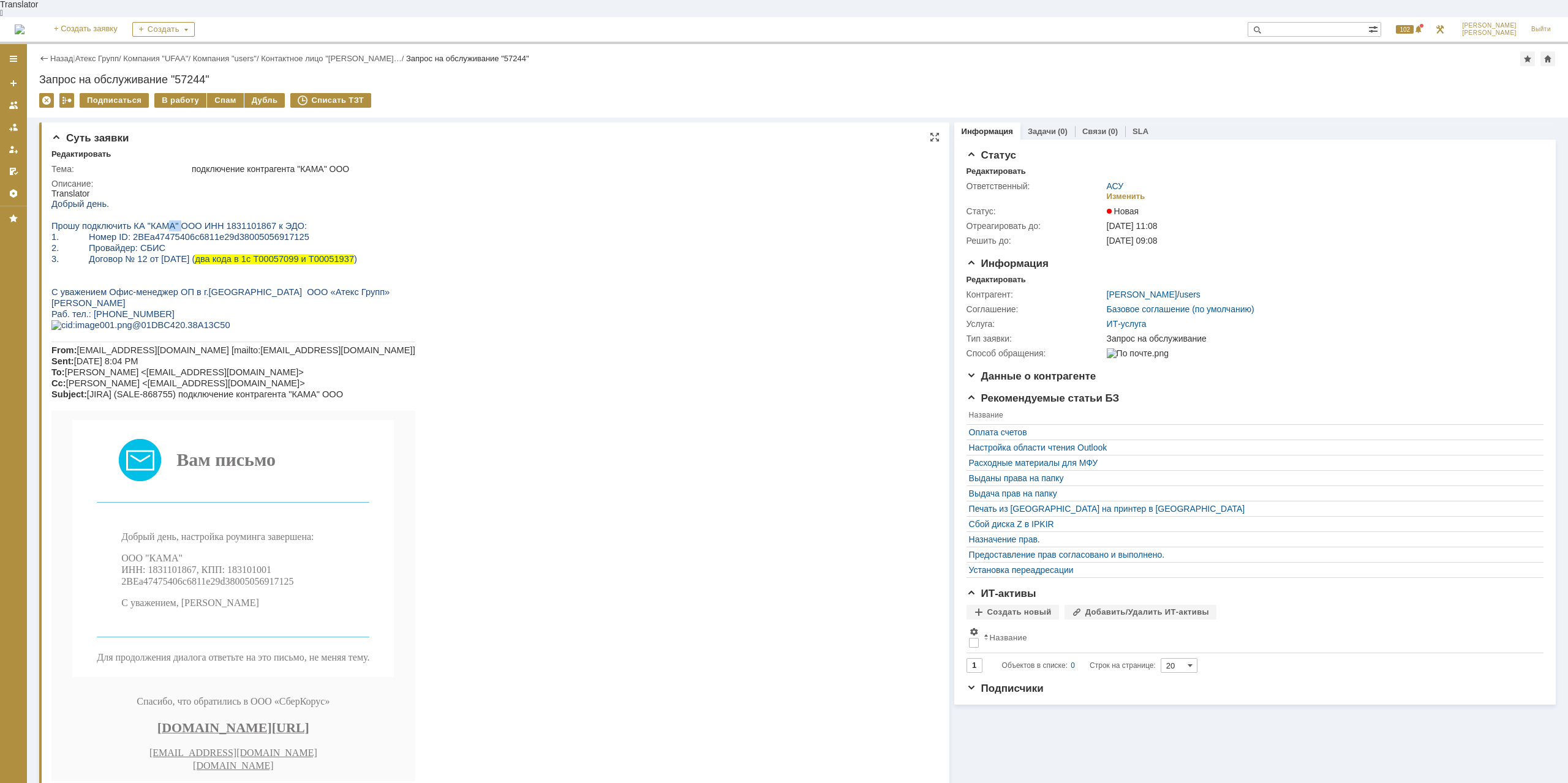
drag, startPoint x: 160, startPoint y: 216, endPoint x: 175, endPoint y: 216, distance: 15.0
click at [175, 221] on span "Прошу подключить КА "КАМА" ООО ИНН 1831101867 к ЭДО:" at bounding box center [179, 226] width 256 height 10
click at [97, 243] on span "2. Провайдер: СБИС" at bounding box center [108, 248] width 114 height 10
click at [111, 54] on link "Атекс Групп" at bounding box center [97, 58] width 43 height 9
